Goal: Information Seeking & Learning: Learn about a topic

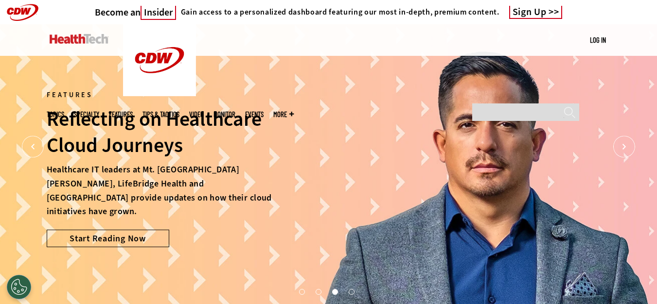
click at [133, 111] on link "Features" at bounding box center [121, 114] width 24 height 7
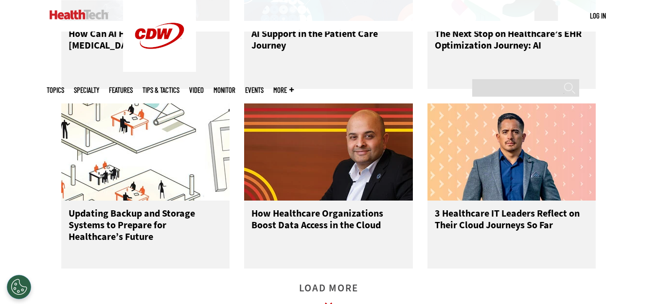
scroll to position [1459, 0]
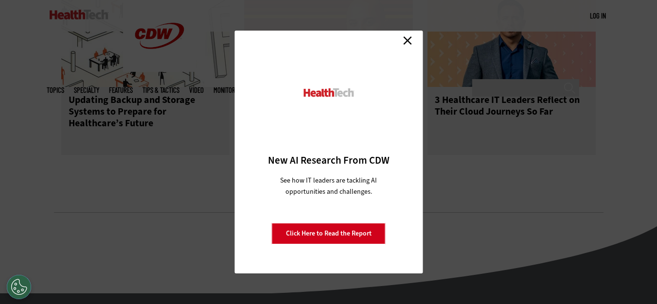
click at [406, 42] on link "Close" at bounding box center [407, 40] width 15 height 15
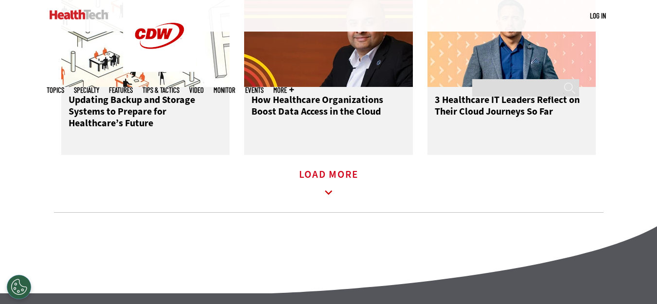
click at [335, 200] on icon at bounding box center [328, 193] width 22 height 22
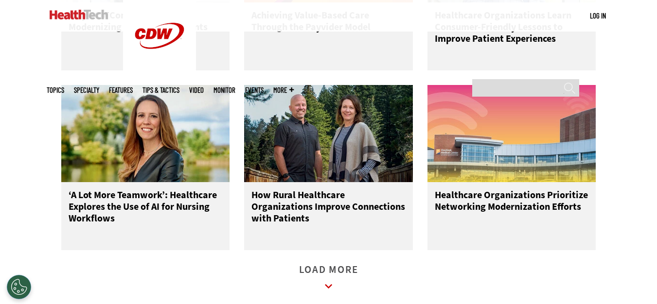
scroll to position [1945, 0]
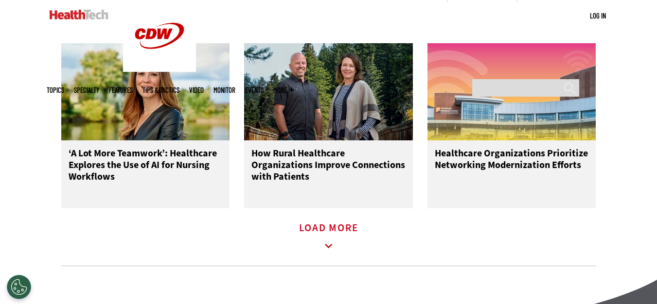
click at [327, 248] on icon at bounding box center [328, 246] width 7 height 4
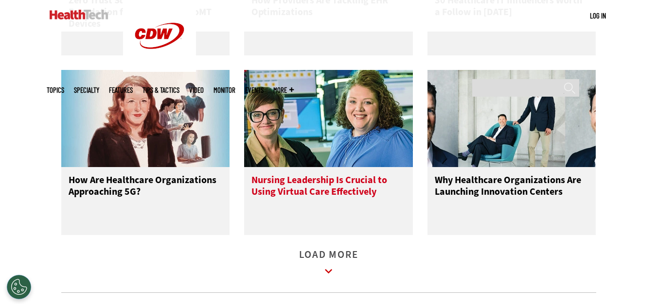
scroll to position [2528, 0]
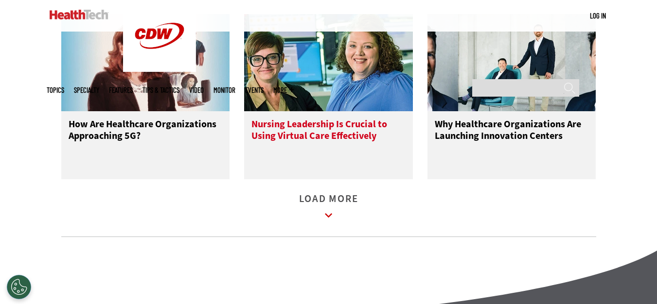
click at [331, 64] on img at bounding box center [328, 62] width 169 height 97
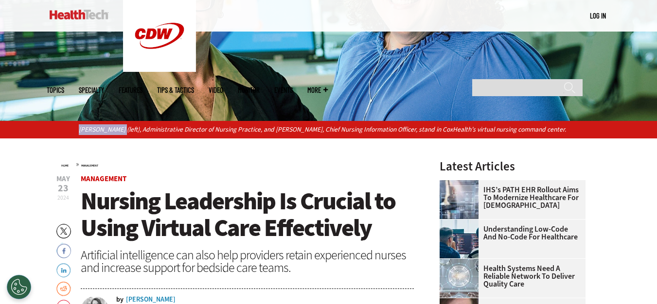
drag, startPoint x: 79, startPoint y: 128, endPoint x: 116, endPoint y: 133, distance: 37.8
click at [116, 133] on p "Gina Ellerbee (left), Administrative Director of Nursing Practice, and Summer B…" at bounding box center [328, 129] width 499 height 11
copy p "Gina Ellerbee"
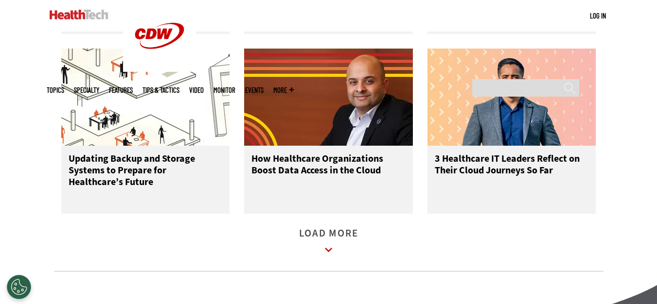
scroll to position [1399, 0]
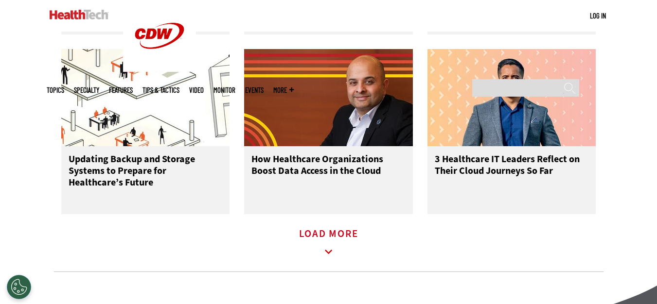
click at [332, 255] on icon at bounding box center [328, 252] width 22 height 22
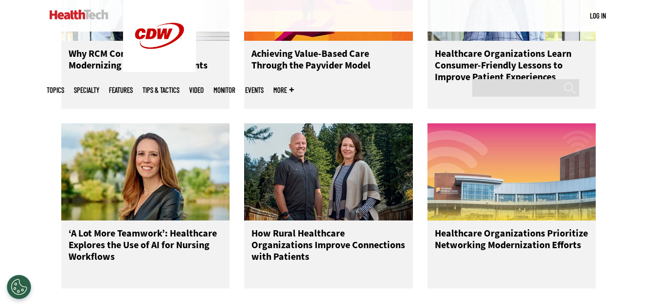
scroll to position [1983, 0]
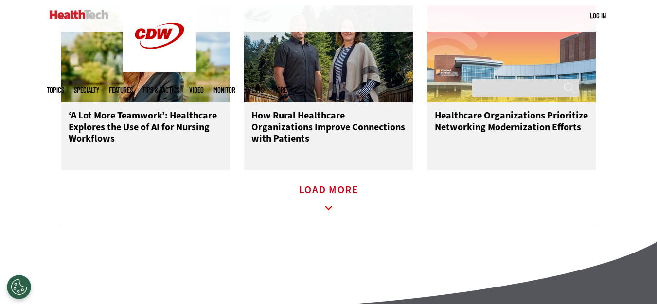
click at [322, 218] on icon at bounding box center [328, 208] width 22 height 22
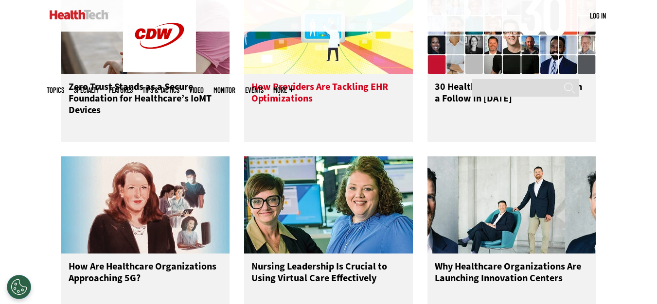
scroll to position [2517, 0]
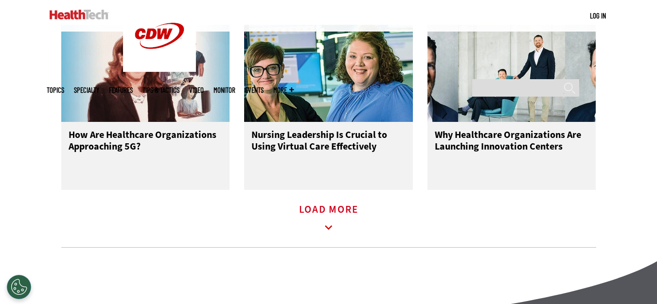
click at [337, 235] on icon at bounding box center [328, 228] width 22 height 22
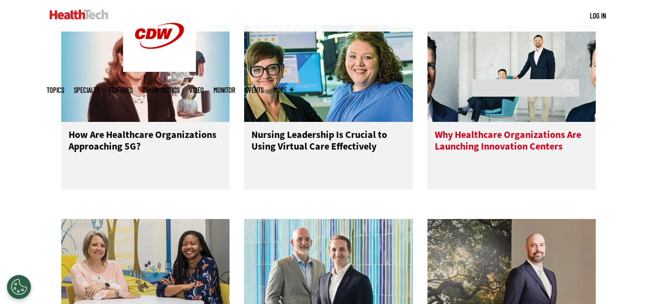
click at [478, 84] on img at bounding box center [511, 73] width 169 height 97
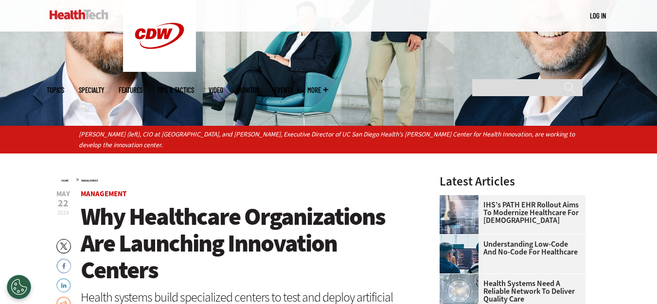
scroll to position [194, 0]
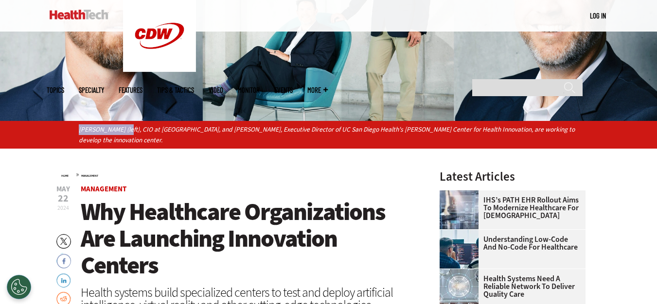
drag, startPoint x: 79, startPoint y: 129, endPoint x: 127, endPoint y: 129, distance: 48.1
click at [127, 129] on p "[PERSON_NAME] (left), CIO at [GEOGRAPHIC_DATA], and [PERSON_NAME], Executive Di…" at bounding box center [328, 134] width 499 height 21
copy p "[PERSON_NAME] ("
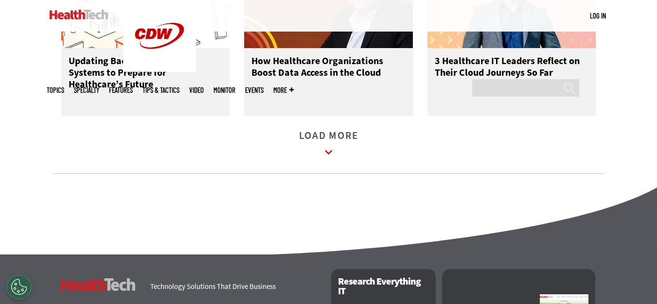
scroll to position [1496, 0]
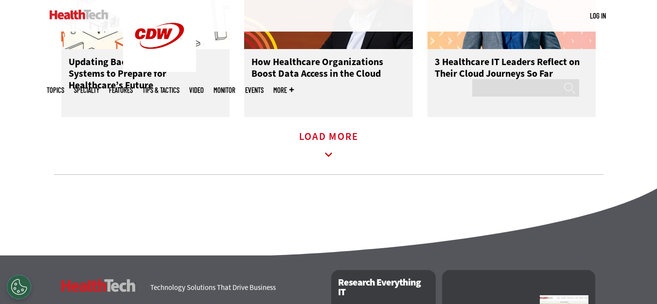
click at [329, 166] on icon at bounding box center [328, 155] width 22 height 22
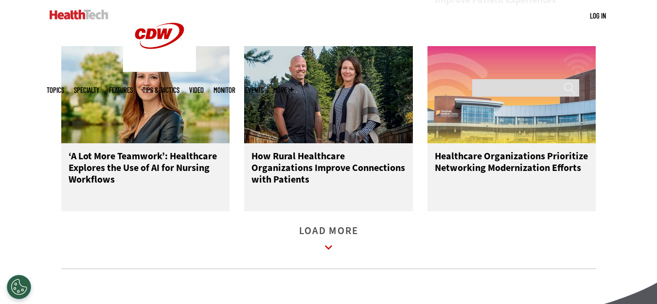
scroll to position [2080, 0]
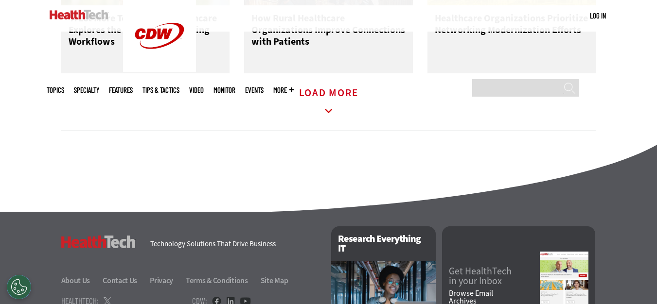
click at [327, 118] on icon at bounding box center [328, 111] width 22 height 22
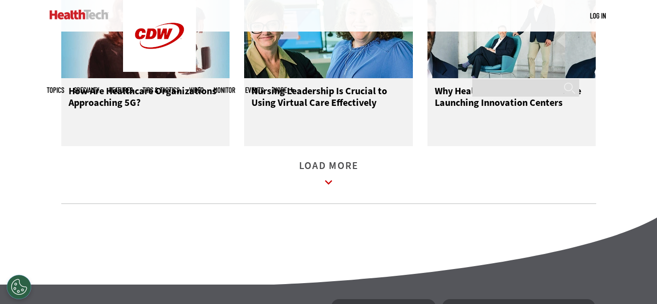
scroll to position [2566, 0]
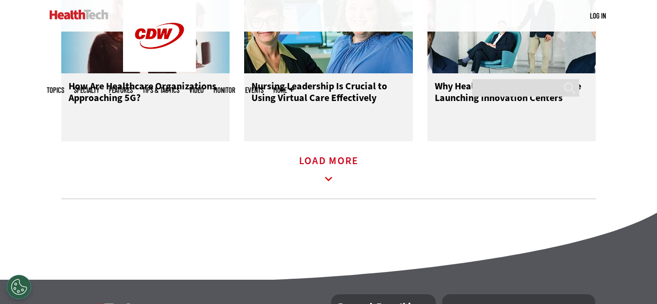
click at [329, 183] on icon at bounding box center [328, 179] width 22 height 22
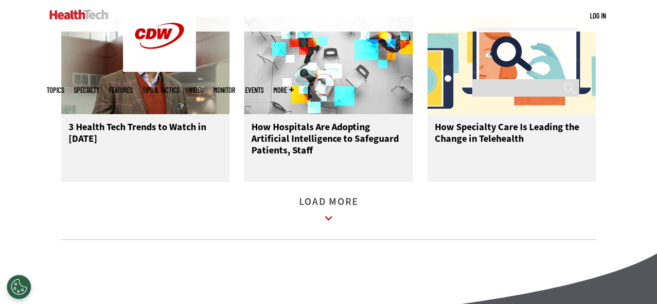
scroll to position [3101, 0]
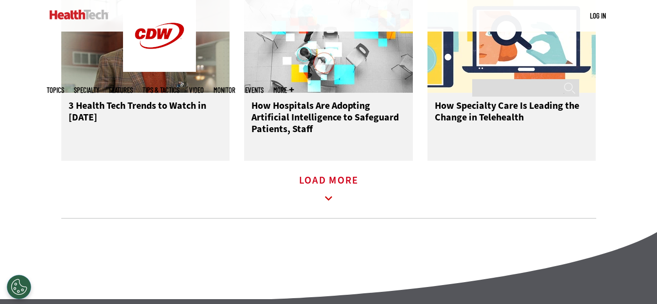
click at [331, 201] on icon at bounding box center [328, 198] width 7 height 4
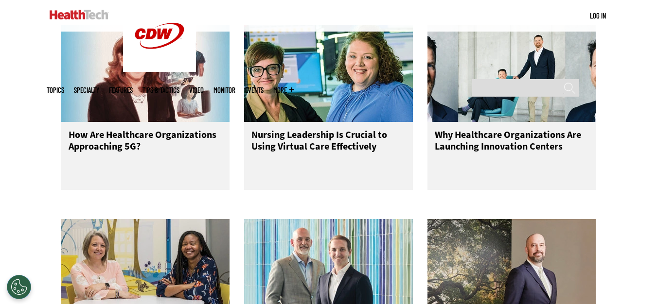
scroll to position [2663, 0]
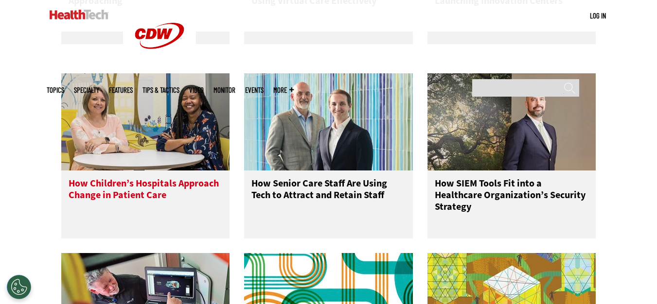
click at [154, 114] on img at bounding box center [145, 121] width 169 height 97
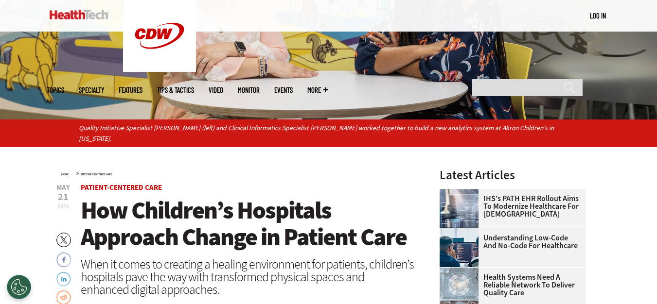
scroll to position [194, 0]
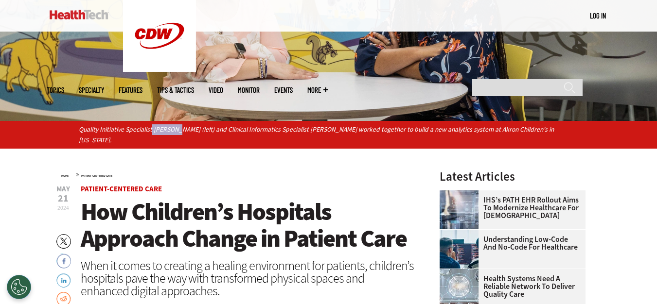
drag, startPoint x: 153, startPoint y: 125, endPoint x: 174, endPoint y: 127, distance: 21.5
click at [174, 127] on p "Quality Initiative Specialist Erin Pitchure (left) and Clinical Informatics Spe…" at bounding box center [328, 134] width 499 height 21
drag, startPoint x: 155, startPoint y: 127, endPoint x: 219, endPoint y: 152, distance: 68.3
click at [190, 129] on p "Quality Initiative Specialist Erin Pitchure (left) and Clinical Informatics Spe…" at bounding box center [328, 134] width 499 height 21
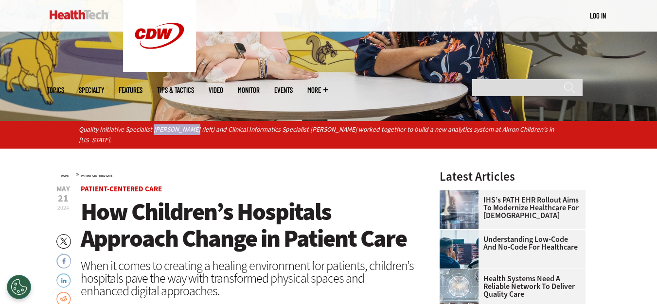
copy p "Erin Pitchure"
drag, startPoint x: 479, startPoint y: 130, endPoint x: 493, endPoint y: 130, distance: 13.1
click at [493, 130] on p "Quality Initiative Specialist Erin Pitchure (left) and Clinical Informatics Spe…" at bounding box center [328, 134] width 499 height 21
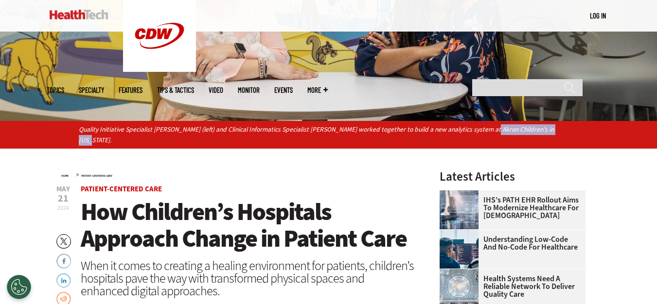
drag, startPoint x: 478, startPoint y: 127, endPoint x: 551, endPoint y: 129, distance: 73.0
click at [551, 129] on p "Quality Initiative Specialist Erin Pitchure (left) and Clinical Informatics Spe…" at bounding box center [328, 134] width 499 height 21
copy p "Akron Children's in Ohio."
drag, startPoint x: 154, startPoint y: 128, endPoint x: 196, endPoint y: 134, distance: 43.2
click at [191, 133] on p "Quality Initiative Specialist Erin Pitchure (left) and Clinical Informatics Spe…" at bounding box center [328, 134] width 499 height 21
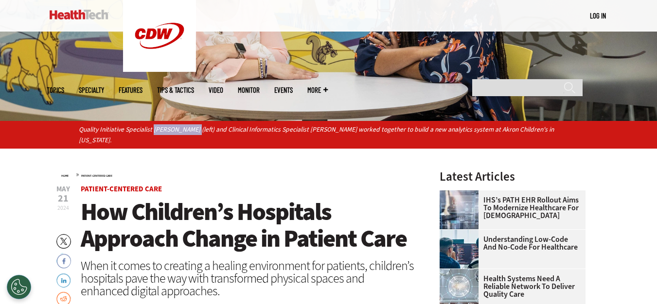
copy p "Erin Pitchure"
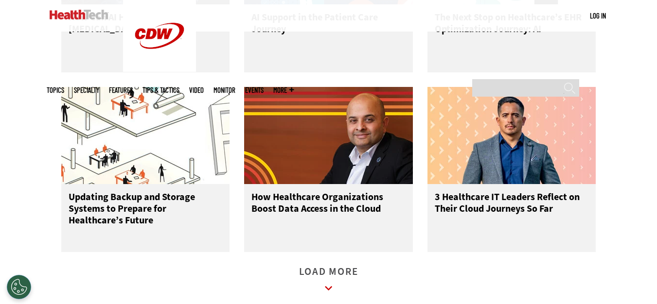
scroll to position [1507, 0]
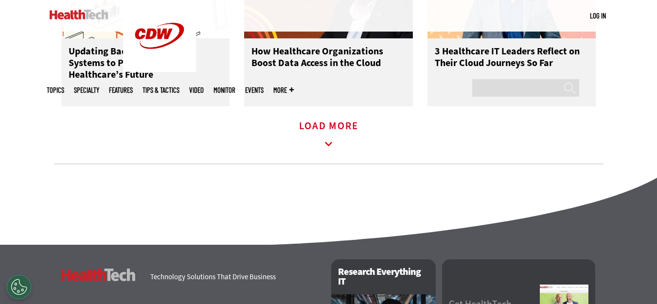
click at [326, 149] on icon at bounding box center [328, 144] width 22 height 22
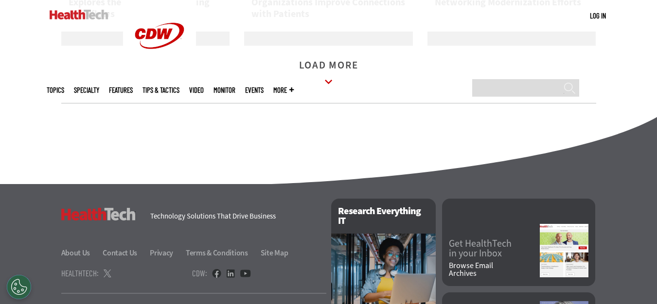
scroll to position [2091, 0]
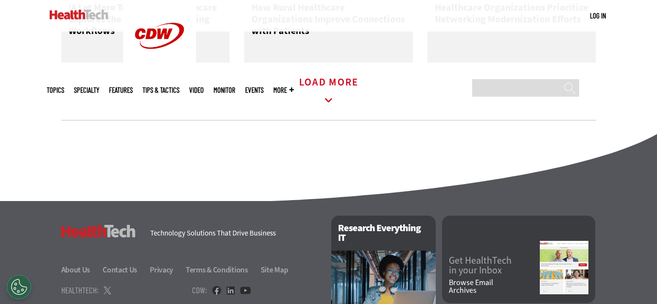
click at [323, 110] on icon at bounding box center [328, 100] width 22 height 22
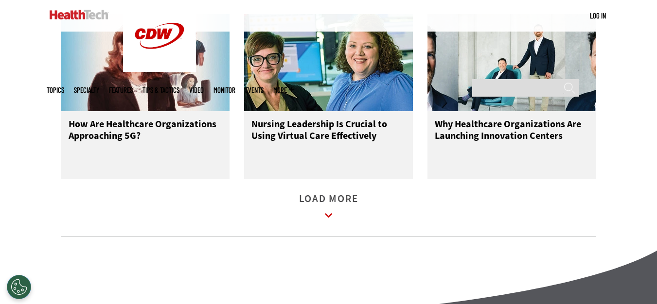
scroll to position [2674, 0]
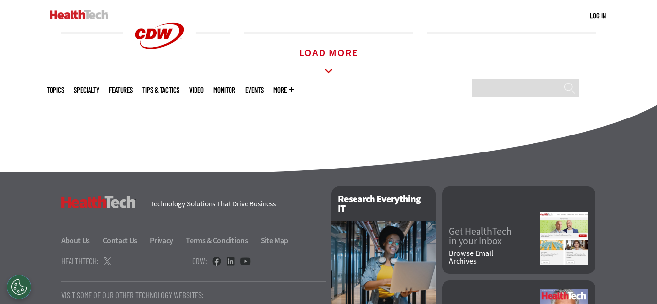
click at [330, 78] on icon at bounding box center [328, 71] width 22 height 22
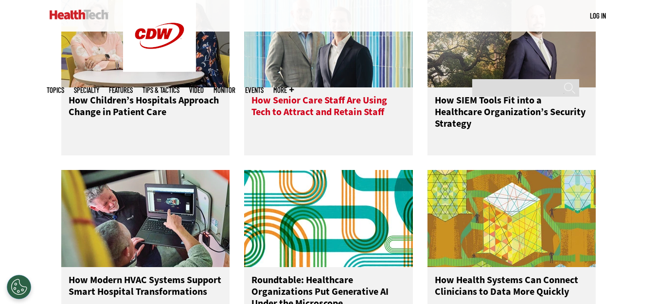
scroll to position [2723, 0]
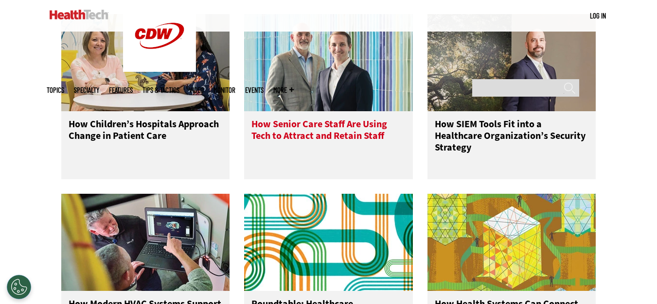
click at [331, 84] on img at bounding box center [328, 62] width 169 height 97
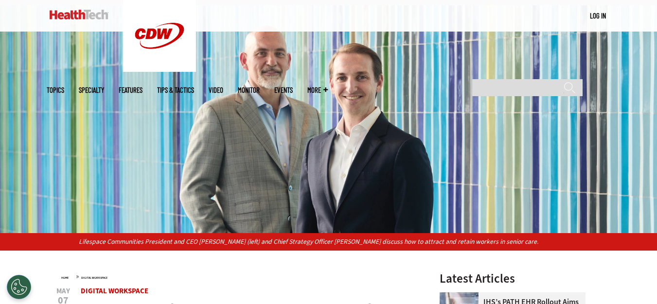
scroll to position [194, 0]
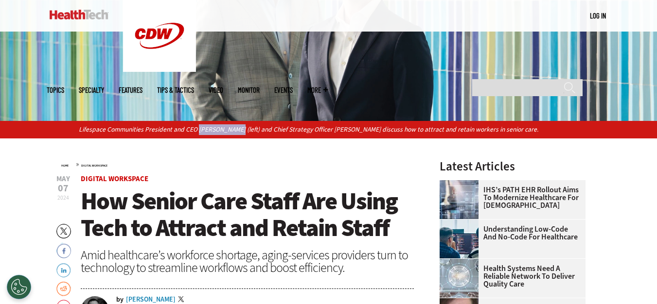
drag, startPoint x: 198, startPoint y: 127, endPoint x: 250, endPoint y: 130, distance: 52.1
click at [237, 130] on p "Lifespace Communities President and CEO Jesse Jantzen (left) and Chief Strategy…" at bounding box center [328, 129] width 499 height 11
copy p "Jesse Jantzen"
drag, startPoint x: 77, startPoint y: 125, endPoint x: 242, endPoint y: 134, distance: 165.1
click at [239, 133] on div "Lifespace Communities President and CEO Jesse Jantzen (left) and Chief Strategy…" at bounding box center [328, 129] width 657 height 17
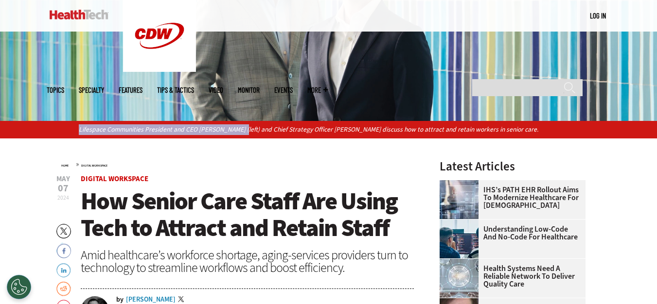
copy p "Lifespace Communities President and CEO Jesse Jantzen ("
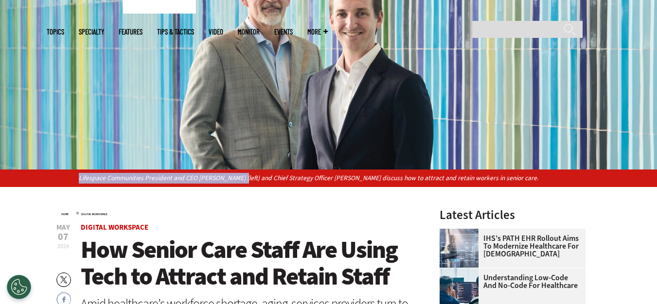
scroll to position [0, 0]
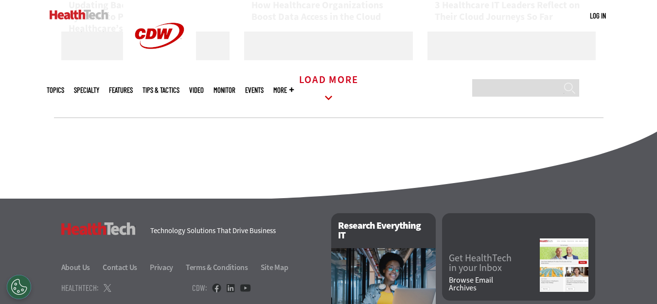
scroll to position [1507, 0]
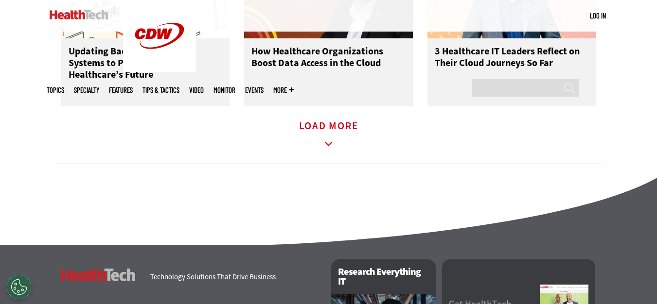
click at [324, 146] on icon at bounding box center [328, 144] width 22 height 22
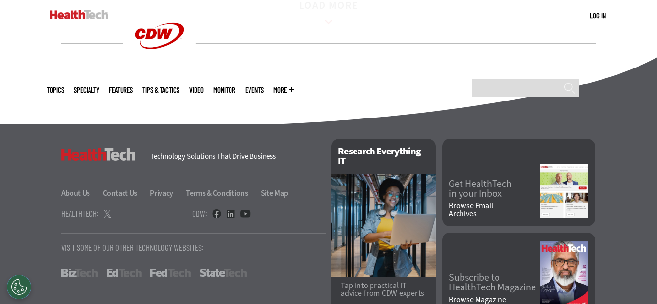
scroll to position [2022, 0]
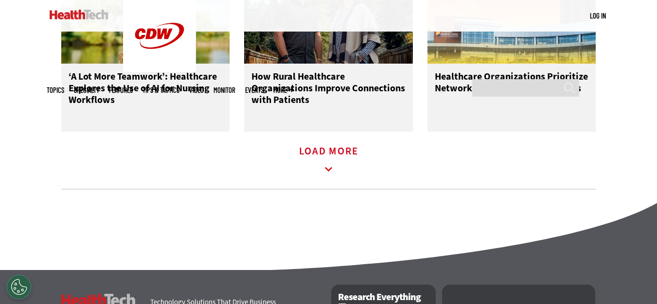
click at [329, 177] on icon at bounding box center [328, 169] width 22 height 22
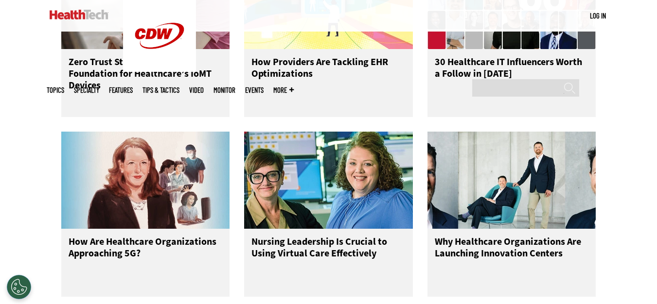
scroll to position [2605, 0]
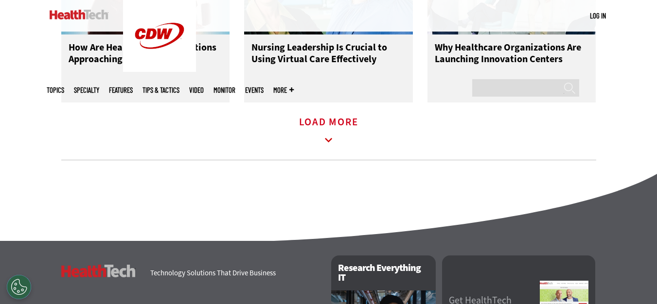
click at [329, 152] on icon at bounding box center [328, 140] width 22 height 22
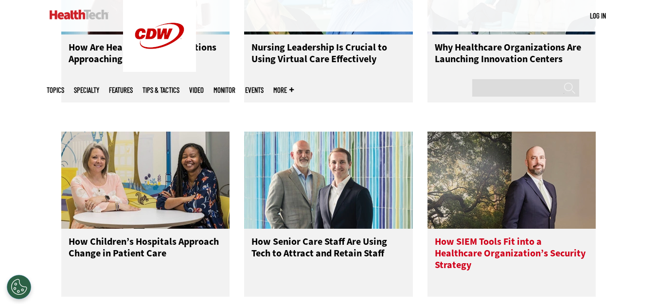
click at [506, 186] on img at bounding box center [511, 180] width 169 height 97
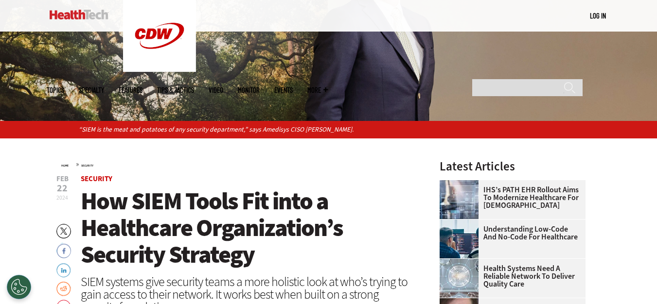
drag, startPoint x: 302, startPoint y: 128, endPoint x: 374, endPoint y: 129, distance: 71.5
click at [374, 129] on p "“SIEM is the meat and potatoes of any security department,” says Amedisys CISO …" at bounding box center [328, 129] width 499 height 11
copy p "Richard Kaufmann."
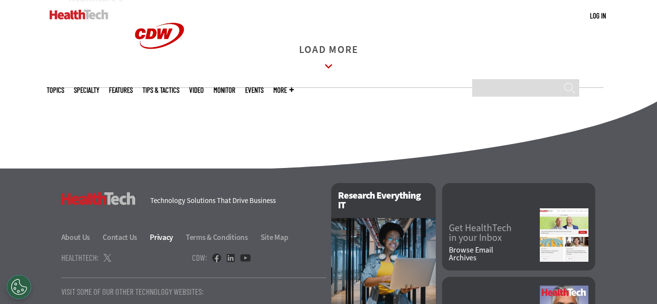
scroll to position [1504, 0]
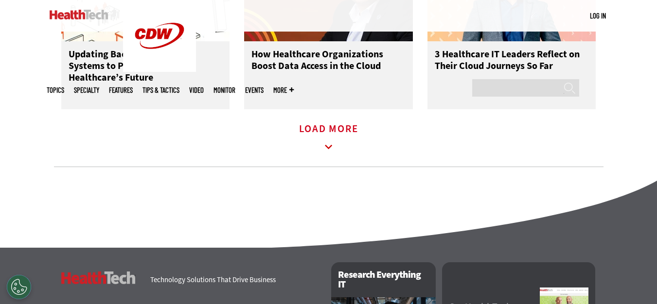
click at [328, 150] on icon at bounding box center [328, 147] width 22 height 22
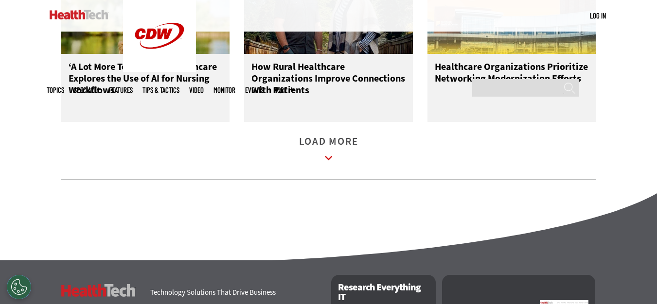
scroll to position [2129, 0]
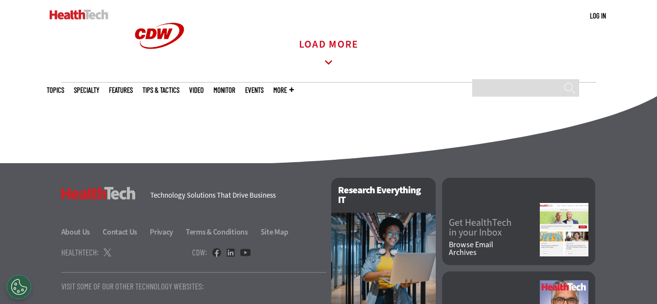
click at [328, 68] on icon at bounding box center [328, 63] width 22 height 22
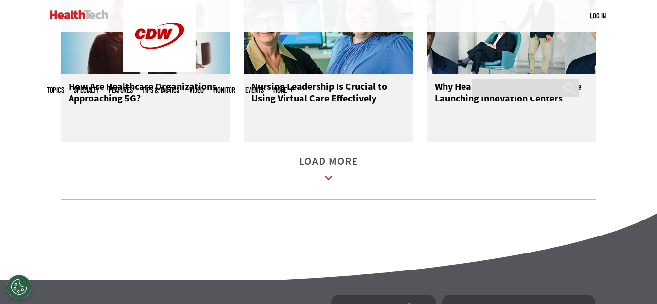
scroll to position [2566, 0]
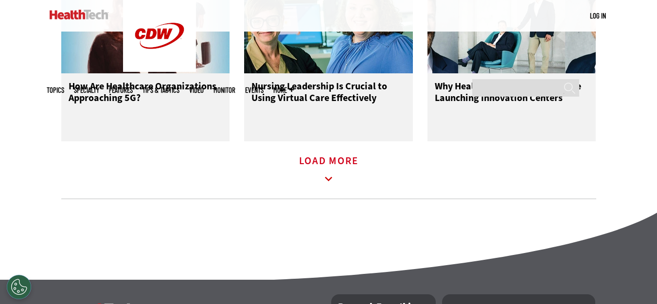
click at [329, 187] on icon at bounding box center [328, 179] width 22 height 22
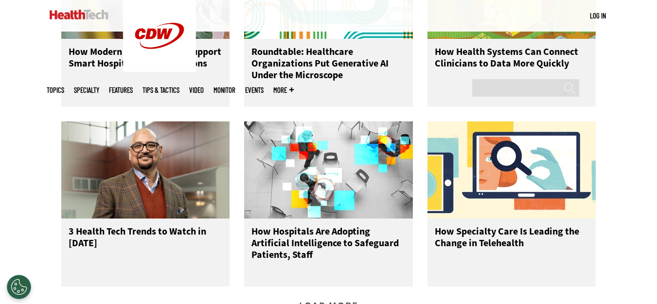
scroll to position [3004, 0]
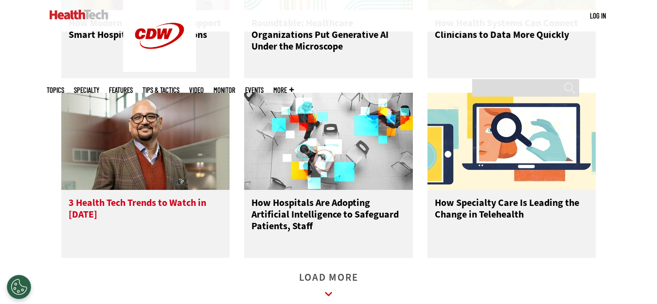
click at [119, 161] on img at bounding box center [145, 141] width 169 height 97
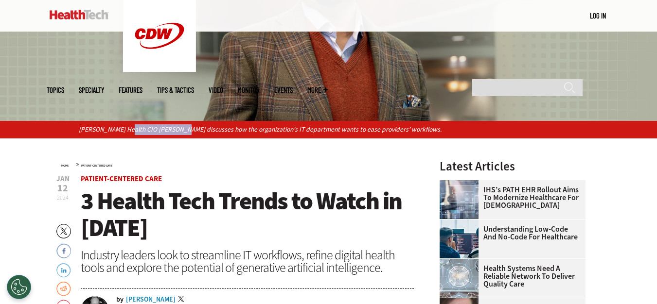
drag, startPoint x: 124, startPoint y: 126, endPoint x: 182, endPoint y: 136, distance: 58.2
click at [182, 136] on div "Reid Health CIO Muhammad Siddiqui discusses how the organization's IT departmen…" at bounding box center [328, 129] width 657 height 17
copy p "Muhammad Siddiqui"
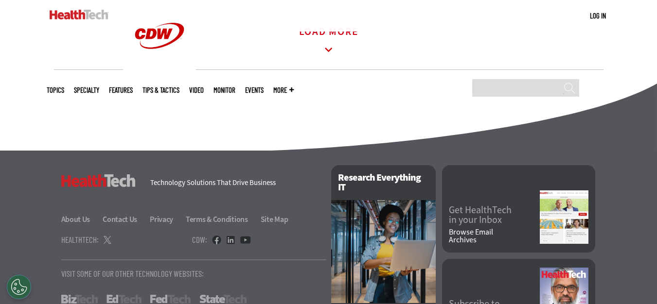
click at [335, 61] on icon at bounding box center [328, 50] width 22 height 22
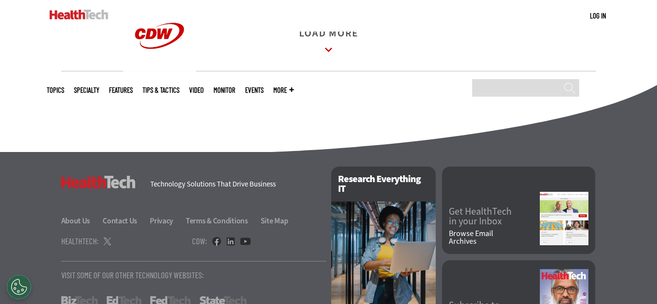
scroll to position [2088, 0]
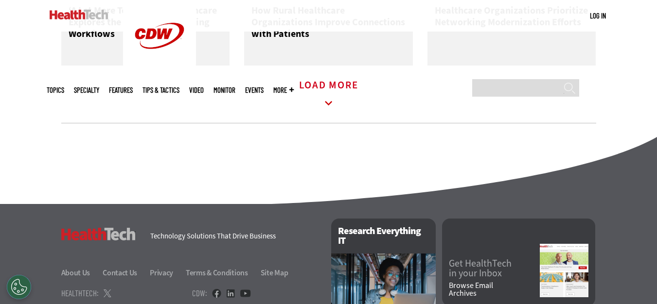
click at [328, 112] on icon at bounding box center [328, 103] width 22 height 22
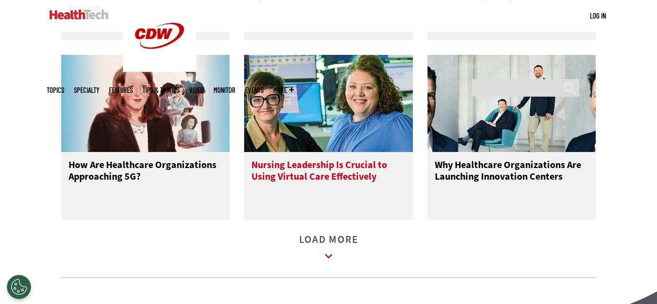
scroll to position [2525, 0]
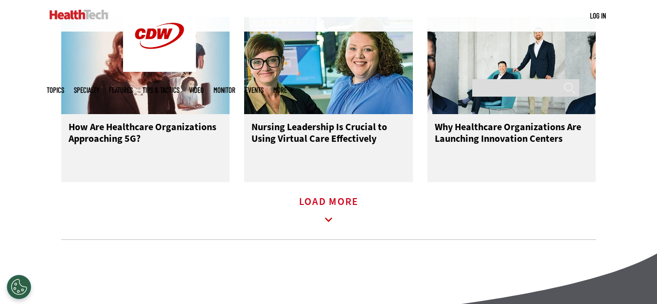
click at [330, 222] on icon at bounding box center [328, 220] width 7 height 4
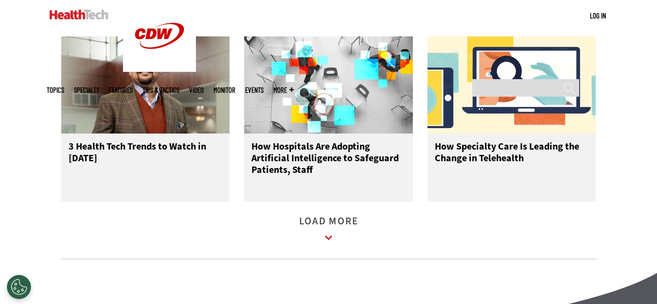
scroll to position [3109, 0]
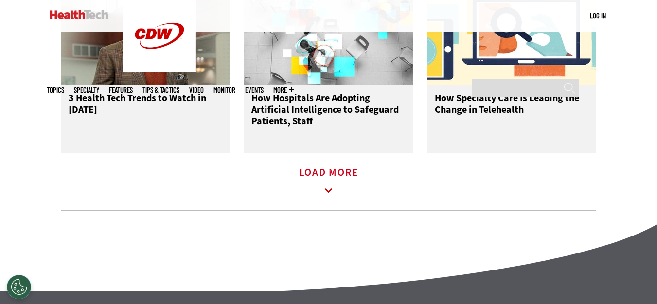
click at [329, 193] on icon at bounding box center [328, 191] width 22 height 22
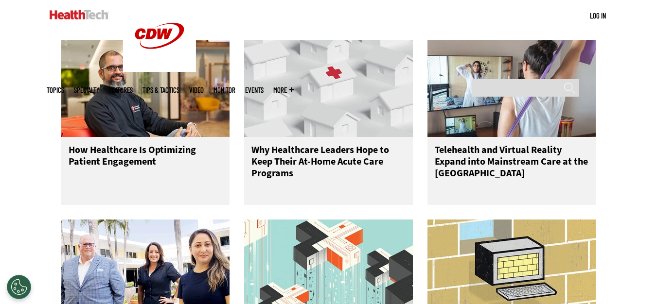
scroll to position [3255, 0]
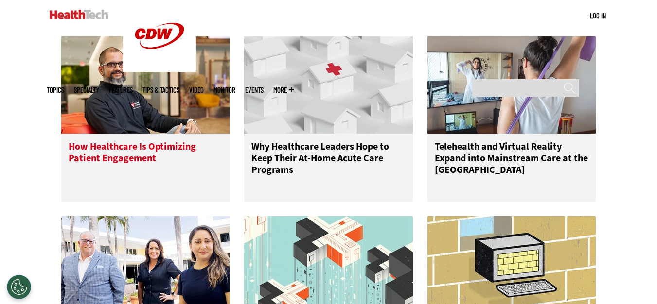
click at [179, 108] on img at bounding box center [145, 84] width 169 height 97
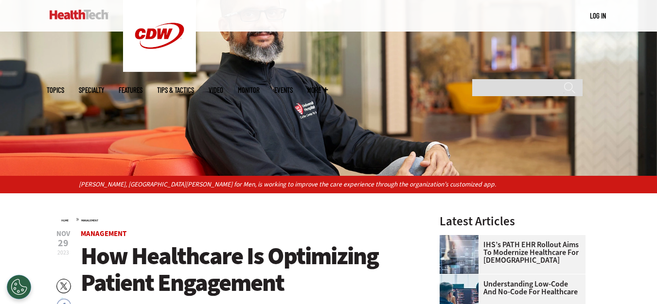
scroll to position [146, 0]
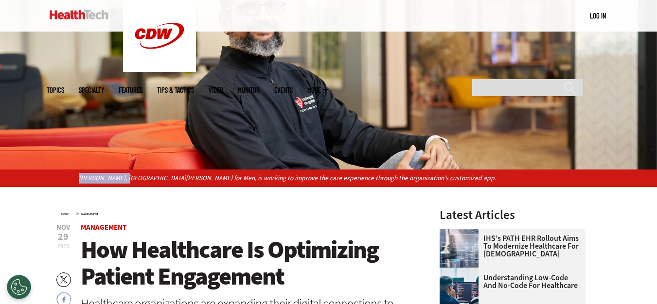
drag, startPoint x: 74, startPoint y: 173, endPoint x: 128, endPoint y: 184, distance: 55.6
click at [126, 184] on div "Vish Pasumarthy, CTO of University Hospitals Cutler Center for Men, is working …" at bounding box center [328, 178] width 657 height 17
copy p "Vish Pasumarthy,"
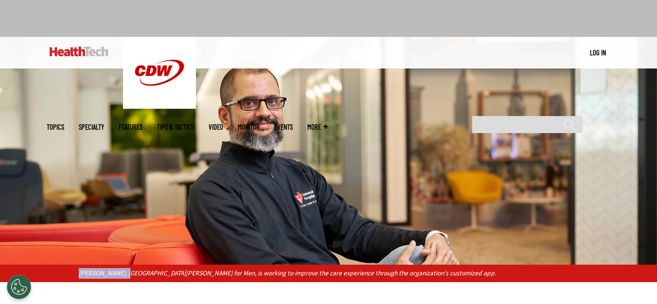
scroll to position [0, 0]
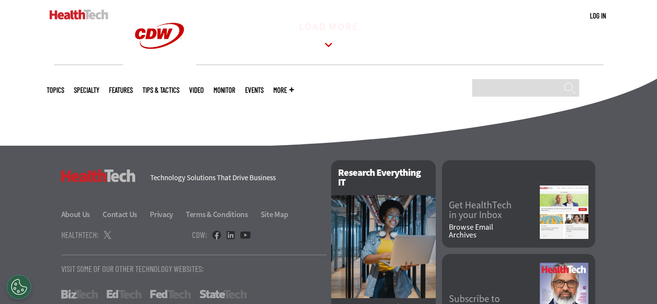
click at [327, 56] on icon at bounding box center [328, 45] width 22 height 22
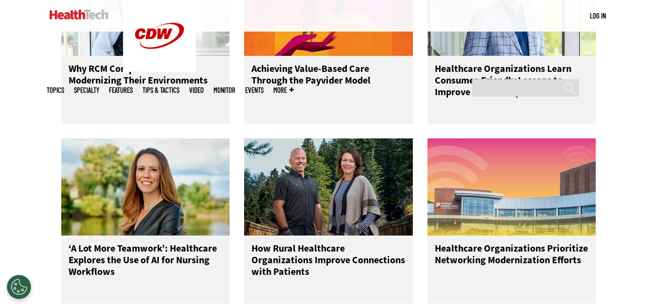
scroll to position [2044, 0]
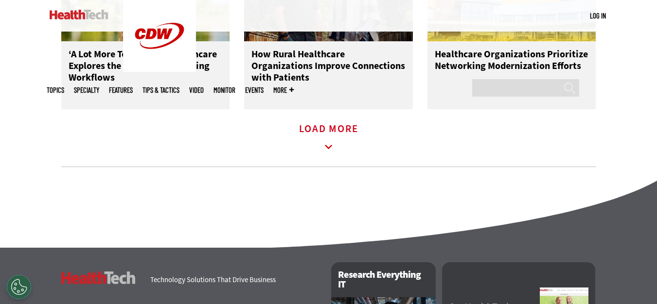
click at [331, 158] on icon at bounding box center [328, 147] width 22 height 22
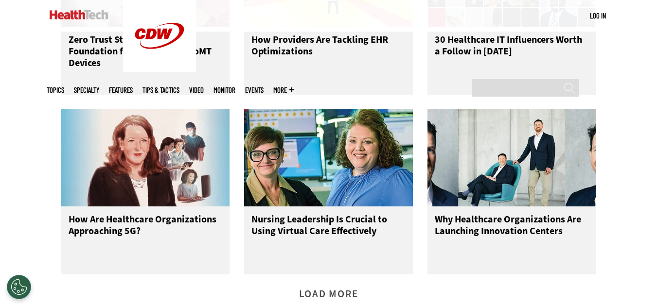
scroll to position [2530, 0]
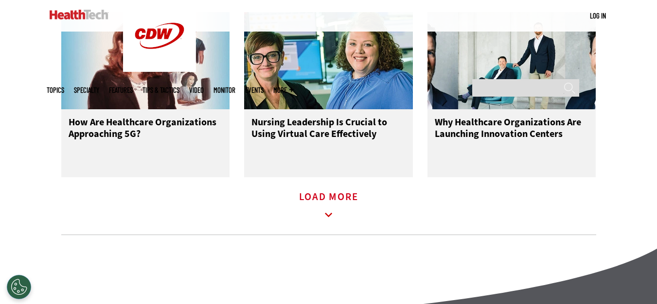
click at [337, 223] on icon at bounding box center [328, 215] width 22 height 22
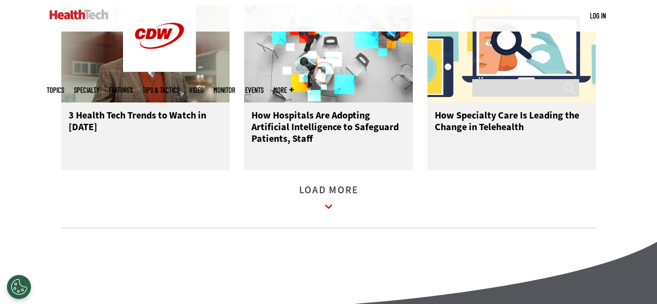
scroll to position [3162, 0]
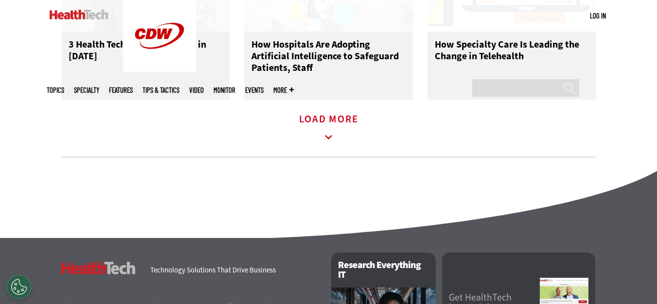
click at [334, 149] on icon at bounding box center [328, 137] width 22 height 22
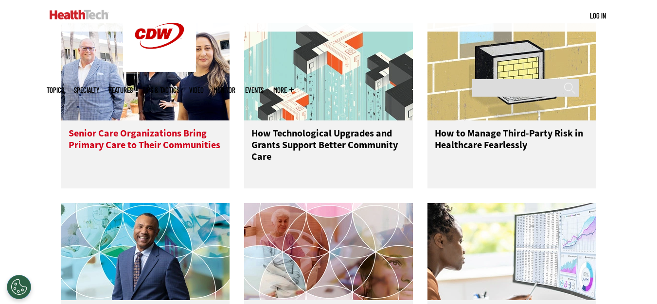
scroll to position [3454, 0]
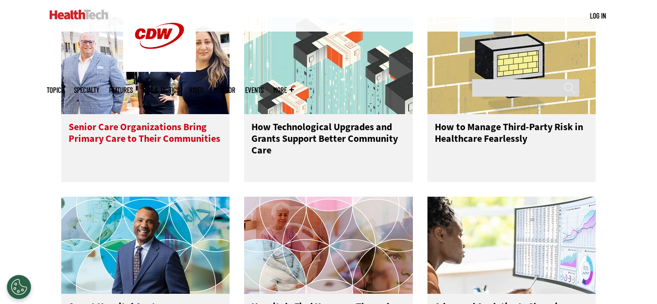
click at [135, 85] on img at bounding box center [145, 65] width 169 height 97
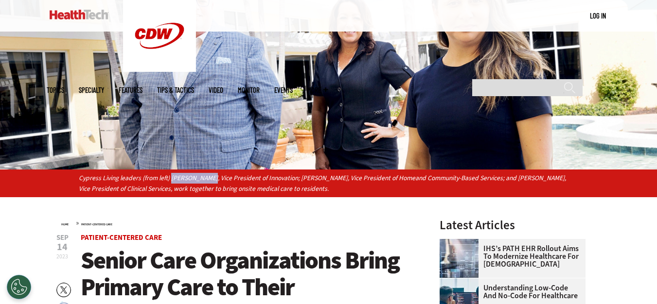
drag, startPoint x: 170, startPoint y: 175, endPoint x: 211, endPoint y: 179, distance: 40.6
click at [211, 179] on p "Cypress Living leaders (from left) Joe Velderman, Vice President of Innovation;…" at bounding box center [328, 183] width 499 height 21
copy p "Joe Velderman"
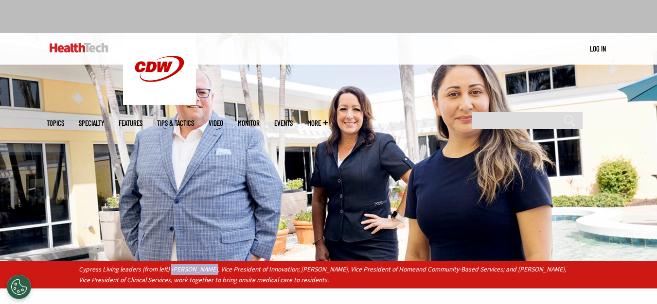
scroll to position [49, 0]
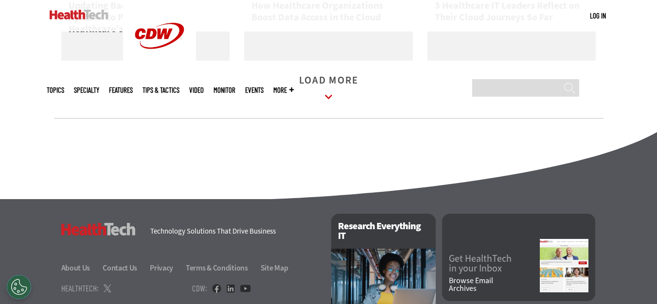
scroll to position [1545, 0]
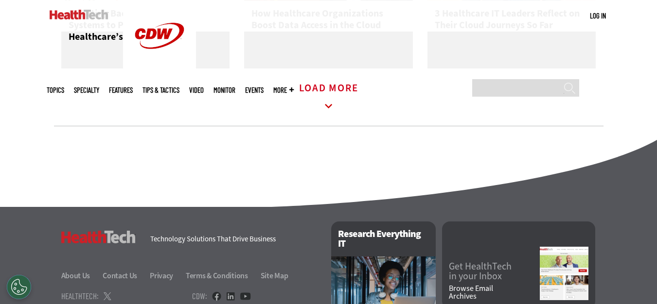
click at [333, 117] on icon at bounding box center [328, 106] width 22 height 22
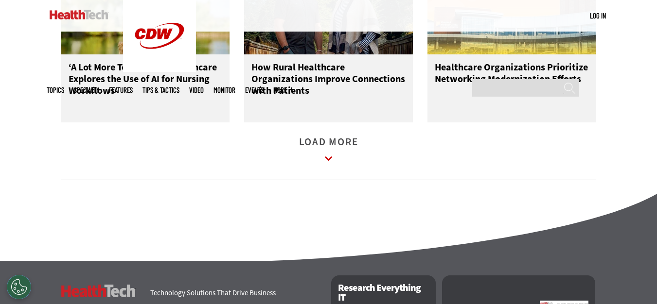
scroll to position [2031, 0]
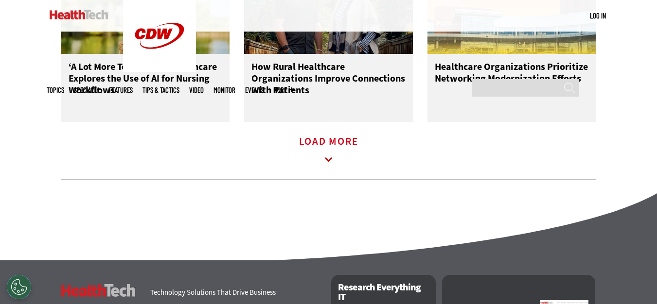
click at [325, 165] on icon at bounding box center [328, 160] width 22 height 22
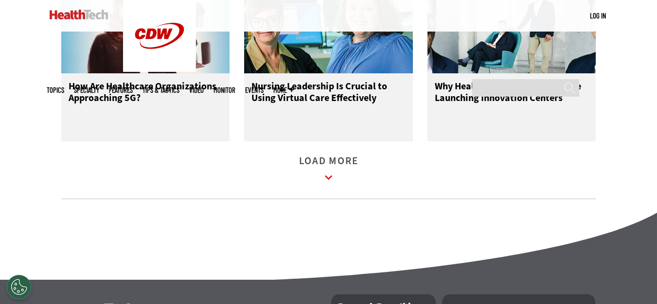
scroll to position [2615, 0]
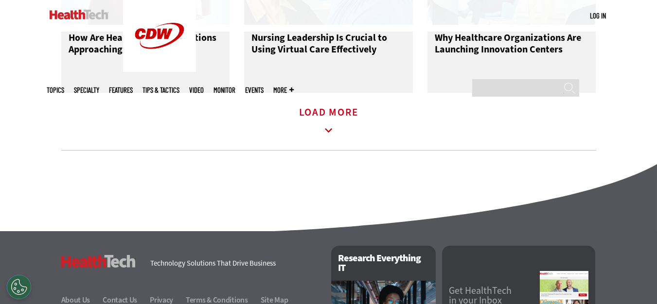
click at [330, 137] on icon at bounding box center [328, 131] width 22 height 22
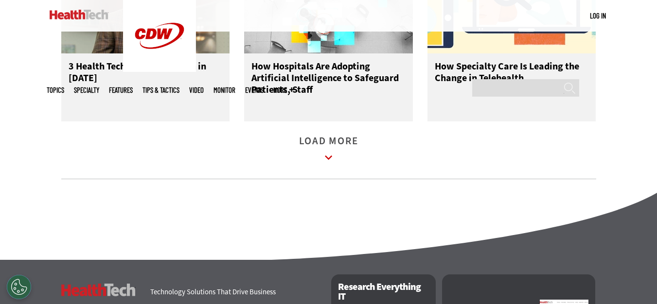
scroll to position [3150, 0]
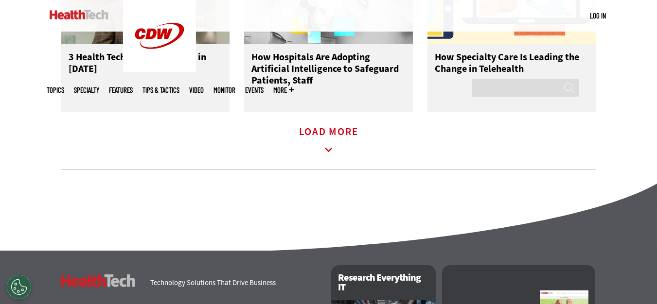
click at [328, 158] on icon at bounding box center [328, 150] width 22 height 22
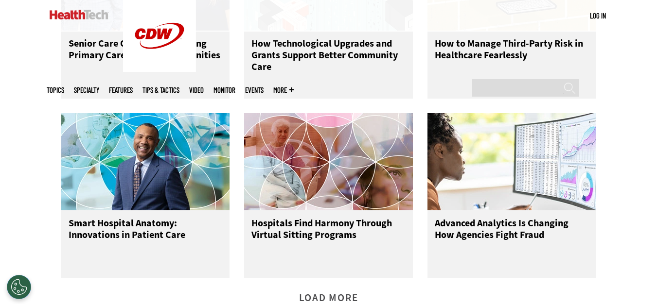
scroll to position [3538, 0]
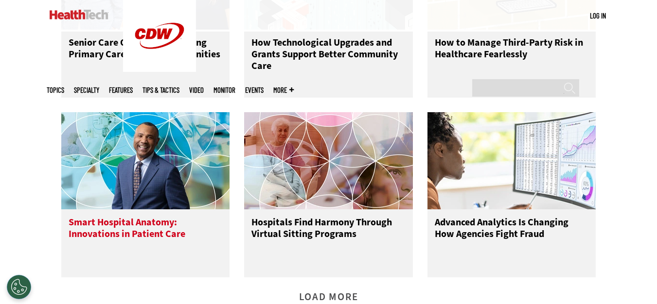
click at [162, 178] on img at bounding box center [145, 160] width 169 height 97
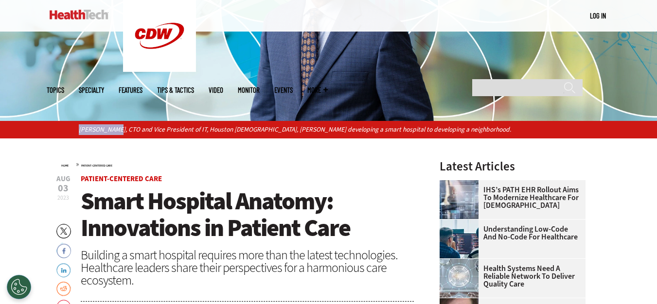
drag, startPoint x: 78, startPoint y: 124, endPoint x: 111, endPoint y: 128, distance: 33.3
click at [111, 128] on div "[PERSON_NAME], CTO and Vice President of IT, Houston [DEMOGRAPHIC_DATA], [PERSO…" at bounding box center [328, 129] width 657 height 17
copy p "[PERSON_NAME],"
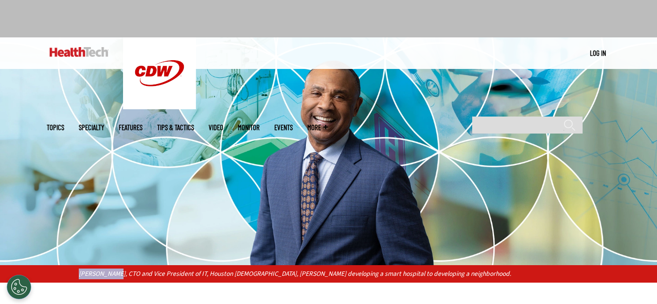
scroll to position [49, 0]
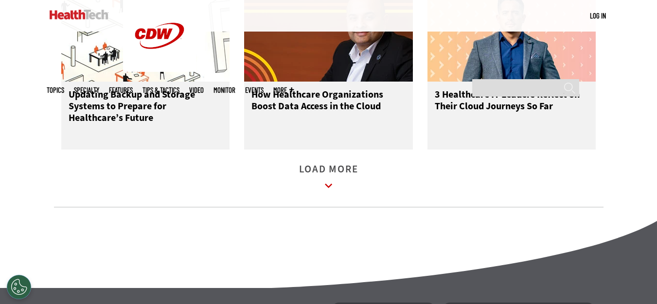
scroll to position [1525, 0]
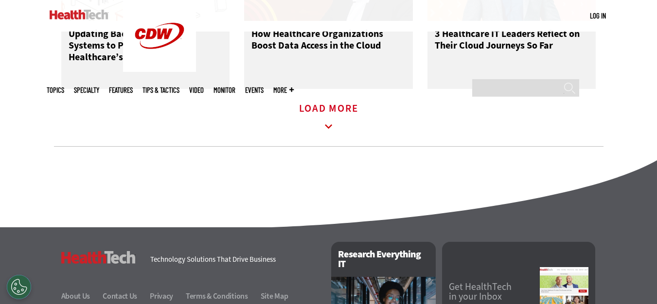
click at [327, 129] on icon at bounding box center [328, 127] width 22 height 22
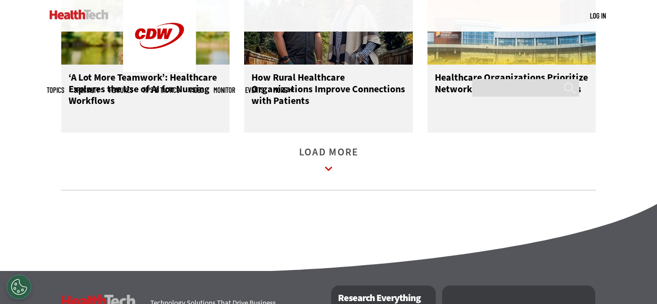
scroll to position [2108, 0]
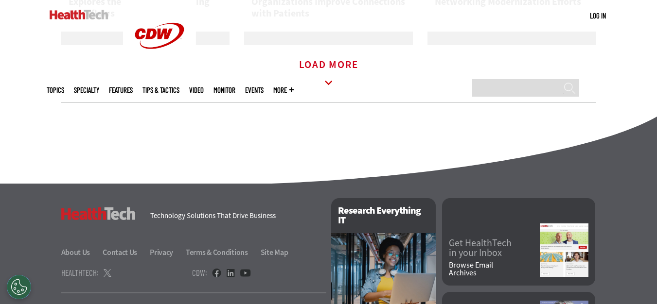
click at [321, 87] on icon at bounding box center [328, 83] width 22 height 22
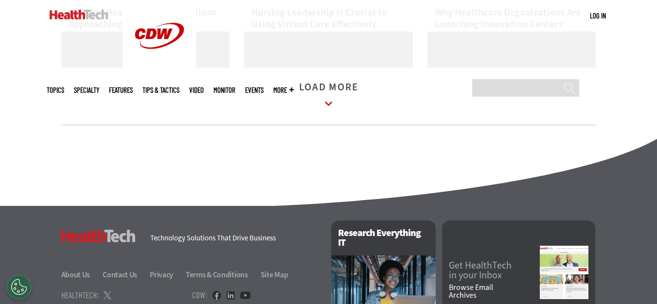
scroll to position [2643, 0]
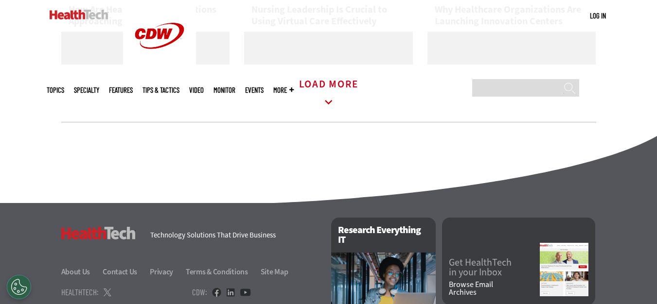
click at [329, 114] on icon at bounding box center [328, 102] width 22 height 22
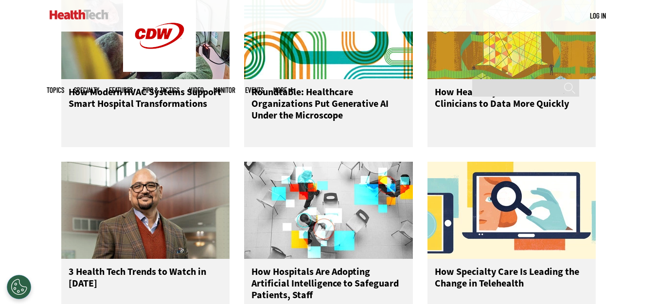
scroll to position [3129, 0]
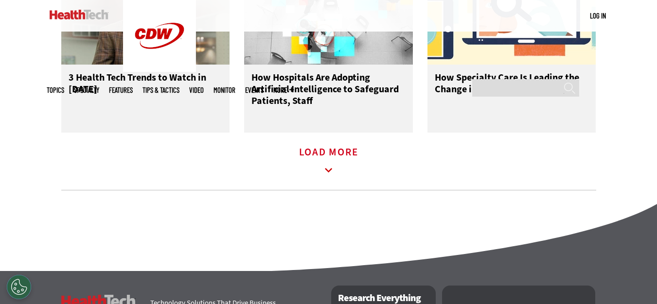
click at [330, 176] on icon at bounding box center [328, 170] width 22 height 22
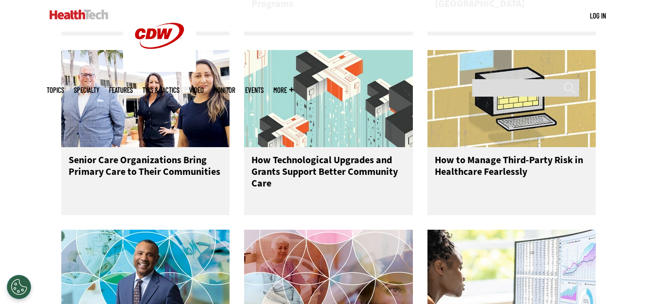
scroll to position [3615, 0]
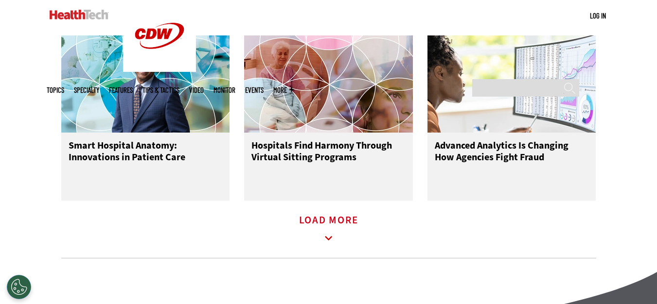
click at [321, 242] on icon at bounding box center [328, 239] width 22 height 22
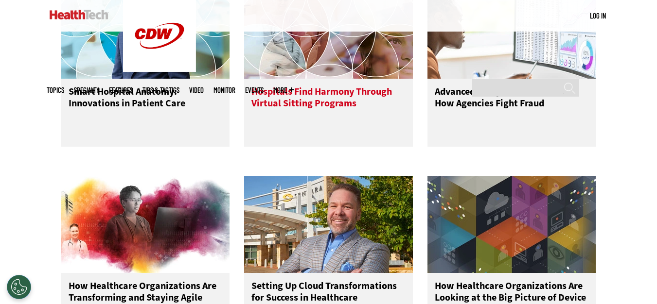
scroll to position [3761, 0]
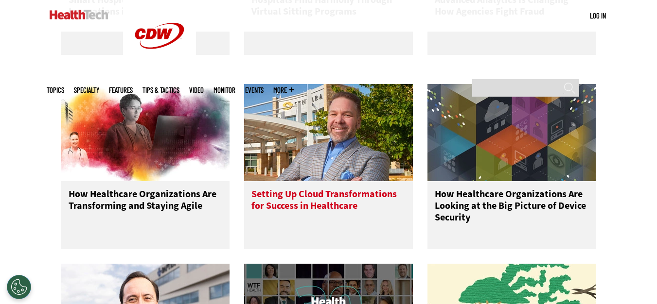
click at [341, 154] on img at bounding box center [328, 132] width 169 height 97
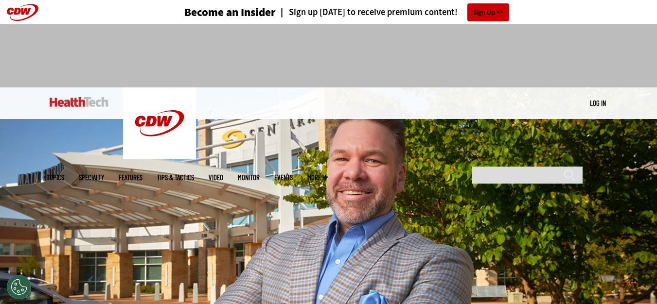
scroll to position [194, 0]
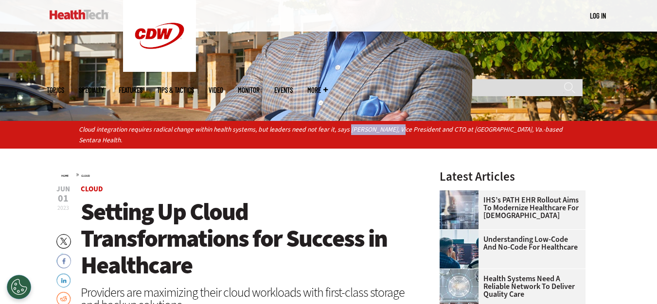
drag, startPoint x: 348, startPoint y: 127, endPoint x: 396, endPoint y: 133, distance: 48.4
click at [396, 133] on p "Cloud integration requires radical change within health systems, but leaders ne…" at bounding box center [328, 134] width 499 height 21
copy p "Jeffrey T. Thomas"
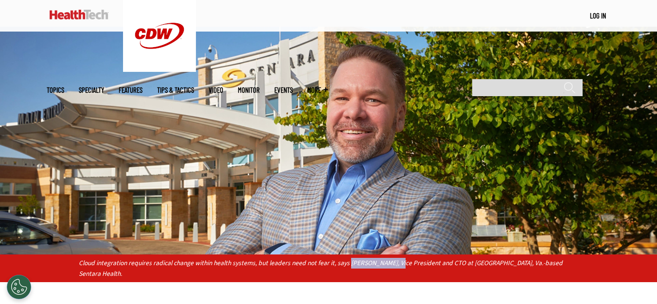
scroll to position [146, 0]
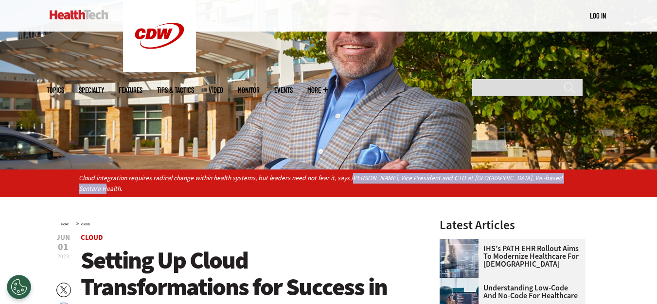
drag, startPoint x: 349, startPoint y: 177, endPoint x: 574, endPoint y: 180, distance: 224.6
click at [572, 180] on p "Cloud integration requires radical change within health systems, but leaders ne…" at bounding box center [328, 183] width 499 height 21
copy p "effrey T. Thomas, Vice President and CTO at Norfolk, Va.-based Sentara Health."
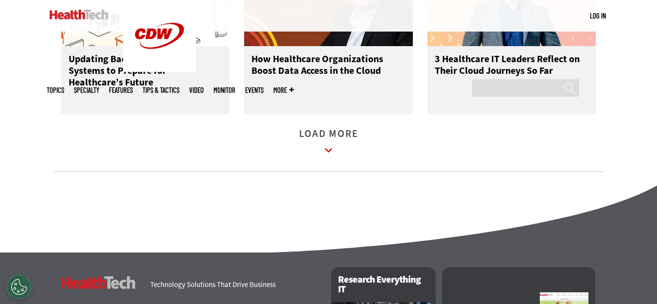
scroll to position [1496, 0]
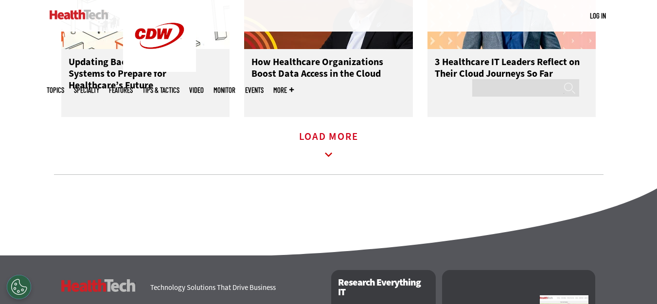
click at [330, 160] on icon at bounding box center [328, 155] width 22 height 22
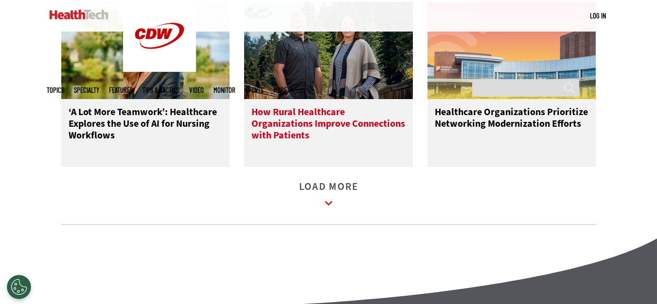
scroll to position [2080, 0]
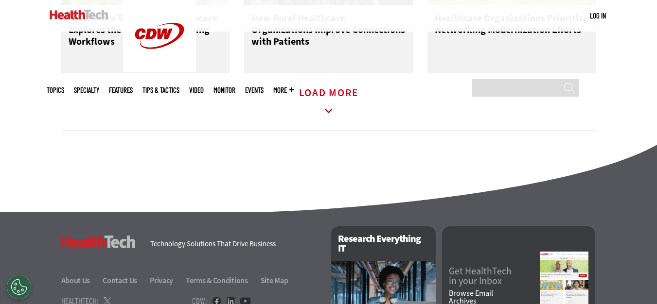
click at [328, 110] on icon at bounding box center [328, 111] width 22 height 22
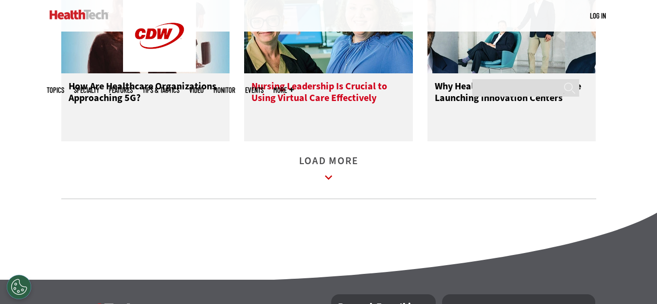
scroll to position [2663, 0]
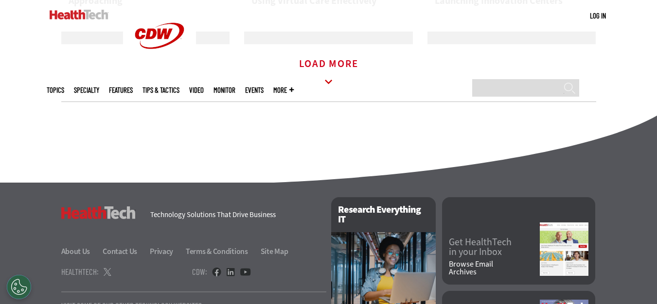
click at [322, 92] on icon at bounding box center [328, 82] width 22 height 22
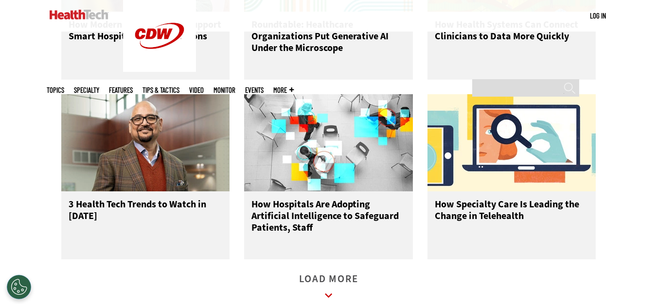
scroll to position [3101, 0]
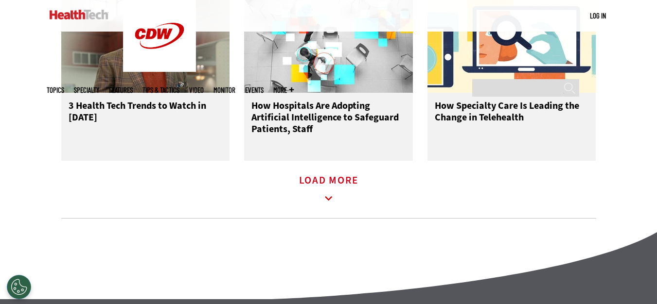
click at [334, 205] on icon at bounding box center [328, 199] width 22 height 22
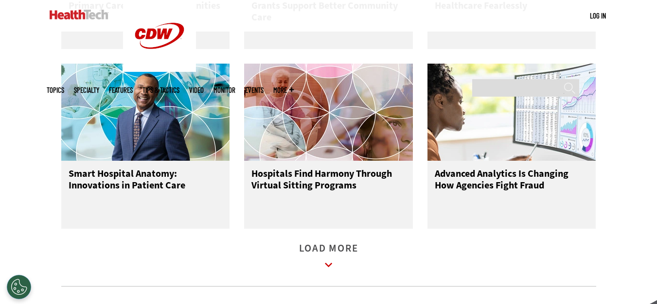
scroll to position [3636, 0]
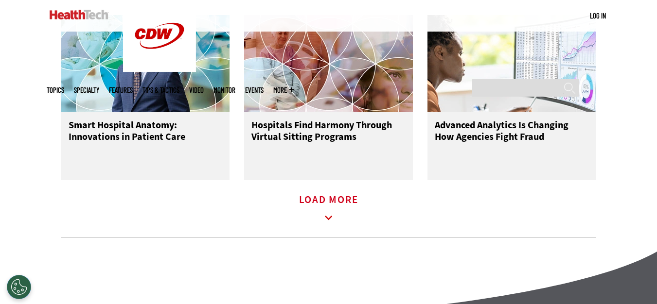
click at [326, 229] on icon at bounding box center [328, 218] width 22 height 22
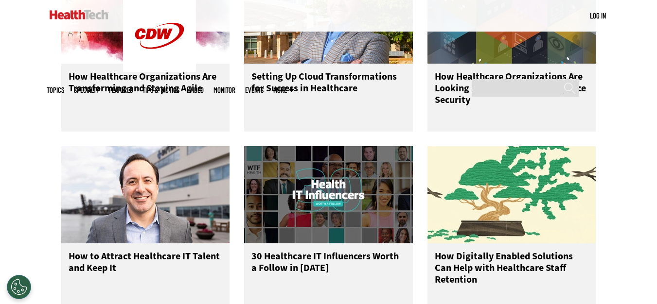
scroll to position [4025, 0]
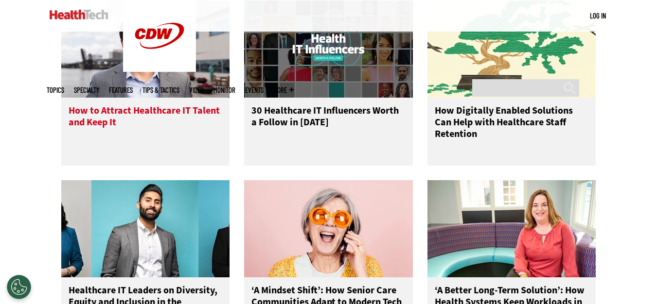
click at [128, 66] on img at bounding box center [145, 48] width 169 height 97
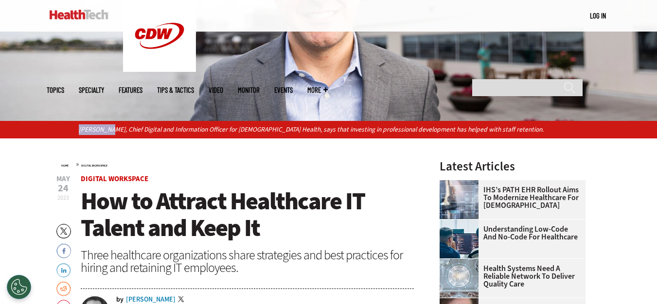
drag, startPoint x: 79, startPoint y: 129, endPoint x: 162, endPoint y: 158, distance: 88.1
click at [108, 132] on p "[PERSON_NAME], Chief Digital and Information Officer for [DEMOGRAPHIC_DATA] Hea…" at bounding box center [328, 129] width 499 height 11
copy p "[PERSON_NAME],"
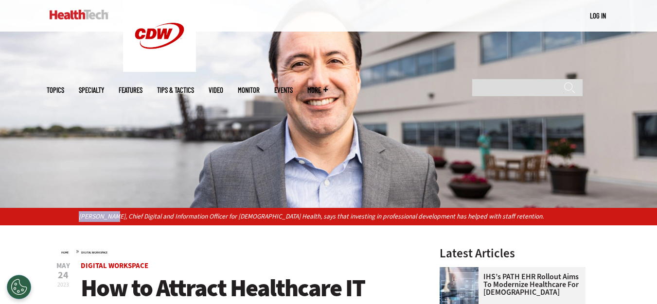
scroll to position [49, 0]
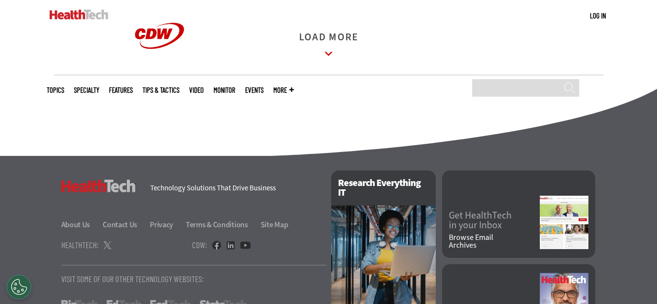
scroll to position [1594, 0]
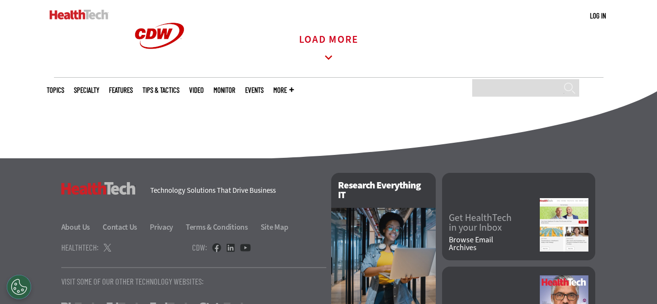
click at [337, 64] on icon at bounding box center [328, 58] width 22 height 22
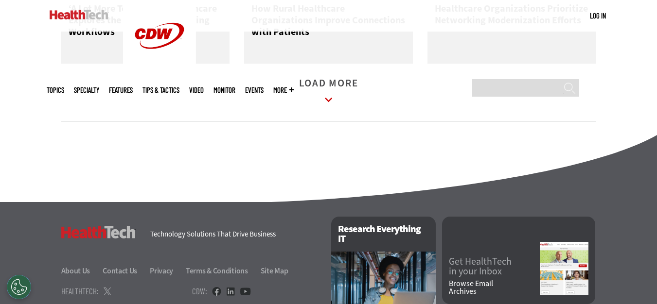
scroll to position [2086, 0]
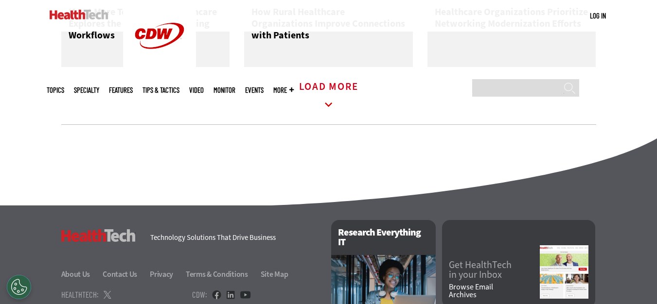
click at [324, 116] on icon at bounding box center [328, 105] width 22 height 22
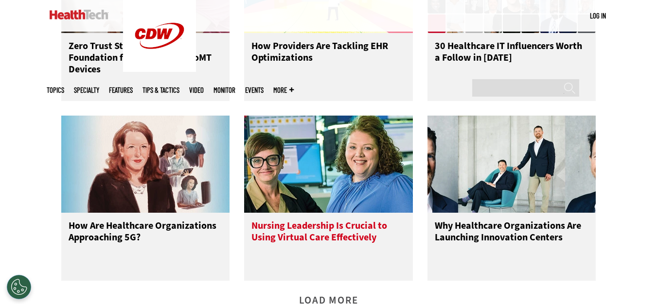
scroll to position [2670, 0]
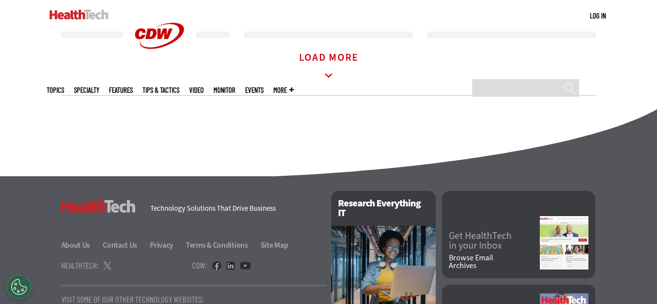
click at [334, 87] on icon at bounding box center [328, 76] width 22 height 22
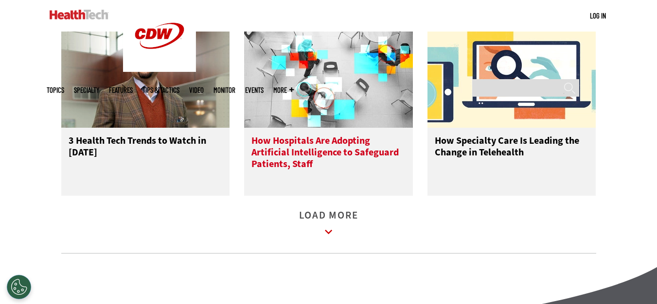
scroll to position [3107, 0]
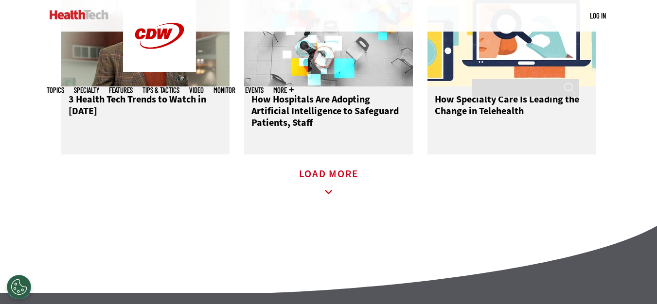
click at [327, 199] on icon at bounding box center [328, 192] width 22 height 22
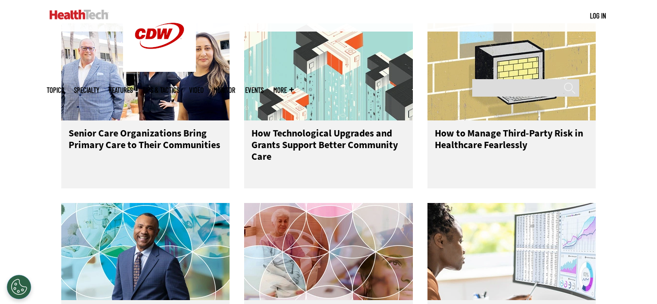
scroll to position [3593, 0]
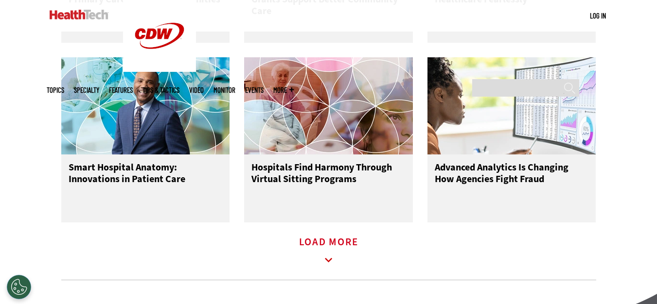
click at [320, 268] on icon at bounding box center [328, 260] width 22 height 22
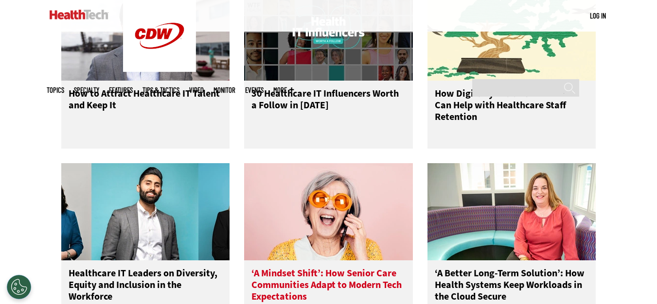
scroll to position [4128, 0]
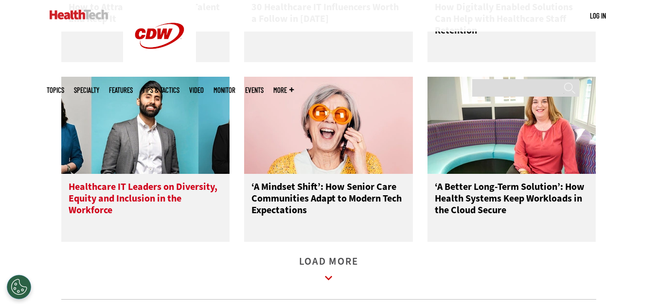
click at [155, 142] on img at bounding box center [145, 125] width 169 height 97
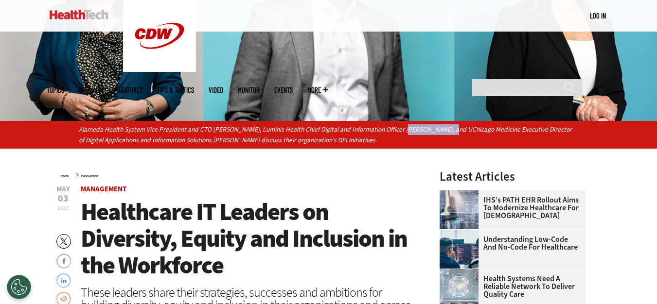
drag, startPoint x: 396, startPoint y: 127, endPoint x: 442, endPoint y: 130, distance: 45.8
click at [442, 130] on p "Alameda Health System Vice President and CTO Christine Yang, Luminis Health Chi…" at bounding box center [328, 134] width 499 height 21
copy p "Saad Chaudhry,"
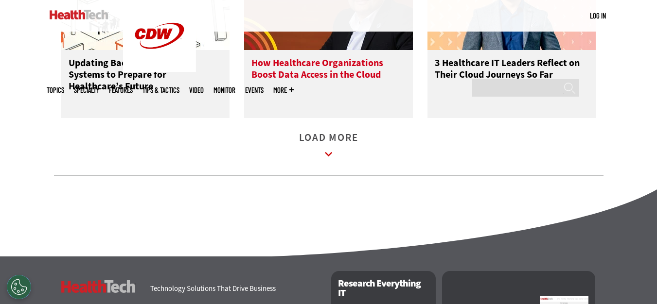
scroll to position [1507, 0]
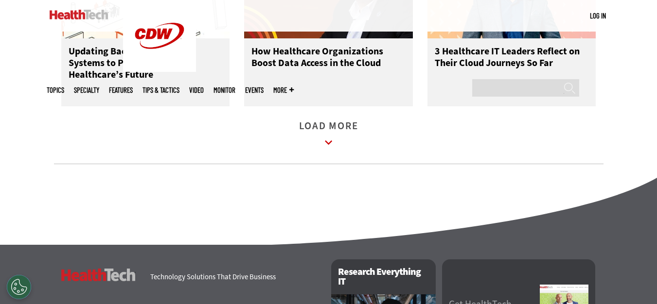
click at [331, 151] on icon at bounding box center [328, 143] width 22 height 22
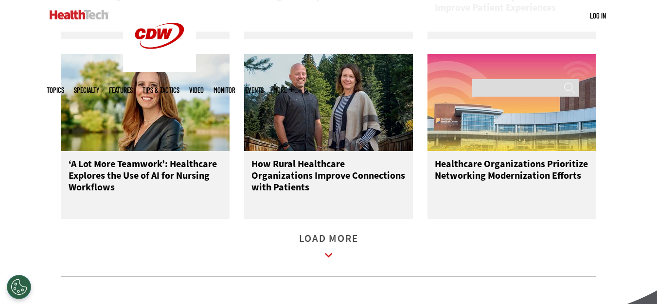
scroll to position [2042, 0]
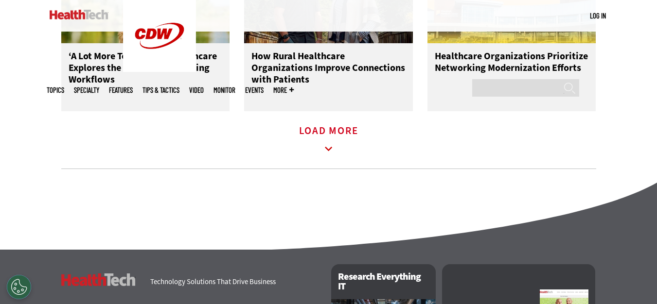
click at [329, 160] on icon at bounding box center [328, 149] width 22 height 22
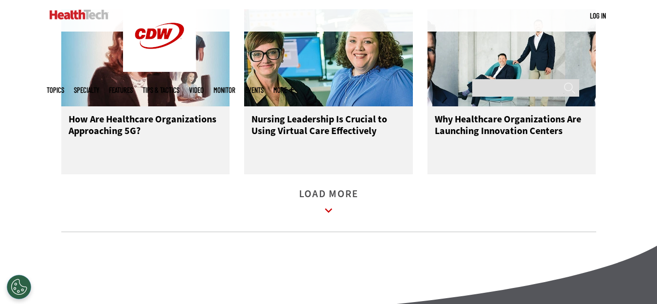
scroll to position [2674, 0]
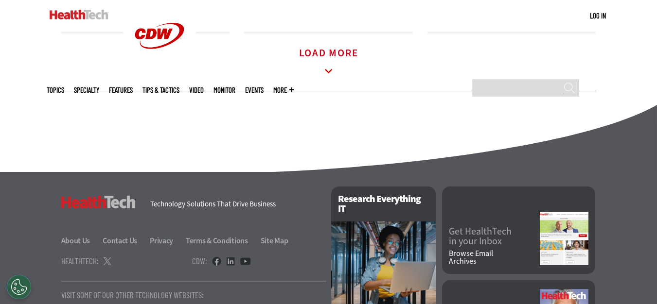
click at [335, 78] on icon at bounding box center [328, 71] width 22 height 22
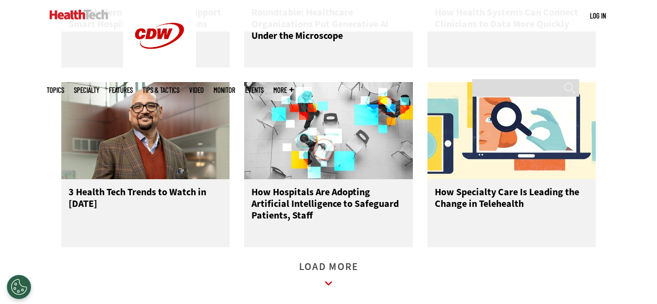
scroll to position [3209, 0]
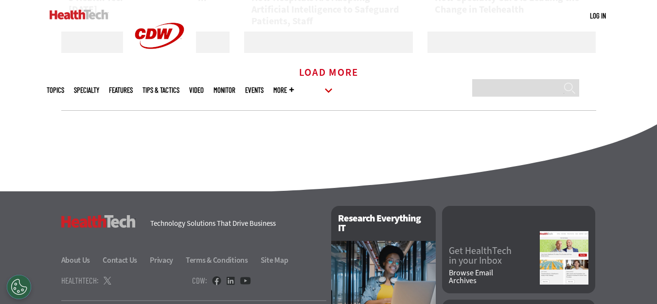
click at [331, 93] on icon at bounding box center [328, 90] width 7 height 4
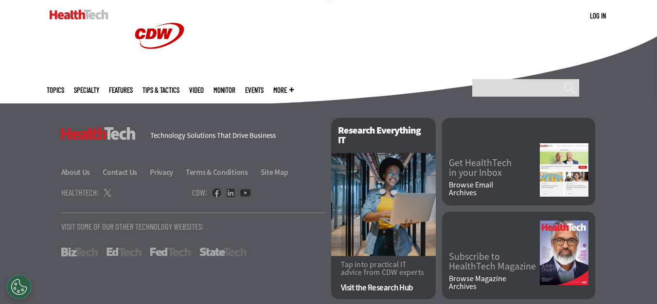
scroll to position [1594, 0]
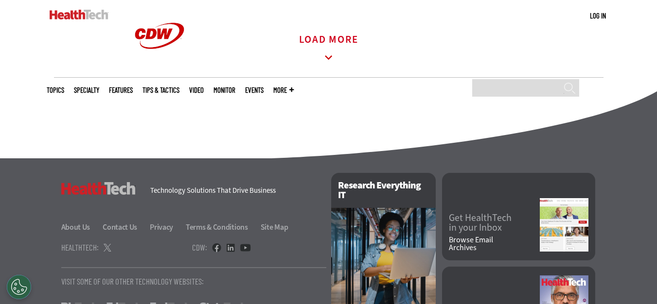
click at [331, 63] on icon at bounding box center [328, 58] width 22 height 22
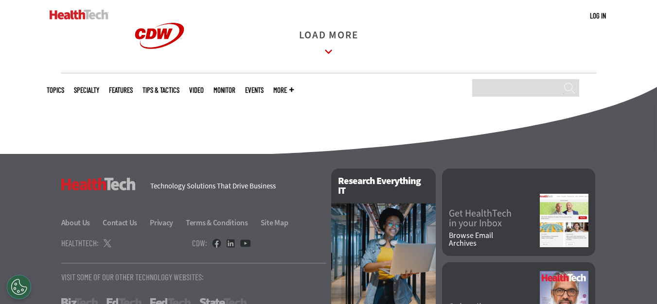
scroll to position [2080, 0]
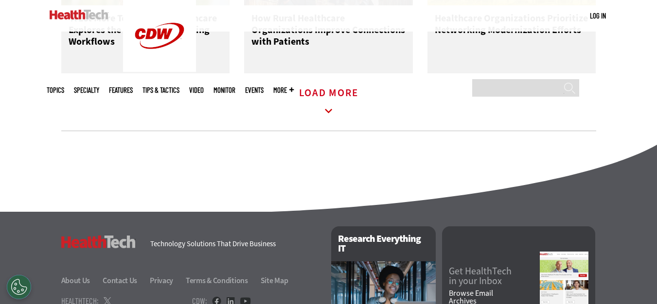
click at [327, 119] on icon at bounding box center [328, 111] width 22 height 22
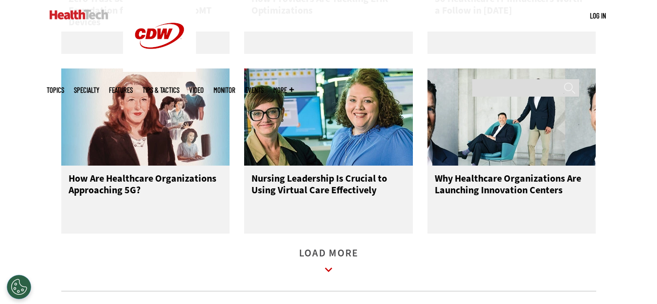
scroll to position [2566, 0]
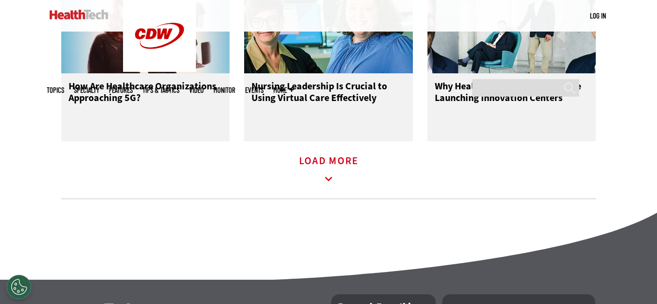
click at [337, 183] on icon at bounding box center [328, 179] width 22 height 22
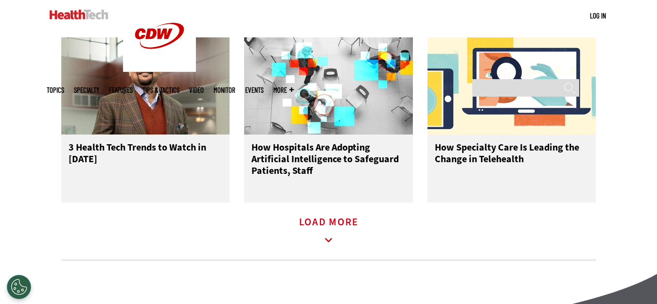
scroll to position [3101, 0]
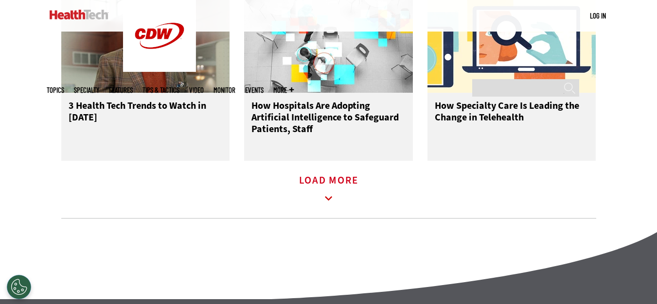
click at [328, 204] on icon at bounding box center [328, 199] width 22 height 22
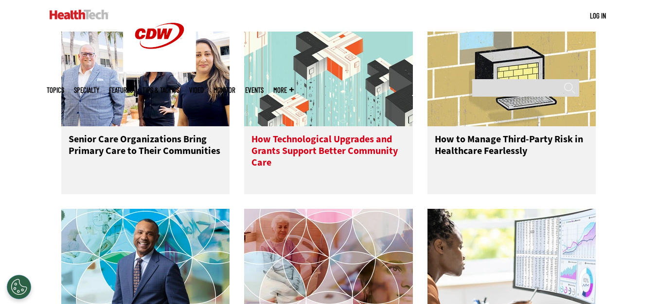
scroll to position [3587, 0]
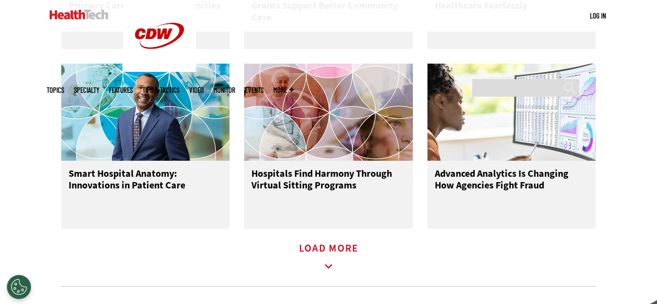
click at [332, 269] on icon at bounding box center [328, 267] width 22 height 22
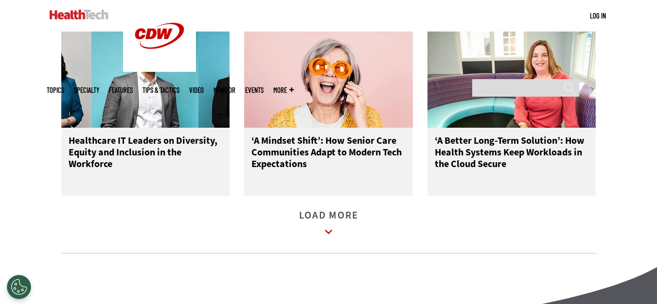
scroll to position [4170, 0]
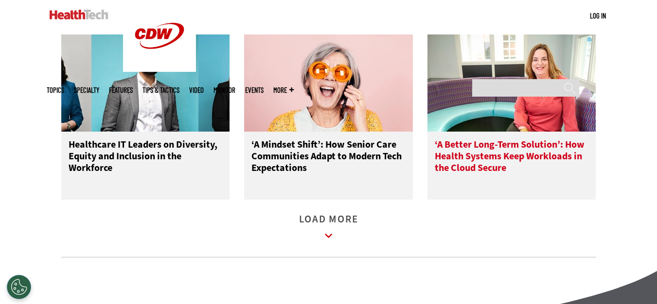
click at [521, 90] on img at bounding box center [511, 83] width 169 height 97
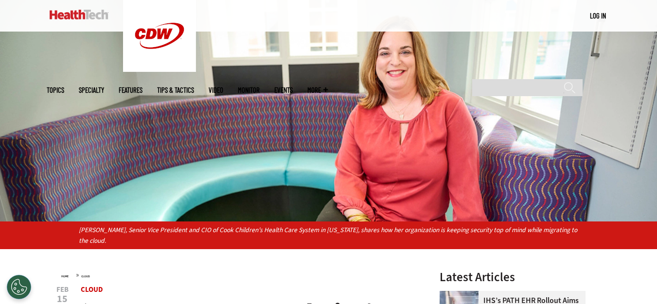
scroll to position [243, 0]
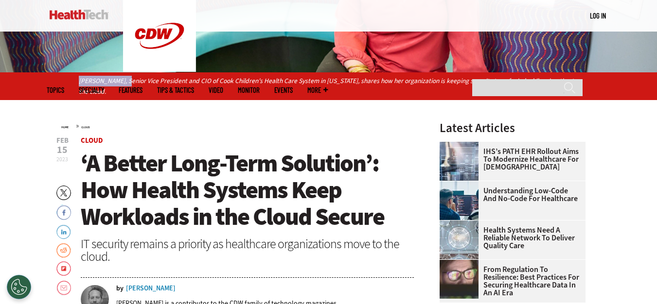
drag, startPoint x: 79, startPoint y: 80, endPoint x: 129, endPoint y: 83, distance: 50.6
click at [129, 83] on p "[PERSON_NAME], Senior Vice President and CIO of Cook Children’s Health Care Sys…" at bounding box center [328, 86] width 499 height 21
copy p "[PERSON_NAME],"
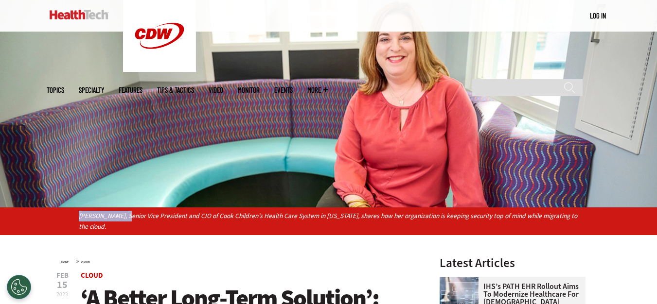
scroll to position [194, 0]
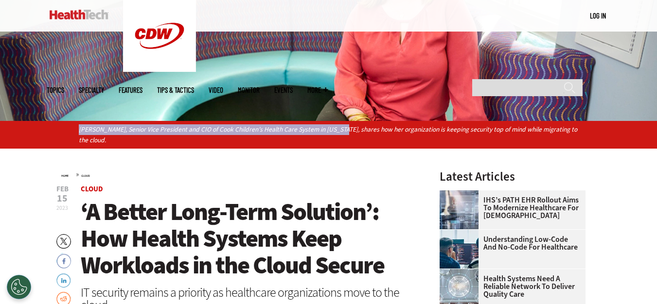
copy p "[PERSON_NAME], Senior Vice President and CIO of Cook Children’s Health Care Sys…"
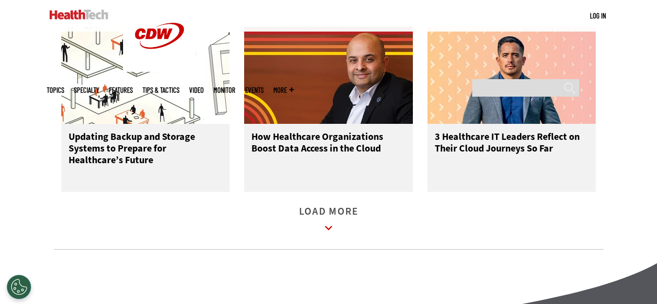
scroll to position [1507, 0]
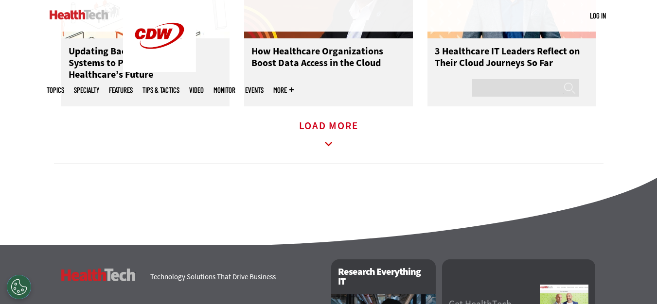
click at [326, 149] on icon at bounding box center [328, 144] width 22 height 22
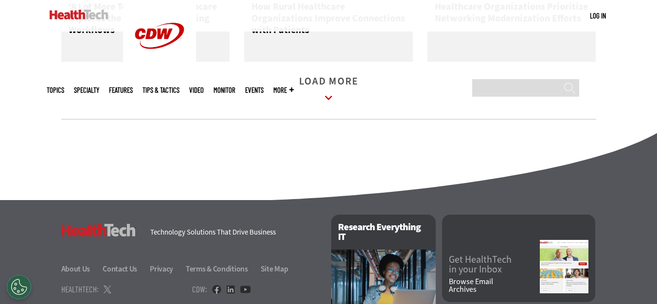
scroll to position [2091, 0]
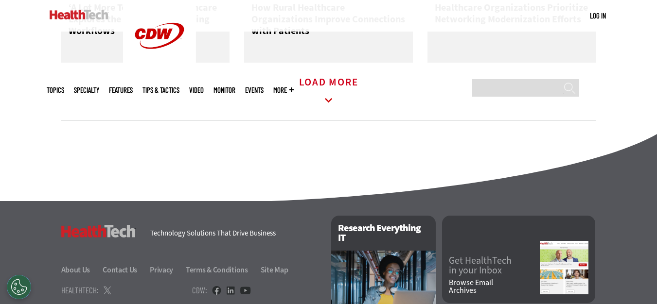
click at [329, 111] on icon at bounding box center [328, 100] width 22 height 22
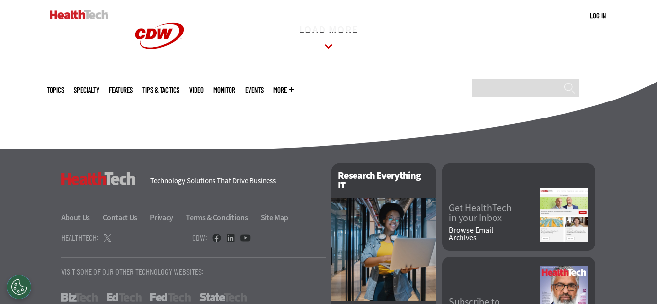
scroll to position [2674, 0]
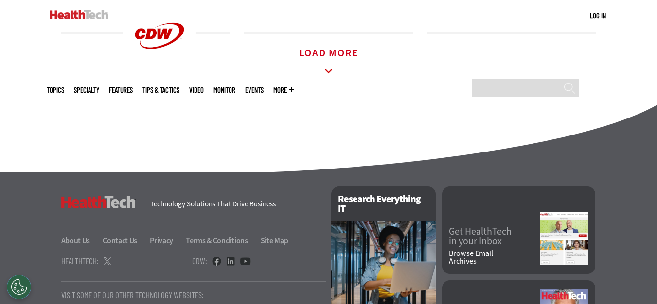
click at [327, 78] on icon at bounding box center [328, 71] width 22 height 22
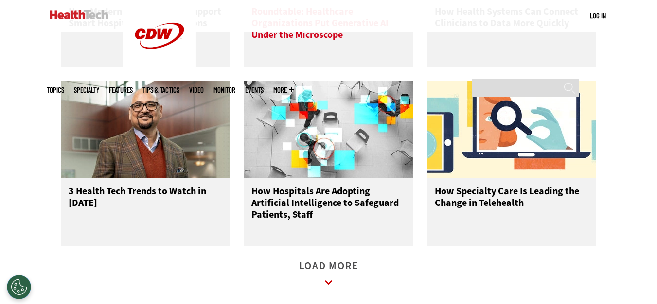
scroll to position [3112, 0]
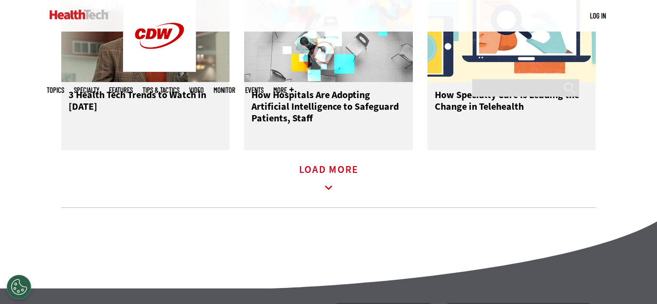
click at [331, 190] on icon at bounding box center [328, 188] width 7 height 4
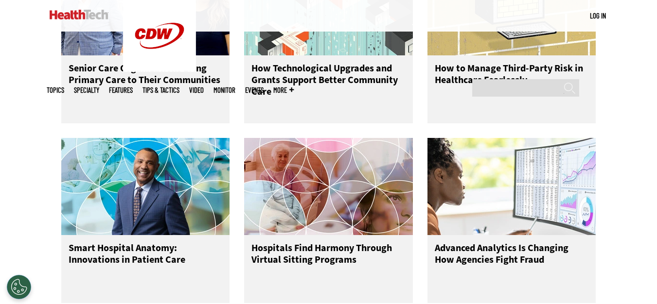
scroll to position [3598, 0]
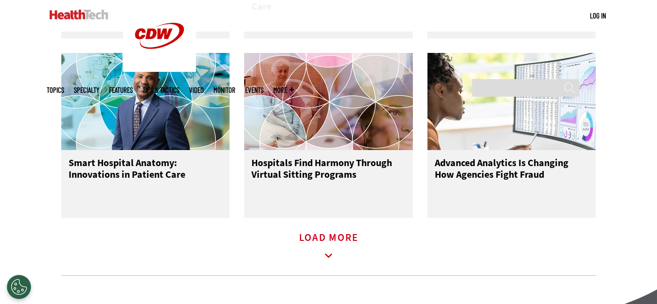
click at [325, 267] on icon at bounding box center [328, 256] width 22 height 22
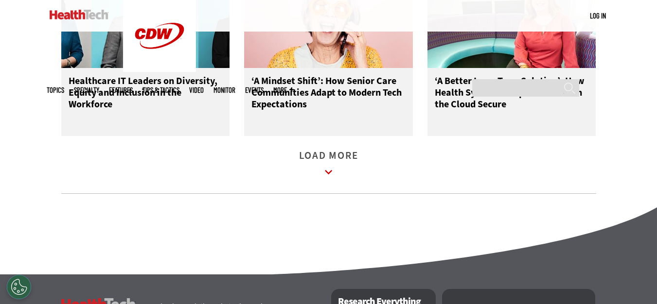
scroll to position [4327, 0]
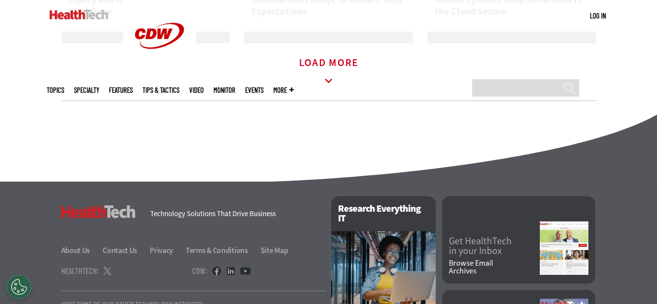
click at [334, 87] on icon at bounding box center [328, 81] width 22 height 22
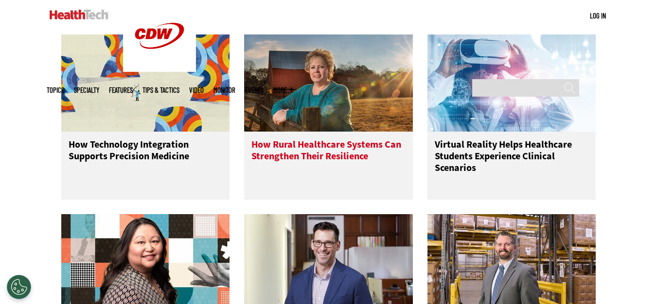
scroll to position [4424, 0]
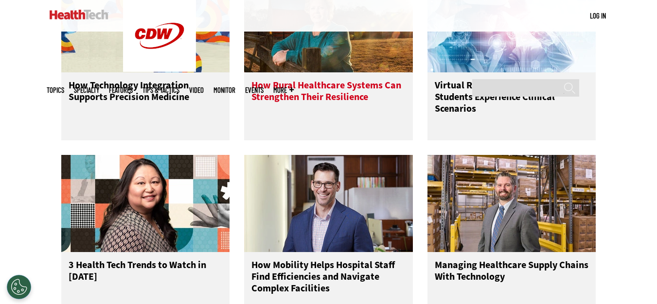
click at [330, 67] on img at bounding box center [328, 23] width 169 height 97
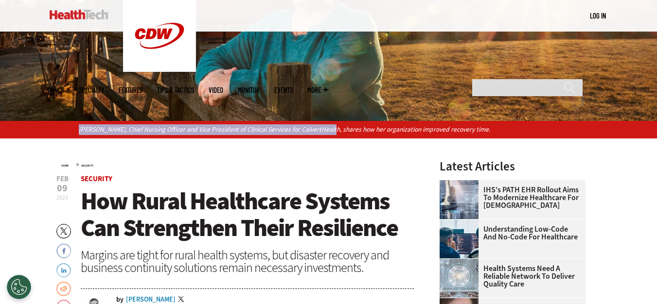
drag, startPoint x: 81, startPoint y: 127, endPoint x: 324, endPoint y: 132, distance: 243.1
click at [324, 132] on div "[PERSON_NAME], Chief Nursing Officer and Vice President of Clinical Services fo…" at bounding box center [328, 129] width 657 height 17
copy p "Melissa Hall, Chief Nursing Officer and Vice President of Clinical Services for…"
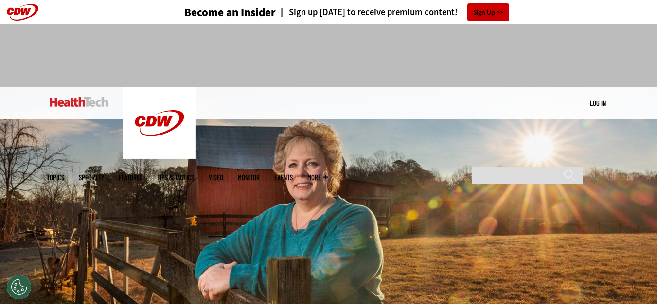
scroll to position [146, 0]
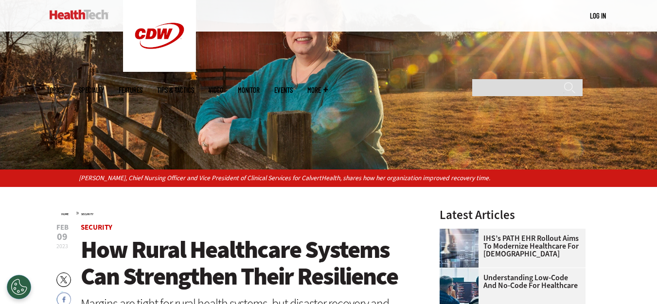
drag, startPoint x: 79, startPoint y: 177, endPoint x: 113, endPoint y: 183, distance: 34.6
click at [113, 183] on p "Melissa Hall, Chief Nursing Officer and Vice President of Clinical Services for…" at bounding box center [328, 178] width 499 height 11
copy p "Melissa Hall,"
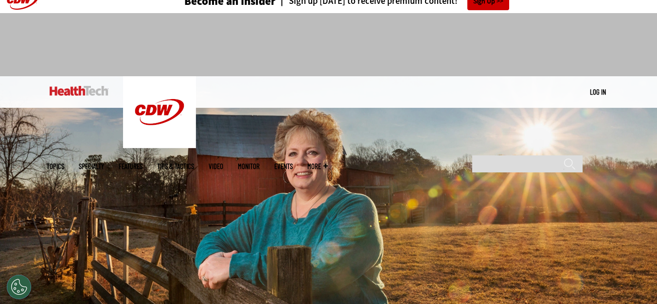
scroll to position [0, 0]
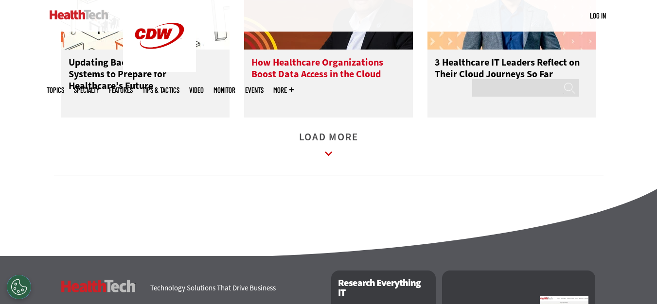
scroll to position [1556, 0]
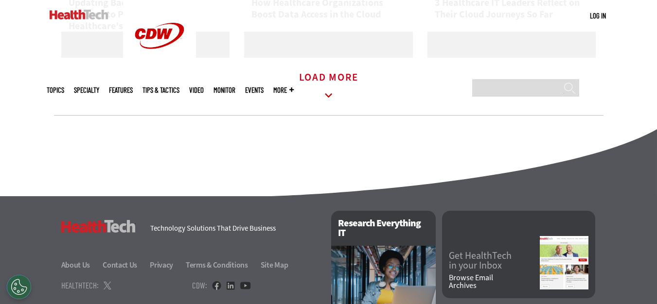
click at [323, 107] on icon at bounding box center [328, 96] width 22 height 22
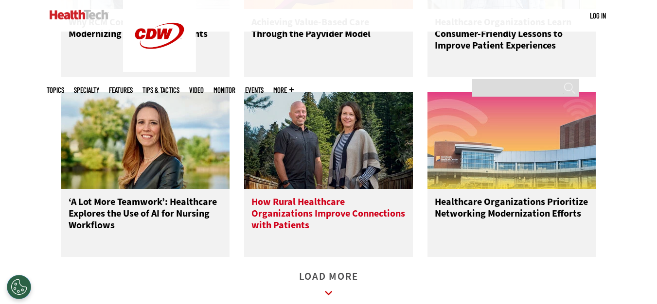
scroll to position [2139, 0]
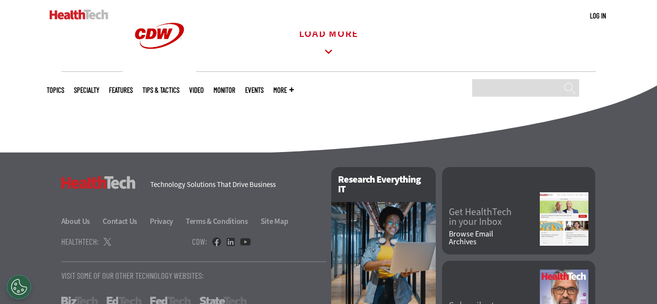
click at [331, 58] on icon at bounding box center [328, 52] width 22 height 22
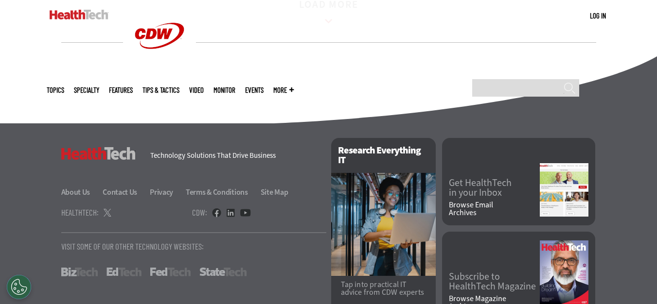
scroll to position [2625, 0]
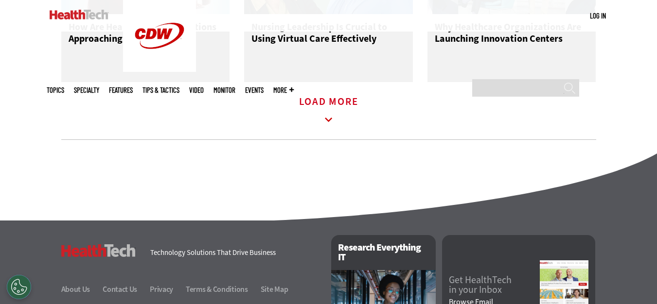
click at [330, 122] on icon at bounding box center [328, 120] width 7 height 4
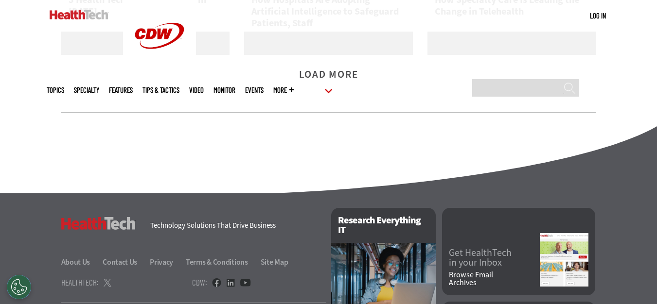
scroll to position [3209, 0]
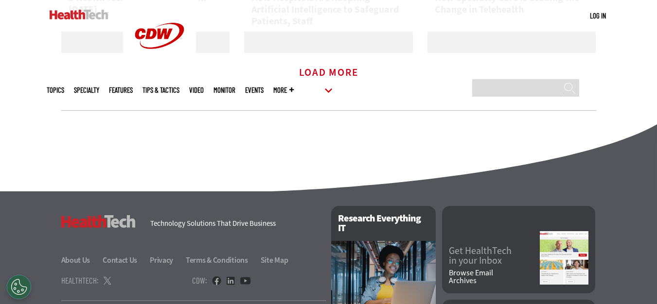
click at [322, 101] on icon at bounding box center [328, 91] width 22 height 22
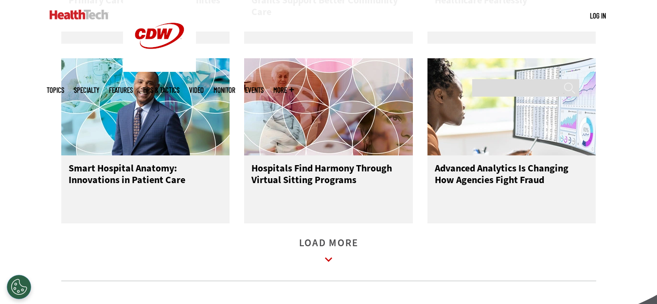
scroll to position [3744, 0]
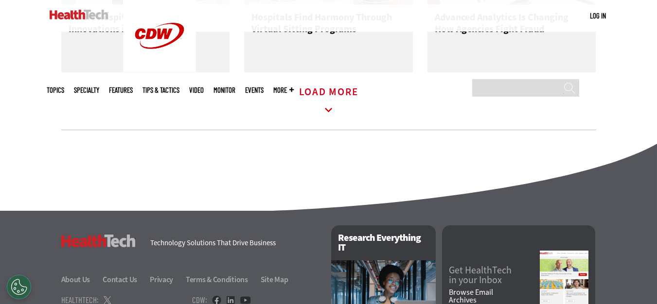
click at [329, 121] on icon at bounding box center [328, 110] width 22 height 22
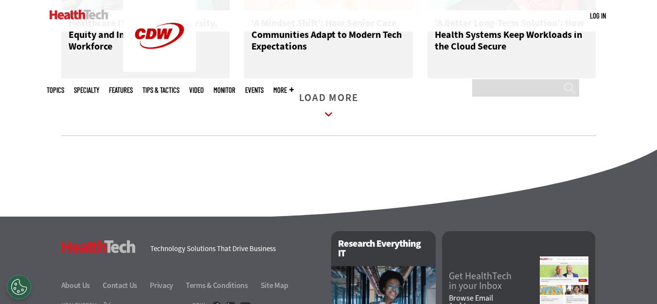
scroll to position [4327, 0]
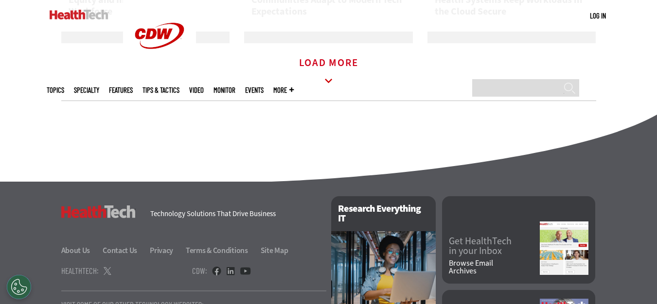
click at [331, 90] on icon at bounding box center [328, 81] width 22 height 22
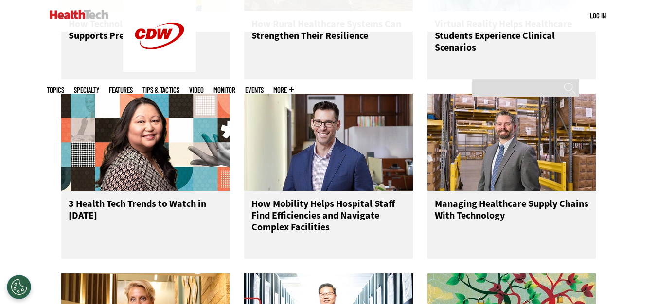
scroll to position [4473, 0]
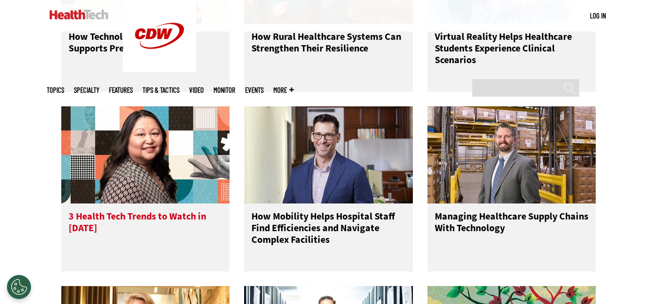
click at [170, 179] on img at bounding box center [145, 154] width 169 height 97
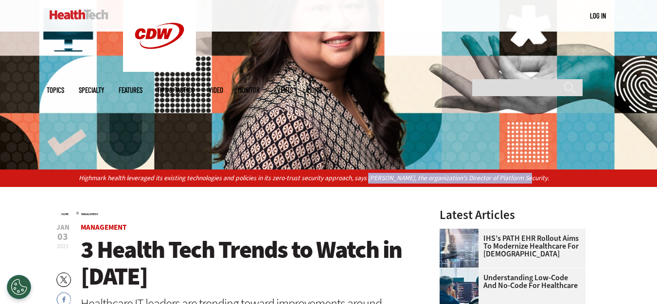
drag, startPoint x: 366, startPoint y: 178, endPoint x: 517, endPoint y: 183, distance: 151.3
click at [517, 183] on p "Highmark health leveraged its existing technologies and policies in its zero-tr…" at bounding box center [328, 178] width 499 height 11
copy p "[PERSON_NAME], the organization's Director of Platform Security."
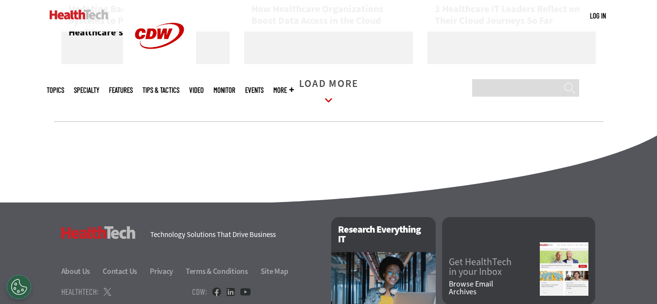
scroll to position [1545, 0]
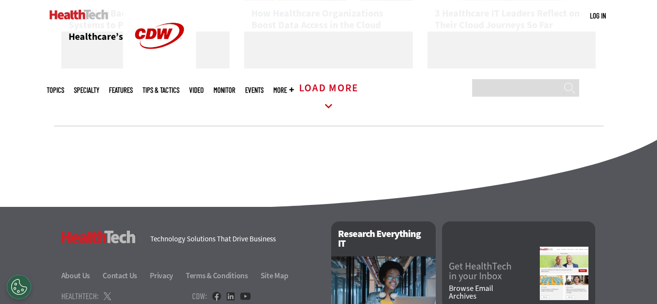
click at [327, 116] on icon at bounding box center [328, 106] width 22 height 22
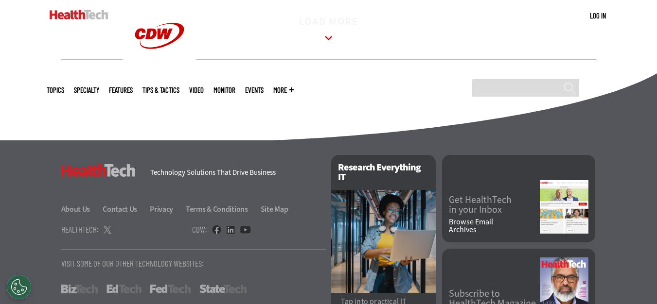
scroll to position [2129, 0]
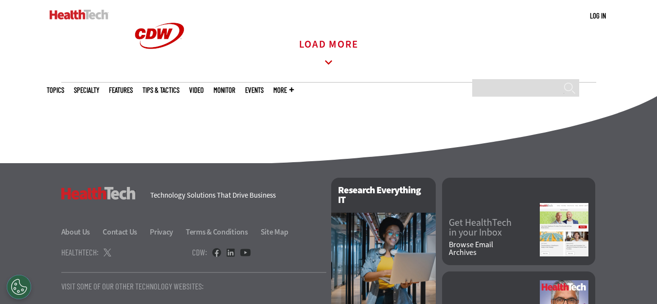
click at [328, 72] on icon at bounding box center [328, 63] width 22 height 22
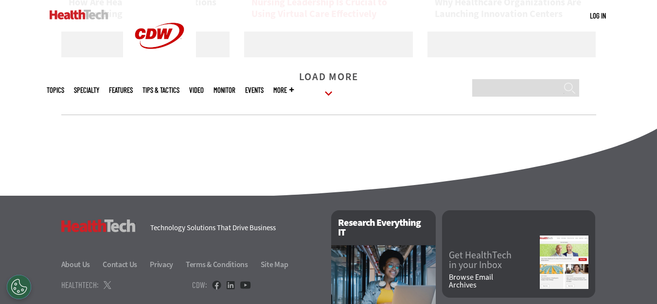
scroll to position [2663, 0]
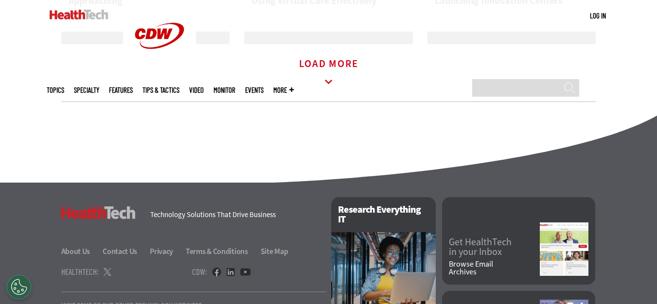
click at [330, 93] on icon at bounding box center [328, 82] width 22 height 22
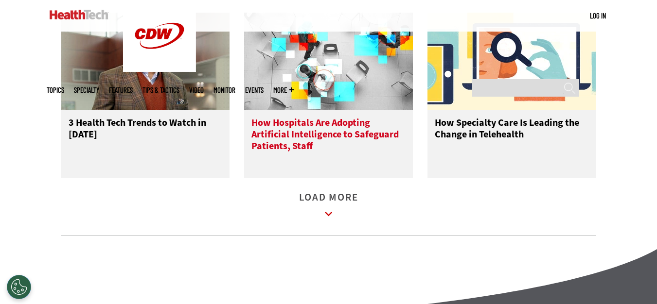
scroll to position [3150, 0]
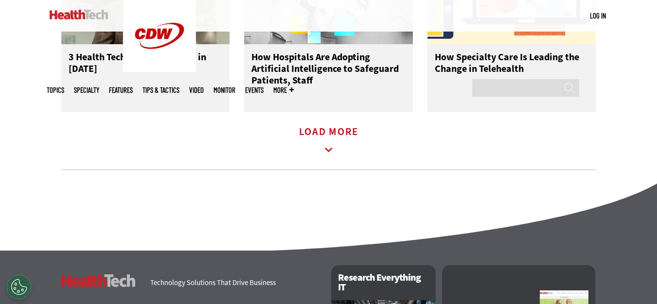
click at [330, 158] on icon at bounding box center [328, 150] width 22 height 22
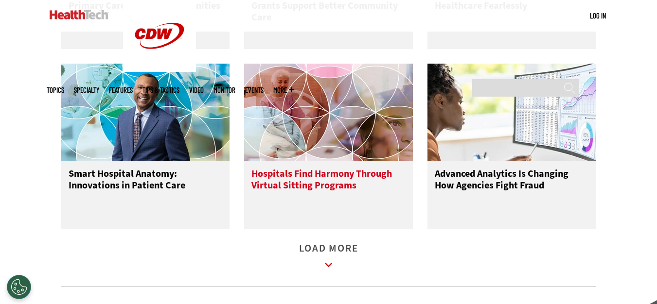
scroll to position [3733, 0]
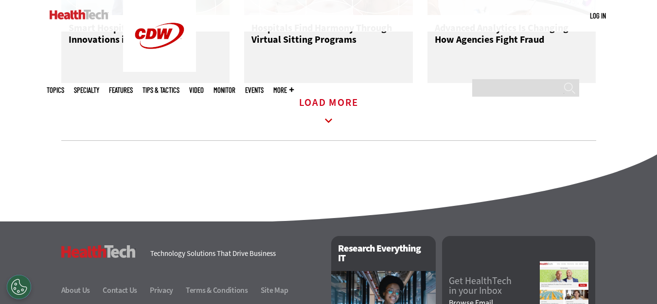
click at [337, 126] on icon at bounding box center [328, 121] width 22 height 22
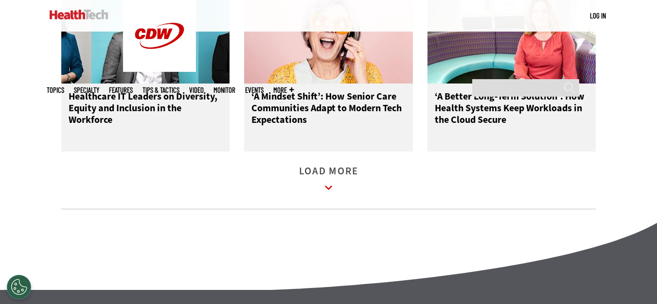
scroll to position [4219, 0]
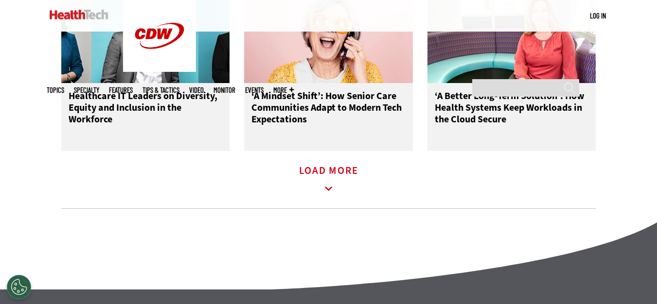
click at [320, 197] on icon at bounding box center [328, 189] width 22 height 22
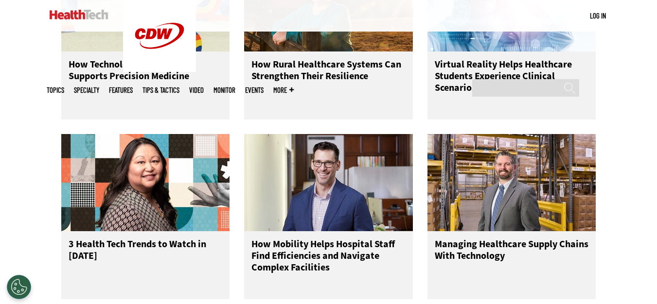
scroll to position [4462, 0]
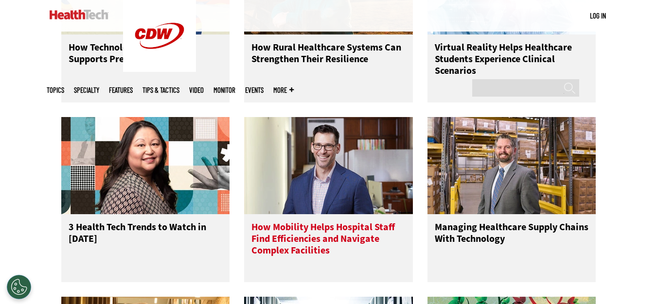
click at [321, 180] on img at bounding box center [328, 165] width 169 height 97
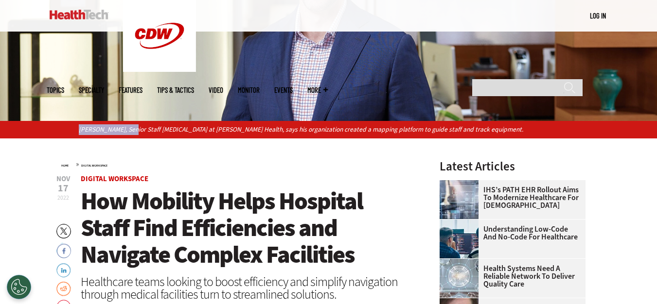
drag, startPoint x: 78, startPoint y: 128, endPoint x: 124, endPoint y: 135, distance: 46.7
click at [124, 135] on div "[PERSON_NAME], Senior Staff [MEDICAL_DATA] at [PERSON_NAME] Health, says his or…" at bounding box center [328, 129] width 657 height 17
copy p "[PERSON_NAME],"
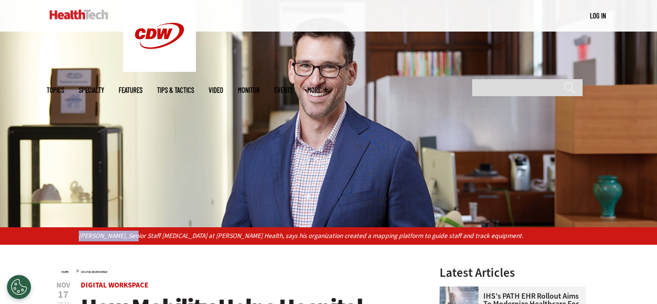
scroll to position [146, 0]
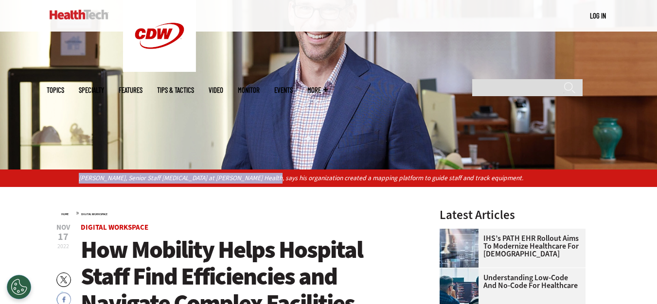
copy p "[PERSON_NAME], Senior Staff [MEDICAL_DATA] at [PERSON_NAME] Health,"
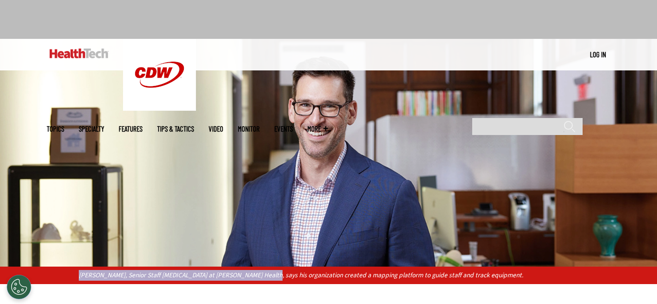
scroll to position [194, 0]
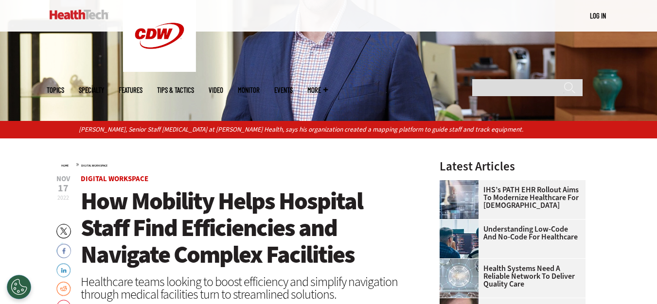
drag, startPoint x: 184, startPoint y: 161, endPoint x: 187, endPoint y: 157, distance: 5.2
click at [185, 161] on div "Home » Digital Workspace" at bounding box center [237, 164] width 353 height 8
drag, startPoint x: 77, startPoint y: 130, endPoint x: 125, endPoint y: 138, distance: 48.2
click at [123, 133] on div "[PERSON_NAME], Senior Staff [MEDICAL_DATA] at [PERSON_NAME] Health, says his or…" at bounding box center [328, 129] width 657 height 17
copy p "[PERSON_NAME]"
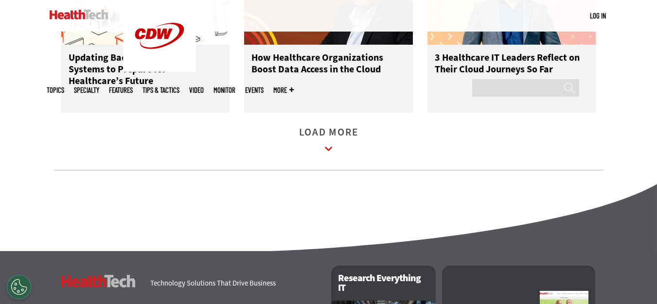
scroll to position [1496, 0]
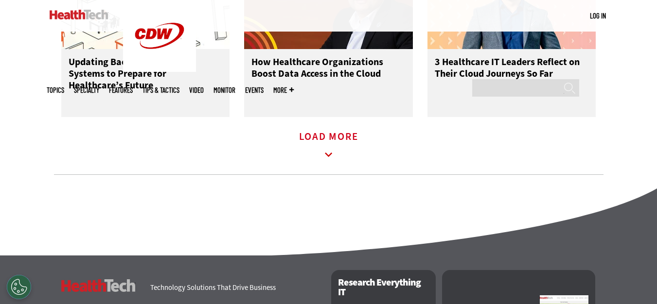
click at [331, 166] on icon at bounding box center [328, 155] width 22 height 22
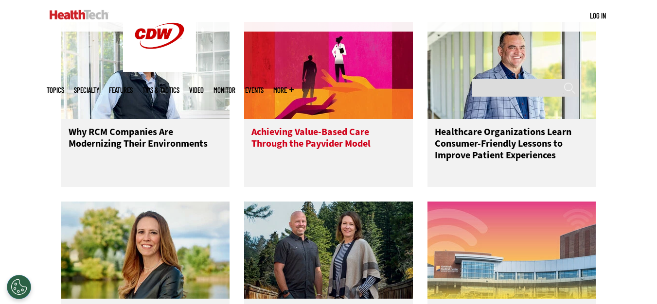
scroll to position [1934, 0]
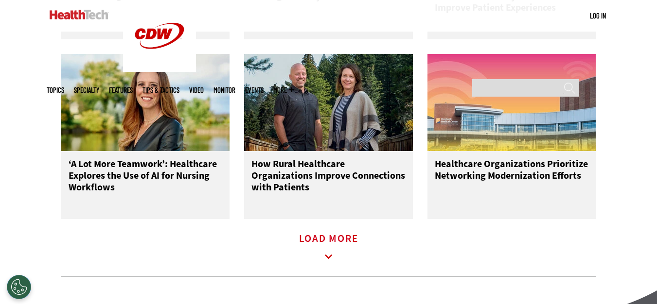
click at [325, 266] on icon at bounding box center [328, 257] width 22 height 22
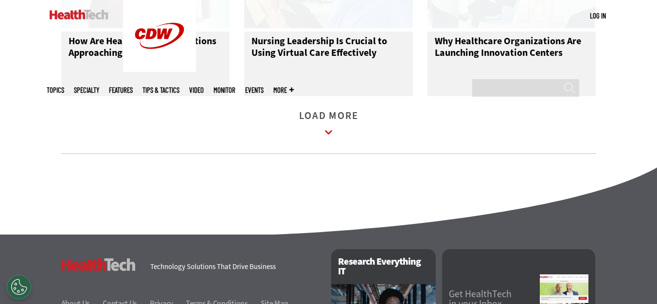
scroll to position [2615, 0]
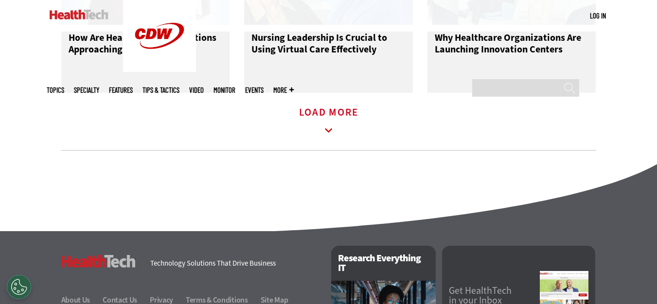
click at [327, 142] on icon at bounding box center [328, 131] width 22 height 22
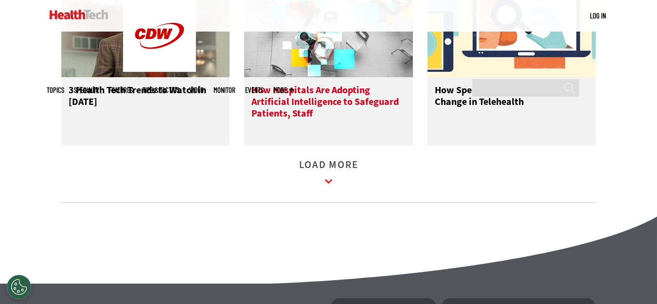
scroll to position [3198, 0]
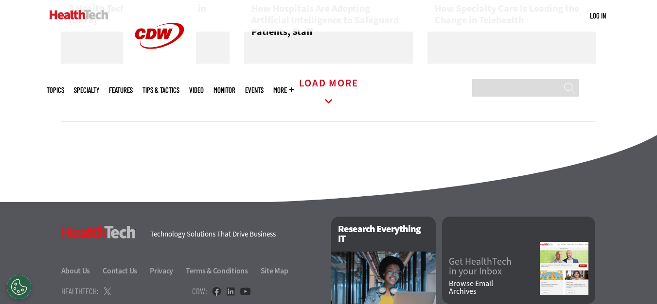
click at [329, 104] on icon at bounding box center [328, 101] width 7 height 4
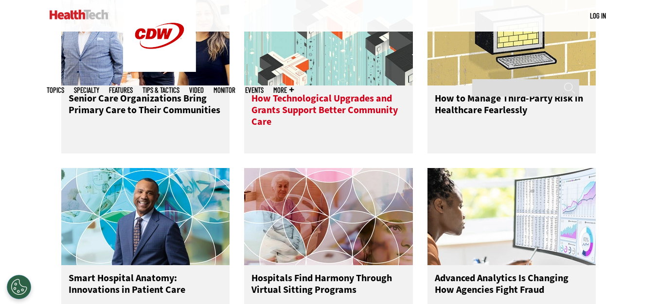
scroll to position [3587, 0]
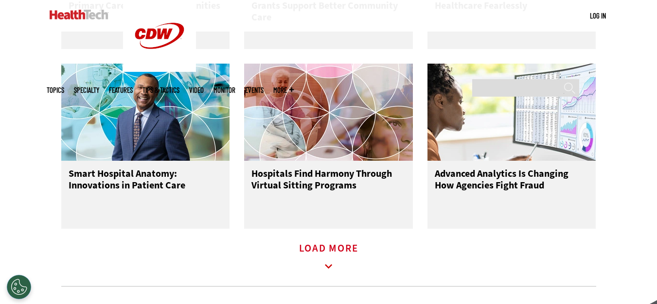
click at [325, 278] on icon at bounding box center [328, 267] width 22 height 22
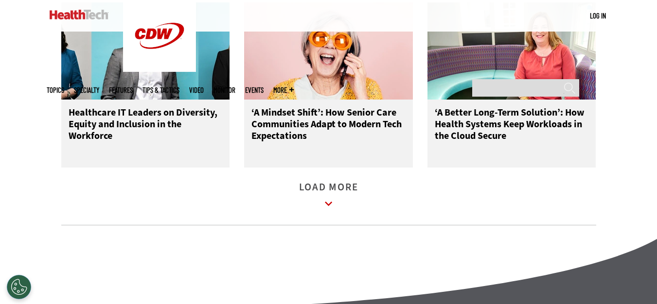
scroll to position [4268, 0]
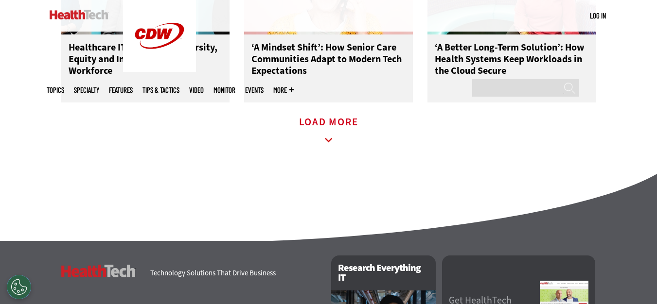
click at [328, 143] on icon at bounding box center [328, 140] width 22 height 22
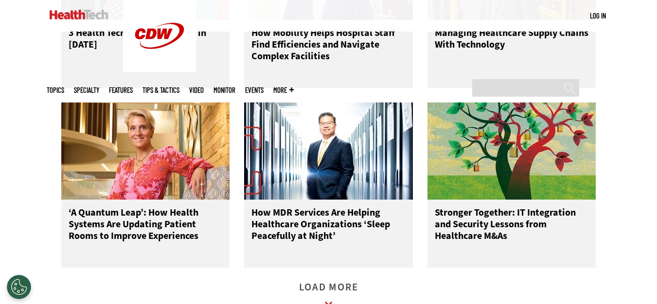
scroll to position [4511, 0]
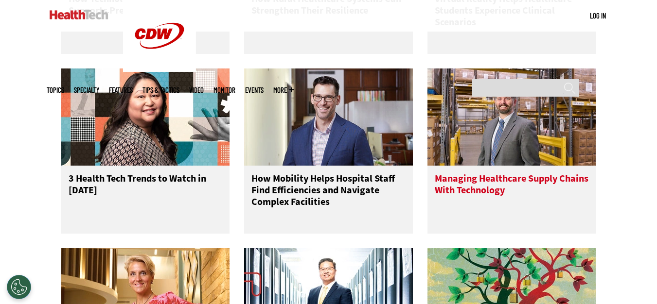
click at [527, 103] on img at bounding box center [511, 117] width 169 height 97
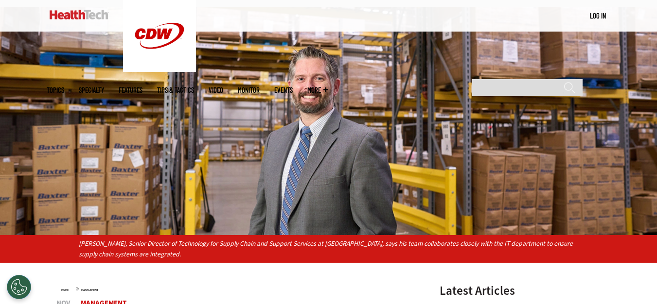
scroll to position [97, 0]
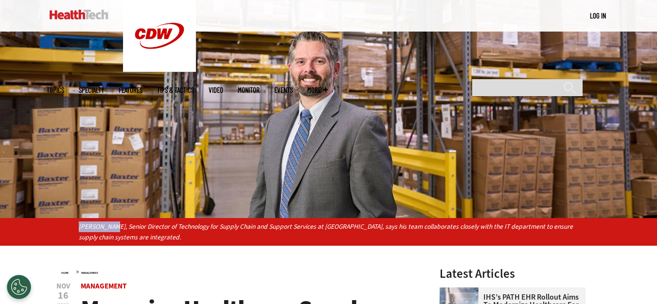
drag, startPoint x: 76, startPoint y: 225, endPoint x: 111, endPoint y: 229, distance: 34.7
click at [111, 229] on div "Geoff Gates, Senior Director of Technology for Supply Chain and Support Serv­ic…" at bounding box center [328, 232] width 657 height 28
copy p "Geoff Gates"
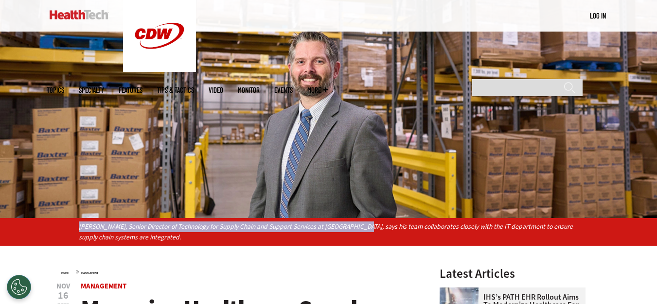
copy p "Geoff Gates, Senior Director of Technology for Supply Chain and Support Serv­ic…"
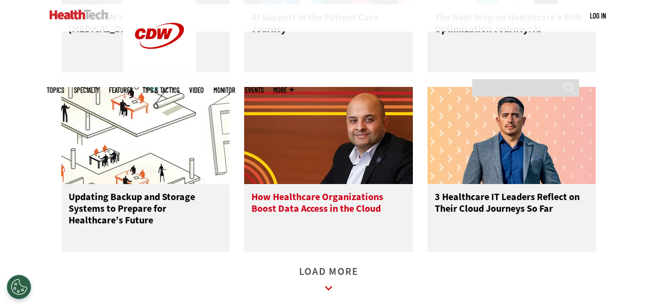
scroll to position [1459, 0]
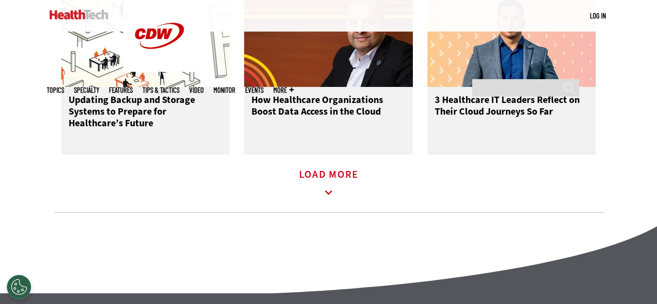
click at [325, 201] on icon at bounding box center [328, 193] width 22 height 22
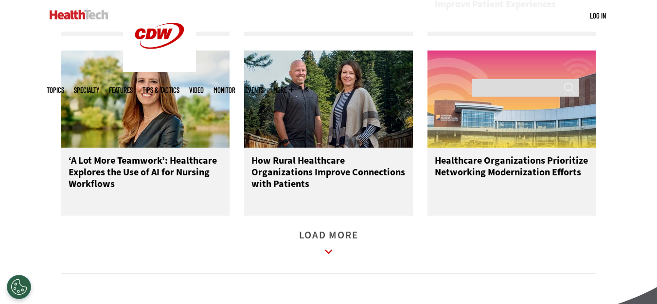
scroll to position [2091, 0]
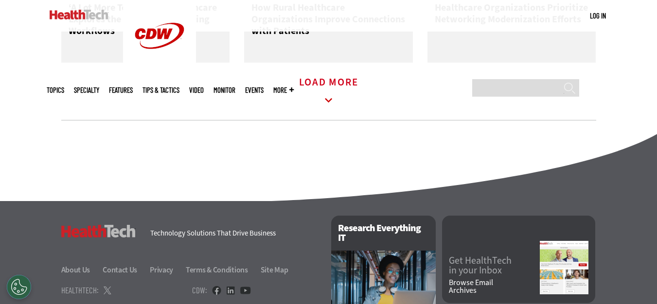
click at [335, 102] on icon at bounding box center [328, 100] width 22 height 22
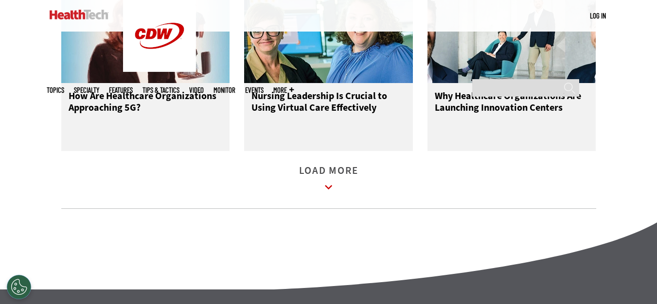
scroll to position [2625, 0]
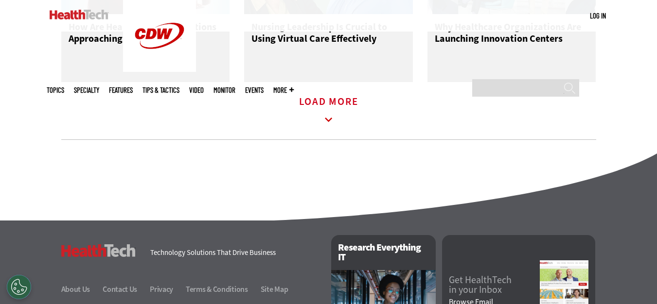
click at [334, 125] on icon at bounding box center [328, 120] width 22 height 22
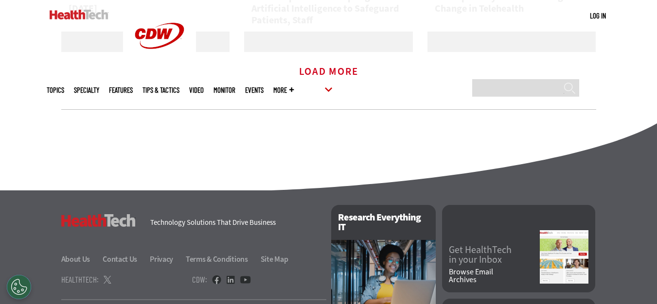
scroll to position [3209, 0]
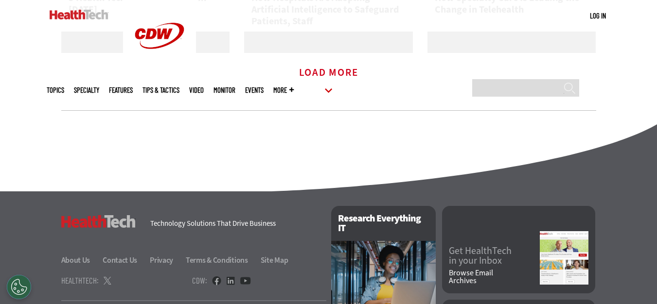
click at [327, 102] on icon at bounding box center [328, 91] width 22 height 22
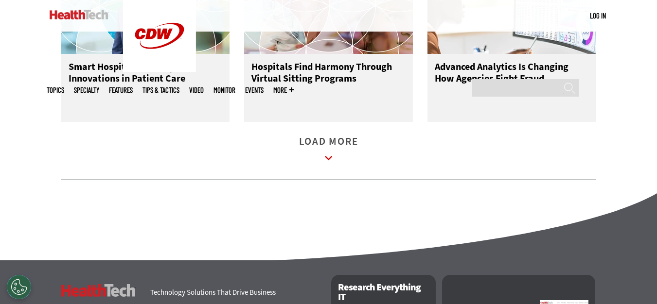
scroll to position [3695, 0]
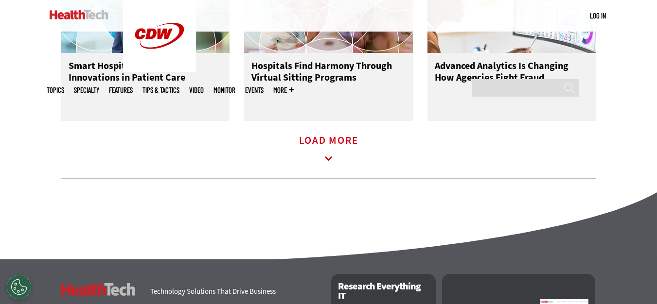
click at [325, 162] on icon at bounding box center [328, 159] width 22 height 22
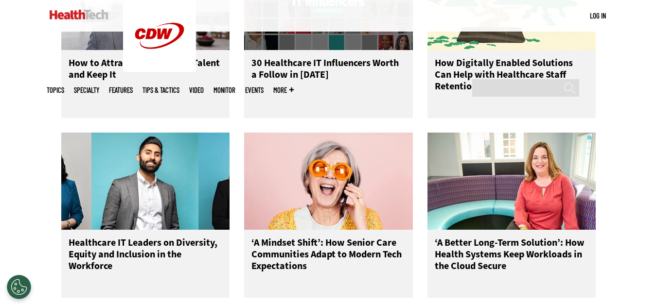
scroll to position [3987, 0]
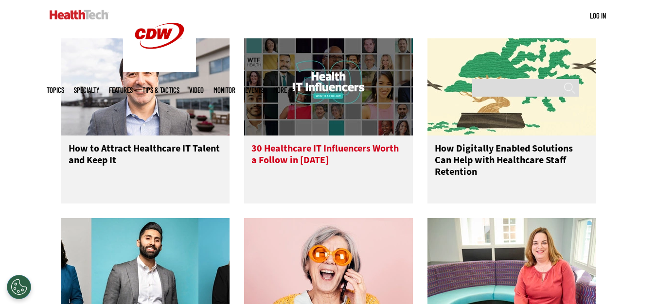
click at [353, 85] on img at bounding box center [328, 86] width 169 height 97
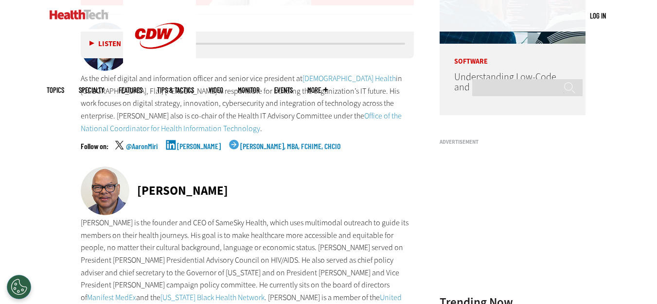
scroll to position [775, 0]
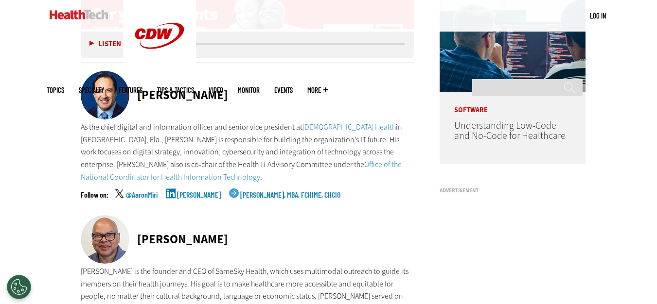
click at [191, 195] on link "[PERSON_NAME]" at bounding box center [199, 203] width 44 height 24
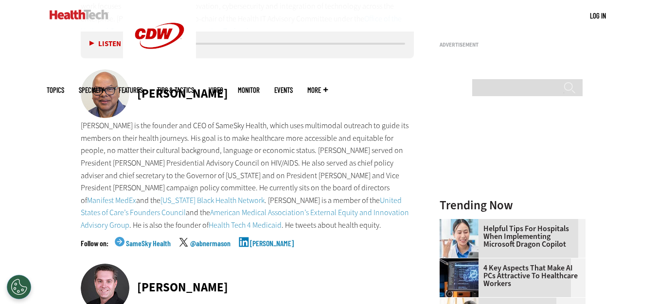
scroll to position [969, 0]
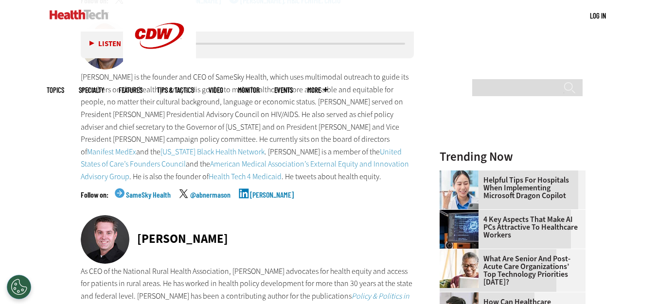
click at [251, 194] on link "[PERSON_NAME]" at bounding box center [272, 203] width 44 height 24
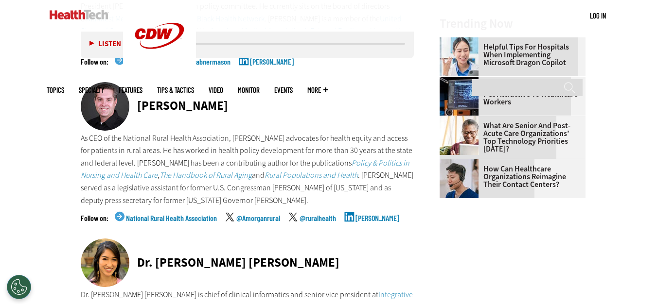
scroll to position [1164, 0]
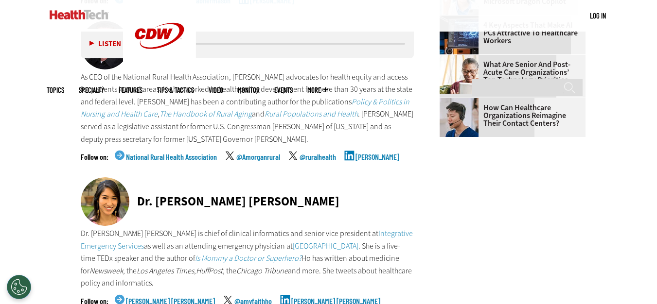
click at [275, 192] on div "Dr. [PERSON_NAME] [PERSON_NAME]" at bounding box center [248, 202] width 334 height 50
click at [378, 159] on link "[PERSON_NAME]" at bounding box center [377, 165] width 44 height 24
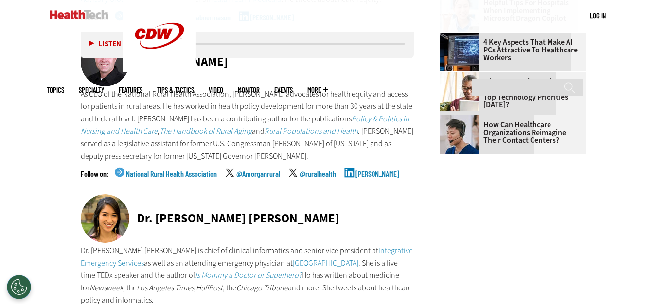
scroll to position [1213, 0]
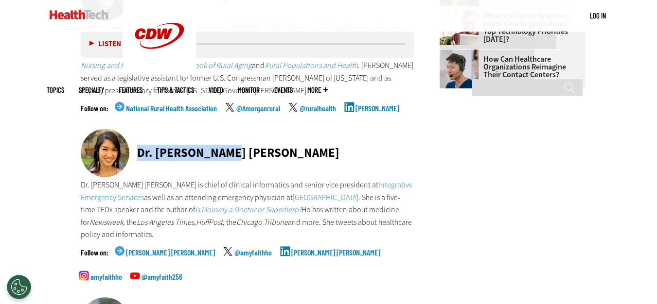
drag, startPoint x: 138, startPoint y: 150, endPoint x: 237, endPoint y: 146, distance: 99.7
click at [237, 146] on div "Dr. [PERSON_NAME] [PERSON_NAME]" at bounding box center [248, 154] width 334 height 50
copy div "Dr. [PERSON_NAME] [PERSON_NAME]"
click at [291, 249] on link "[PERSON_NAME] [PERSON_NAME]" at bounding box center [335, 261] width 89 height 24
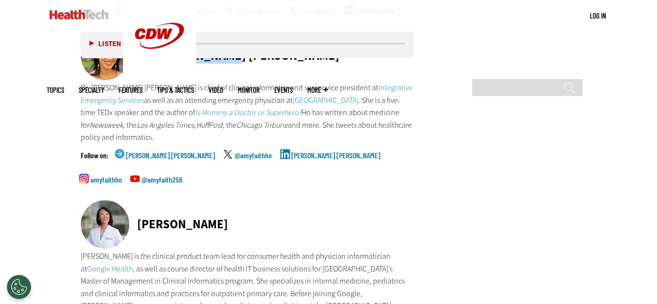
scroll to position [1407, 0]
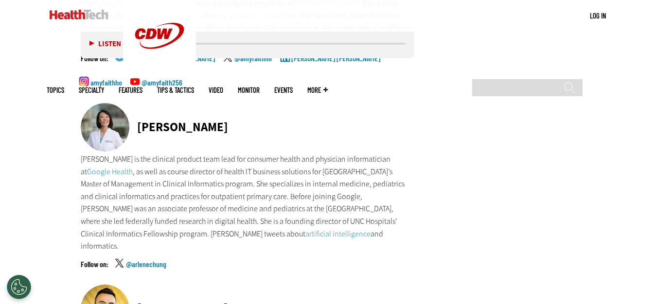
drag, startPoint x: 139, startPoint y: 98, endPoint x: 261, endPoint y: 98, distance: 122.0
click at [261, 103] on div "[PERSON_NAME]" at bounding box center [248, 128] width 334 height 50
copy div "[PERSON_NAME]"
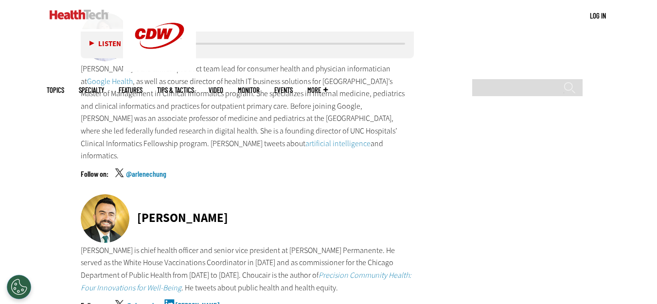
scroll to position [1553, 0]
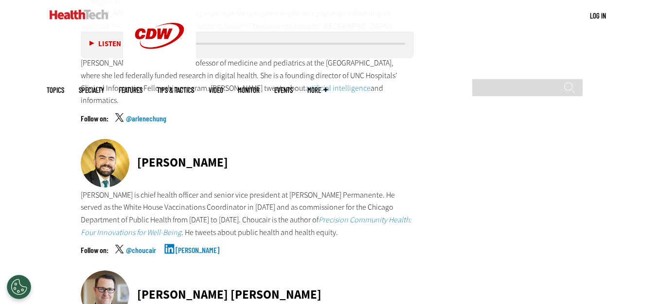
drag, startPoint x: 197, startPoint y: 231, endPoint x: 198, endPoint y: 223, distance: 8.3
click at [198, 246] on link "Bechara Choucair" at bounding box center [198, 258] width 44 height 24
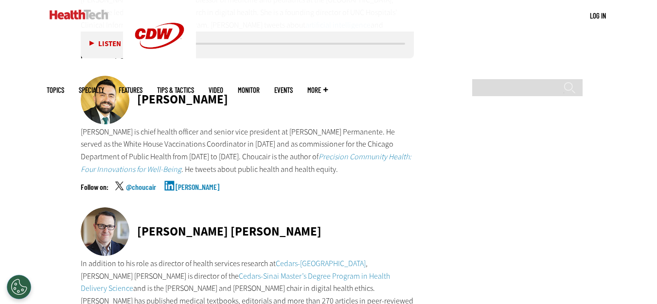
scroll to position [1745, 0]
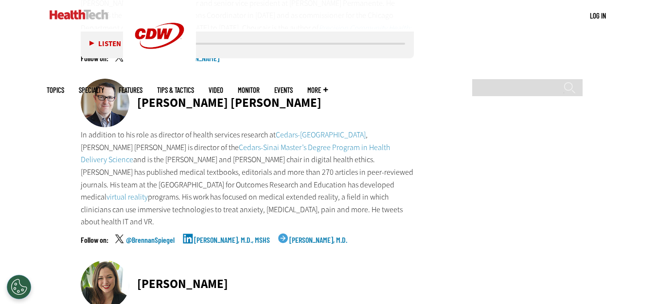
click at [235, 236] on link "[PERSON_NAME], M.D., MSHS" at bounding box center [232, 248] width 76 height 24
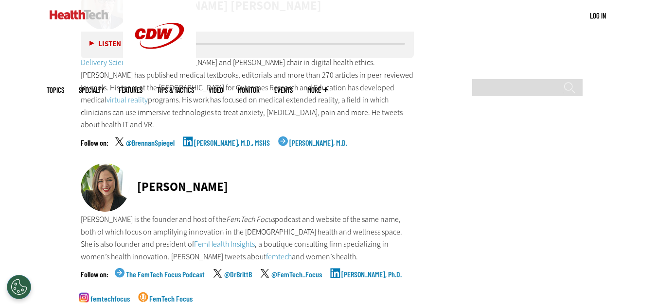
scroll to position [1891, 0]
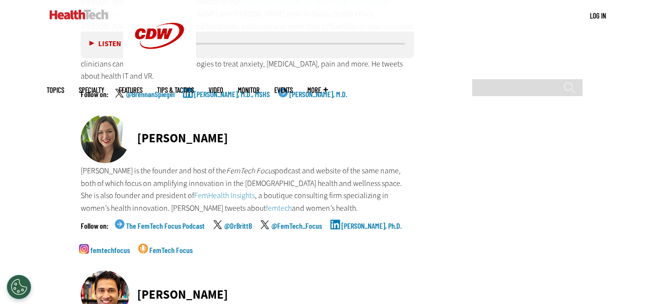
click at [356, 222] on link "Brittany Barreto, Ph.D." at bounding box center [371, 234] width 60 height 24
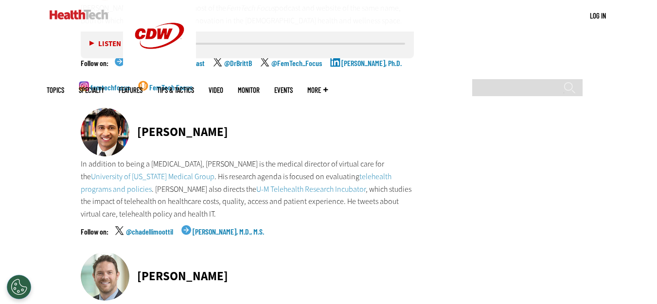
scroll to position [2037, 0]
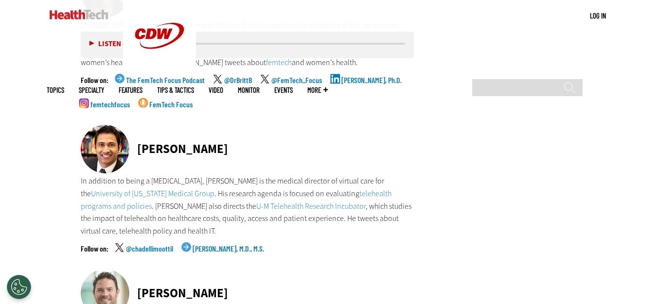
drag, startPoint x: 138, startPoint y: 95, endPoint x: 251, endPoint y: 95, distance: 113.3
click at [251, 125] on div "Dr. Chad Ellimoottil" at bounding box center [248, 150] width 334 height 50
copy div "Dr. Chad Ellimoottil"
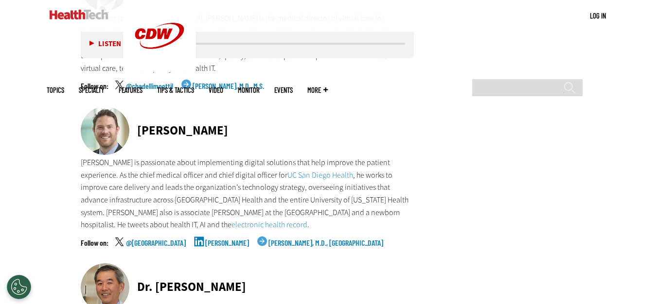
scroll to position [2182, 0]
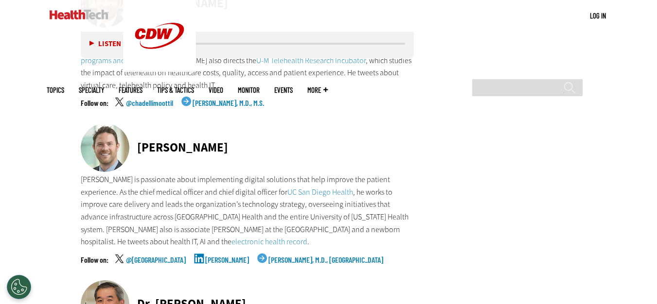
drag, startPoint x: 136, startPoint y: 94, endPoint x: 295, endPoint y: 98, distance: 159.0
click at [295, 123] on div "Dr. Christopher Longhurst" at bounding box center [248, 148] width 334 height 50
copy div "Dr. Christopher Longhurst"
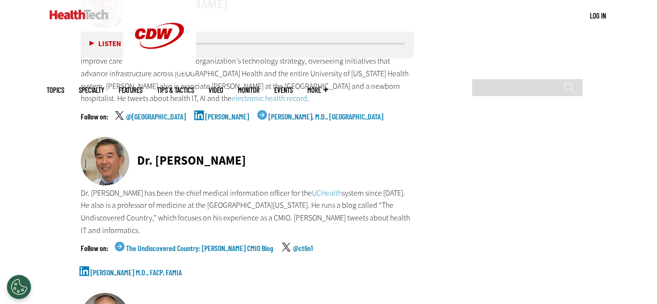
scroll to position [2328, 0]
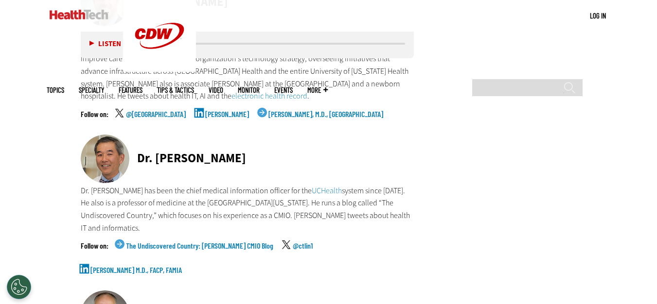
click at [182, 266] on link "CT Lin M.D., FACP, FAMIA" at bounding box center [135, 278] width 91 height 24
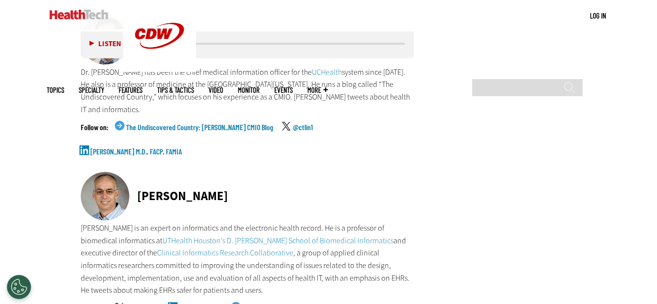
scroll to position [2474, 0]
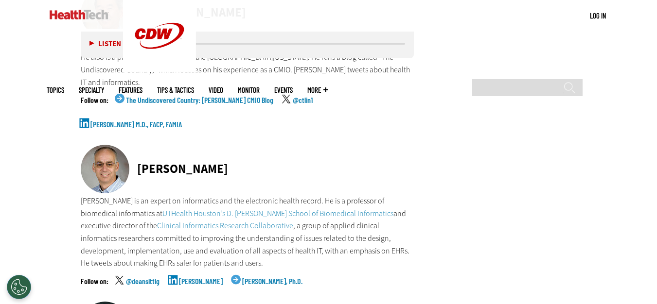
click at [190, 278] on link "Dean Sittig" at bounding box center [201, 290] width 44 height 24
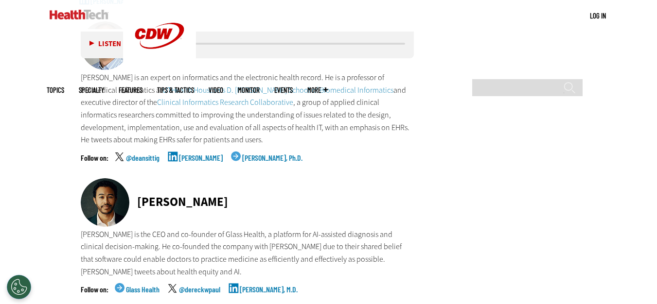
scroll to position [2620, 0]
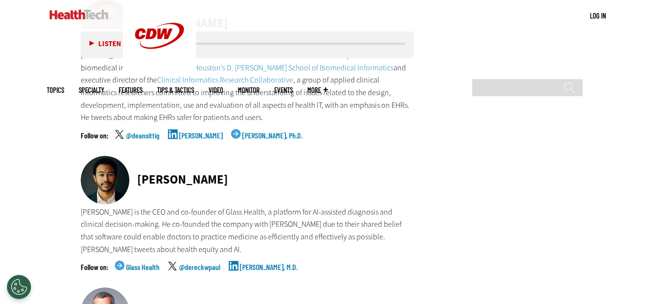
click at [255, 189] on div "Dr. Dereck Paul Dr. Dereck Paul is the CEO and co-founder of Glass Health, a pl…" at bounding box center [248, 222] width 334 height 132
click at [256, 264] on link "Dereck Paul, M.D." at bounding box center [269, 276] width 58 height 24
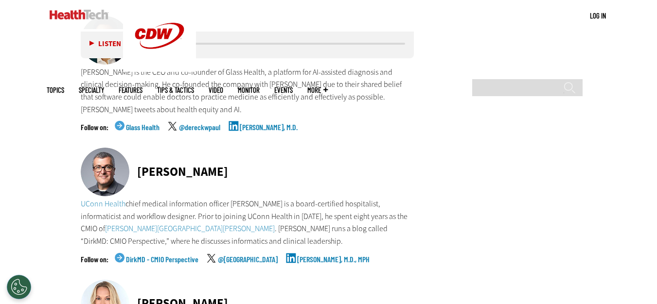
scroll to position [2766, 0]
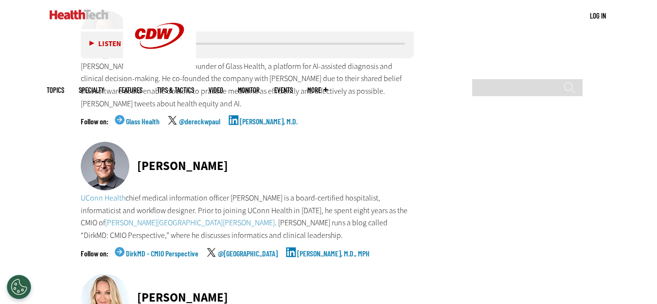
click at [297, 250] on link "Dirk Stanley, M.D., MPH" at bounding box center [333, 262] width 72 height 24
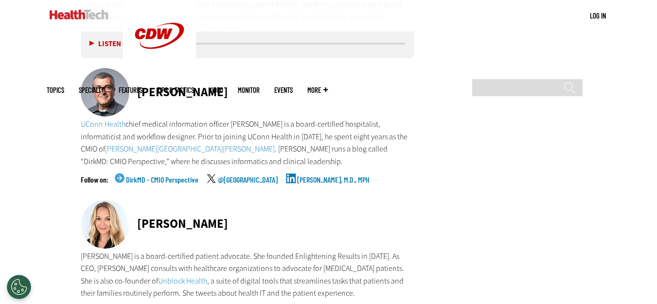
scroll to position [2912, 0]
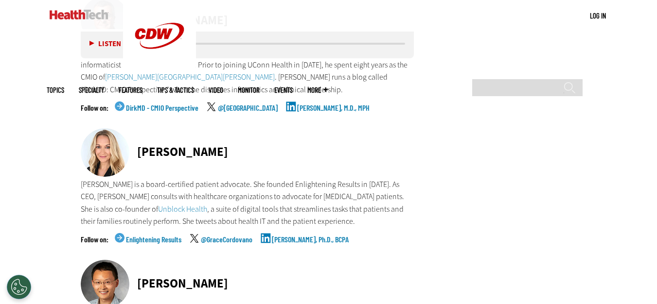
click at [300, 236] on link "Grace Cordovano, Ph.D., BCPA" at bounding box center [310, 248] width 77 height 24
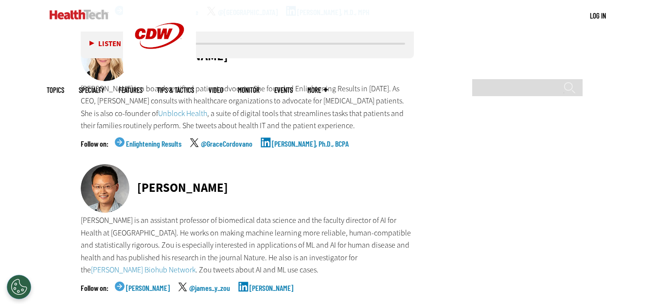
scroll to position [3058, 0]
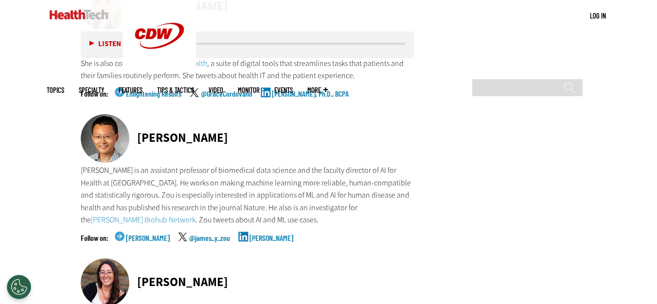
click at [249, 234] on link "James Zou" at bounding box center [271, 246] width 44 height 24
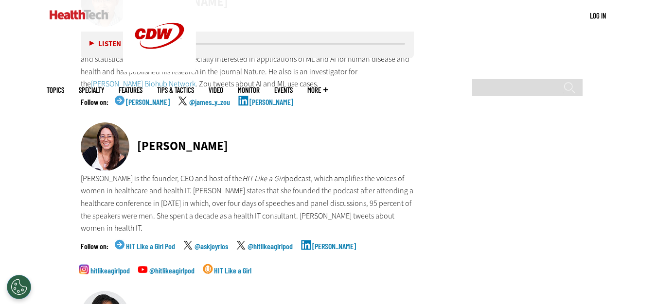
scroll to position [3252, 0]
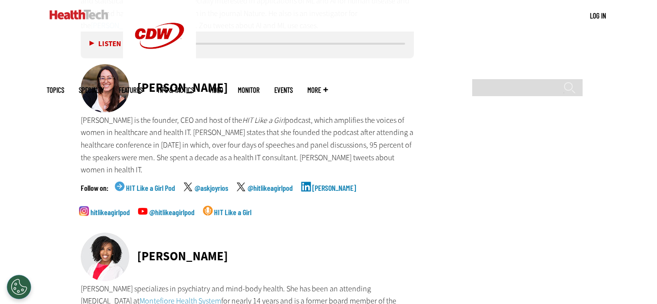
click at [320, 184] on link "Joy Rios" at bounding box center [334, 196] width 44 height 24
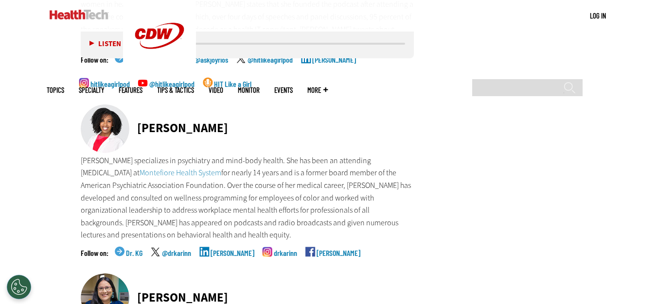
scroll to position [3398, 0]
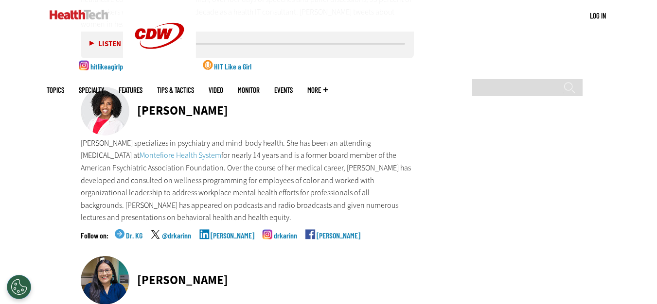
click at [224, 232] on link "Karinn Glover" at bounding box center [233, 244] width 44 height 24
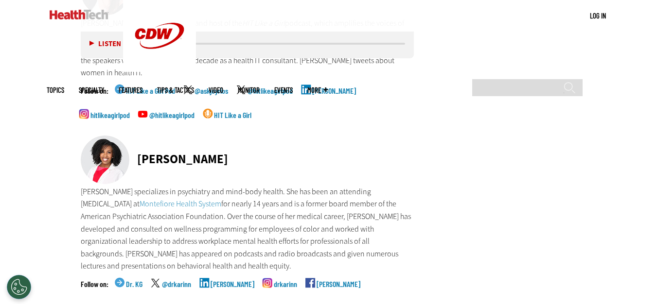
scroll to position [3301, 0]
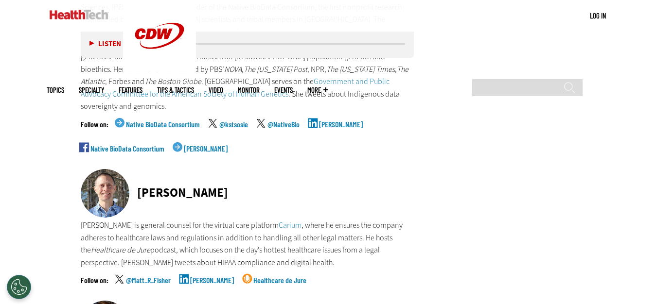
scroll to position [3725, 0]
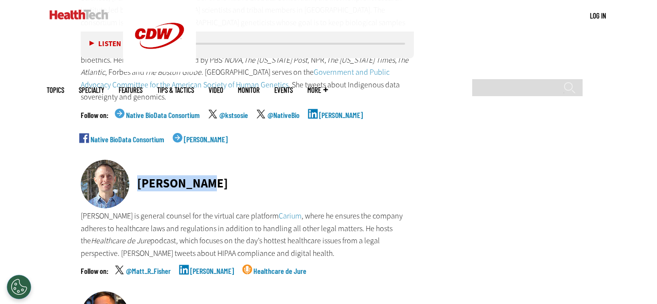
drag, startPoint x: 133, startPoint y: 86, endPoint x: 214, endPoint y: 88, distance: 80.7
click at [214, 160] on div "[PERSON_NAME]" at bounding box center [248, 185] width 334 height 50
copy div "[PERSON_NAME]"
click at [211, 267] on link "[PERSON_NAME]" at bounding box center [212, 279] width 44 height 24
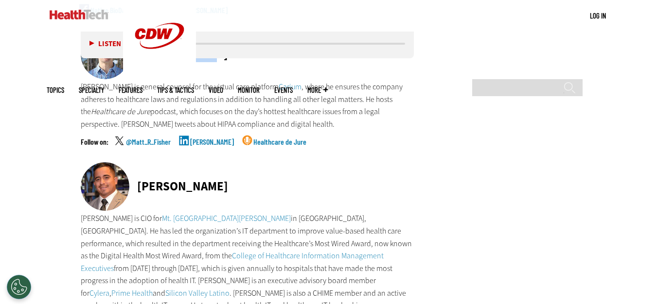
scroll to position [3871, 0]
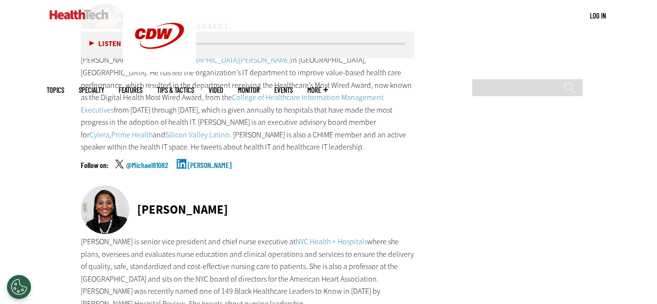
scroll to position [4065, 0]
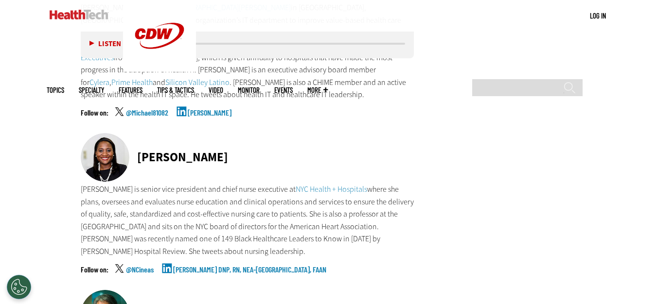
click at [202, 266] on link "Natalia Cineas DNP, RN, NEA-BC, FAAN" at bounding box center [249, 278] width 153 height 24
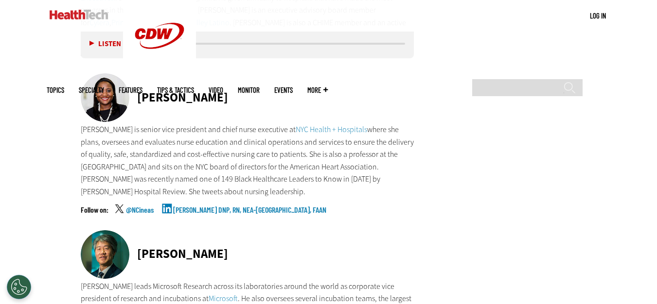
scroll to position [4211, 0]
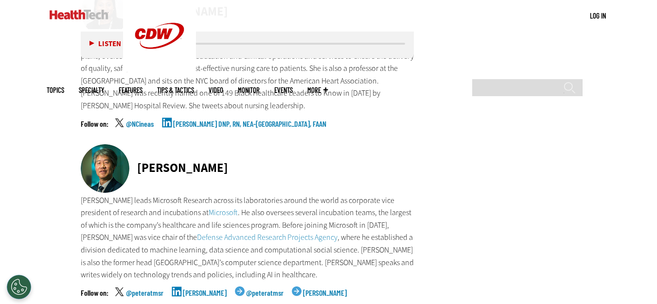
click at [190, 289] on link "Peter Lee" at bounding box center [205, 301] width 44 height 24
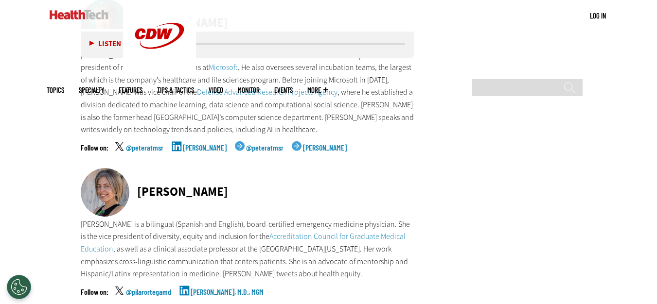
scroll to position [4357, 0]
click at [270, 288] on div "@pilarortegamd Pilar Ortega, M.D., MGM" at bounding box center [248, 300] width 334 height 24
click at [217, 288] on link "Pilar Ortega, M.D., MGM" at bounding box center [227, 300] width 73 height 24
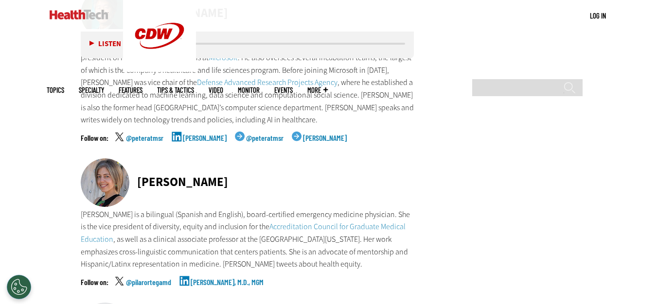
scroll to position [4503, 0]
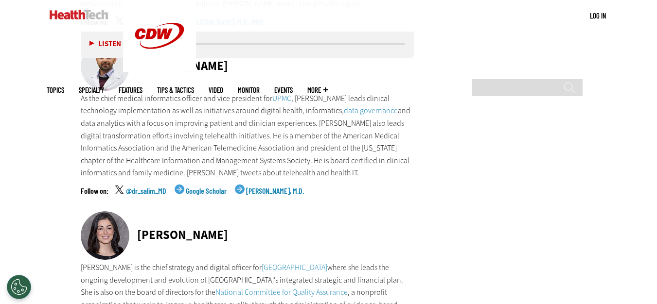
scroll to position [4649, 0]
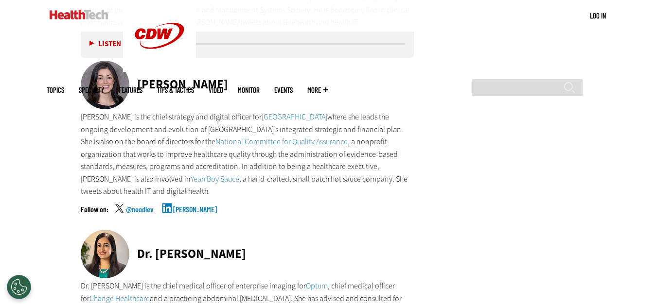
scroll to position [4795, 0]
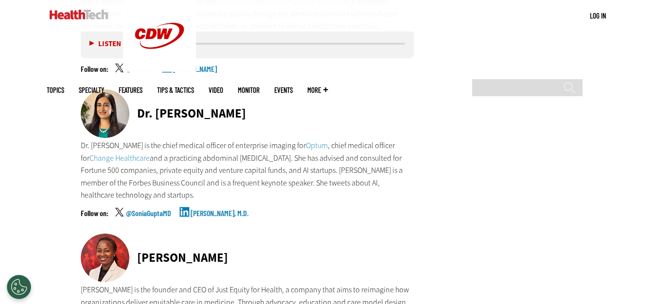
scroll to position [4941, 0]
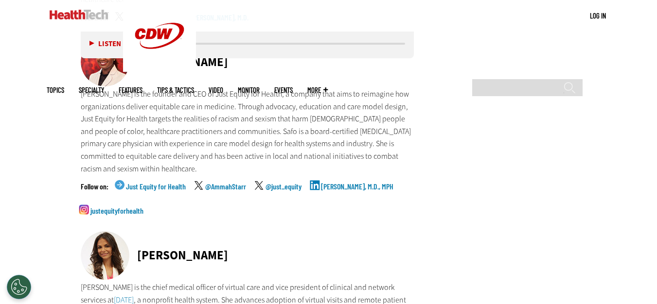
scroll to position [5184, 0]
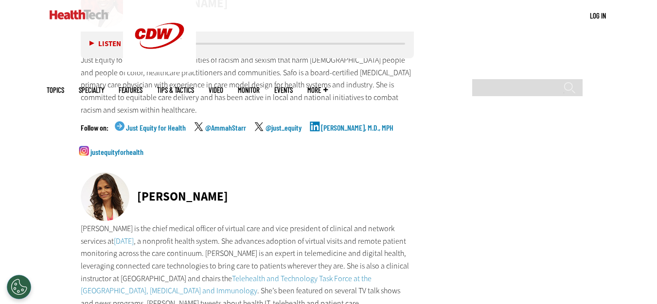
scroll to position [5174, 0]
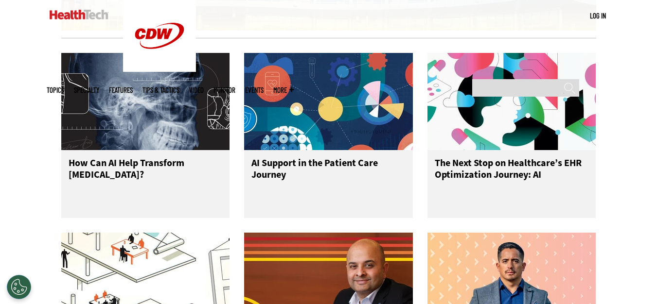
scroll to position [1556, 0]
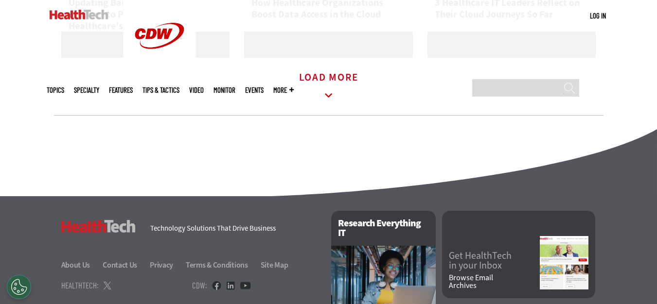
click at [319, 105] on icon at bounding box center [328, 96] width 22 height 22
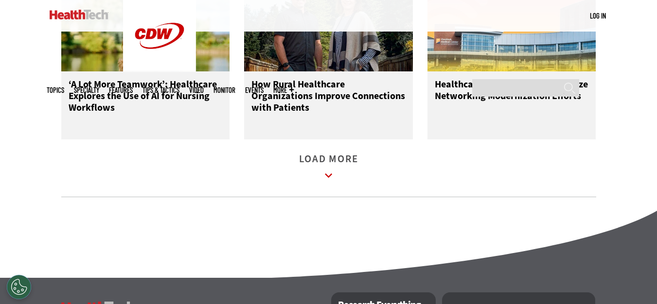
scroll to position [2091, 0]
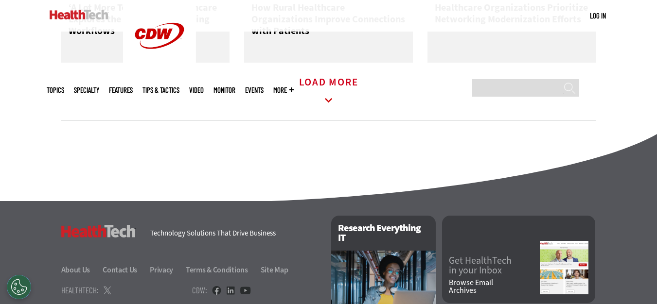
click at [330, 100] on icon at bounding box center [328, 100] width 22 height 22
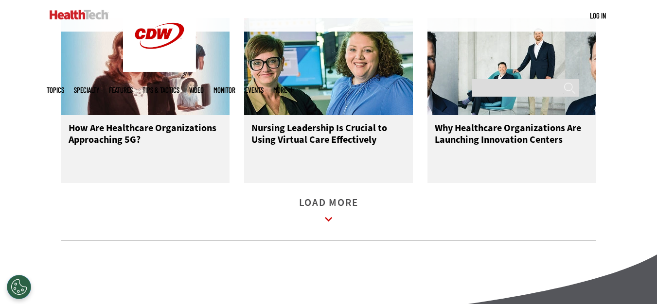
scroll to position [2528, 0]
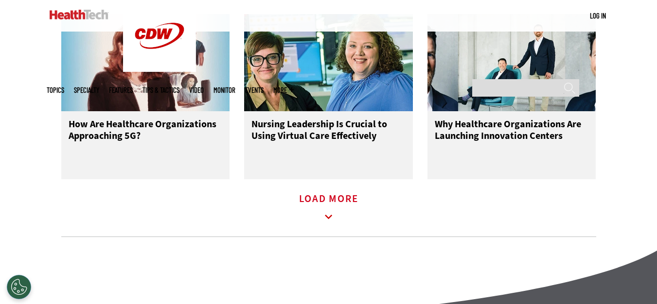
click at [324, 222] on icon at bounding box center [328, 217] width 22 height 22
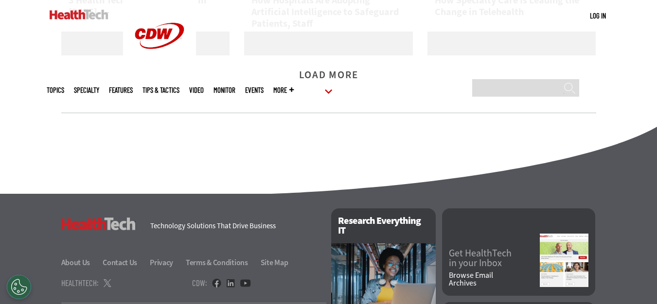
scroll to position [3209, 0]
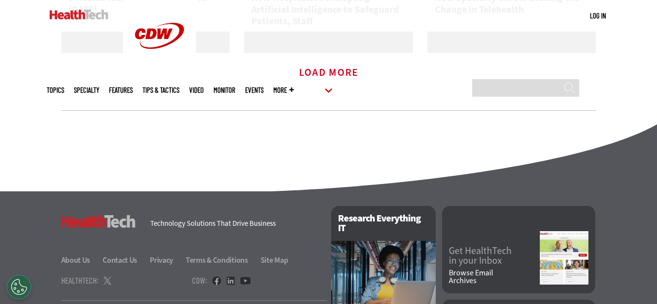
click at [322, 102] on icon at bounding box center [328, 91] width 22 height 22
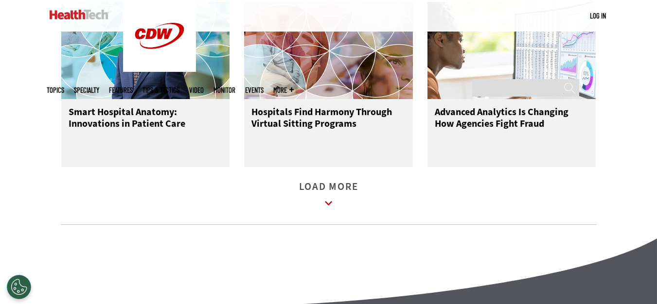
scroll to position [3744, 0]
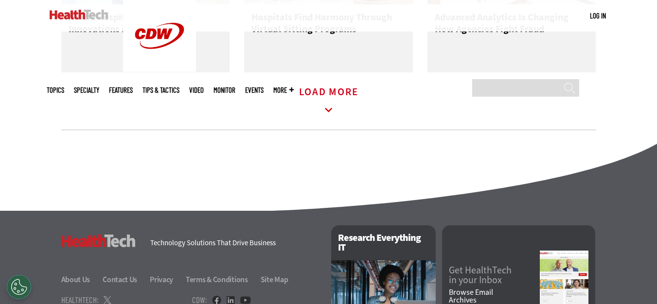
click at [329, 122] on icon at bounding box center [328, 110] width 22 height 22
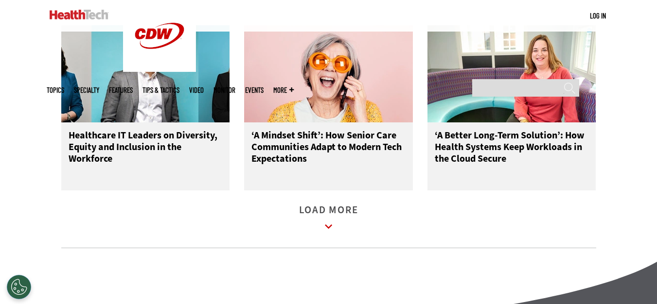
scroll to position [4181, 0]
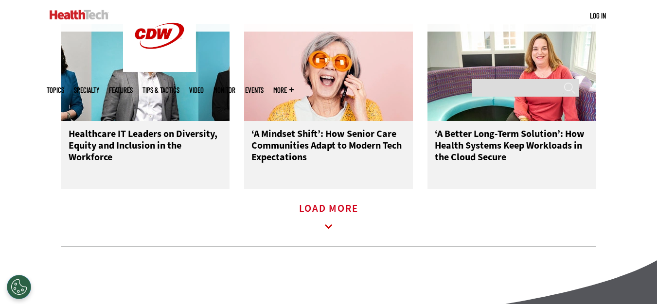
click at [321, 228] on icon at bounding box center [328, 227] width 22 height 22
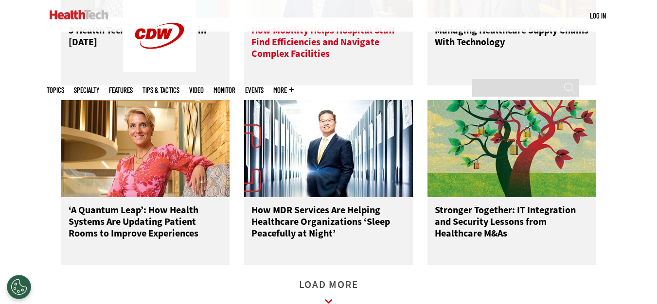
scroll to position [4716, 0]
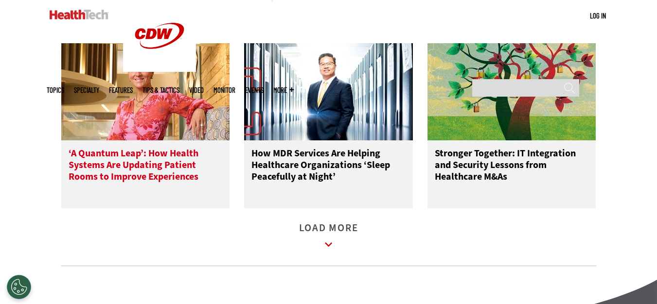
click at [168, 93] on img at bounding box center [145, 91] width 169 height 97
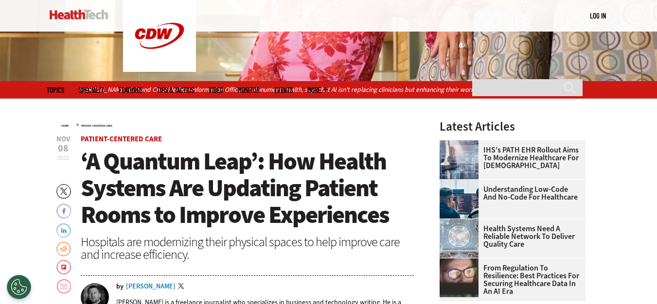
scroll to position [243, 0]
